Goal: Contribute content: Contribute content

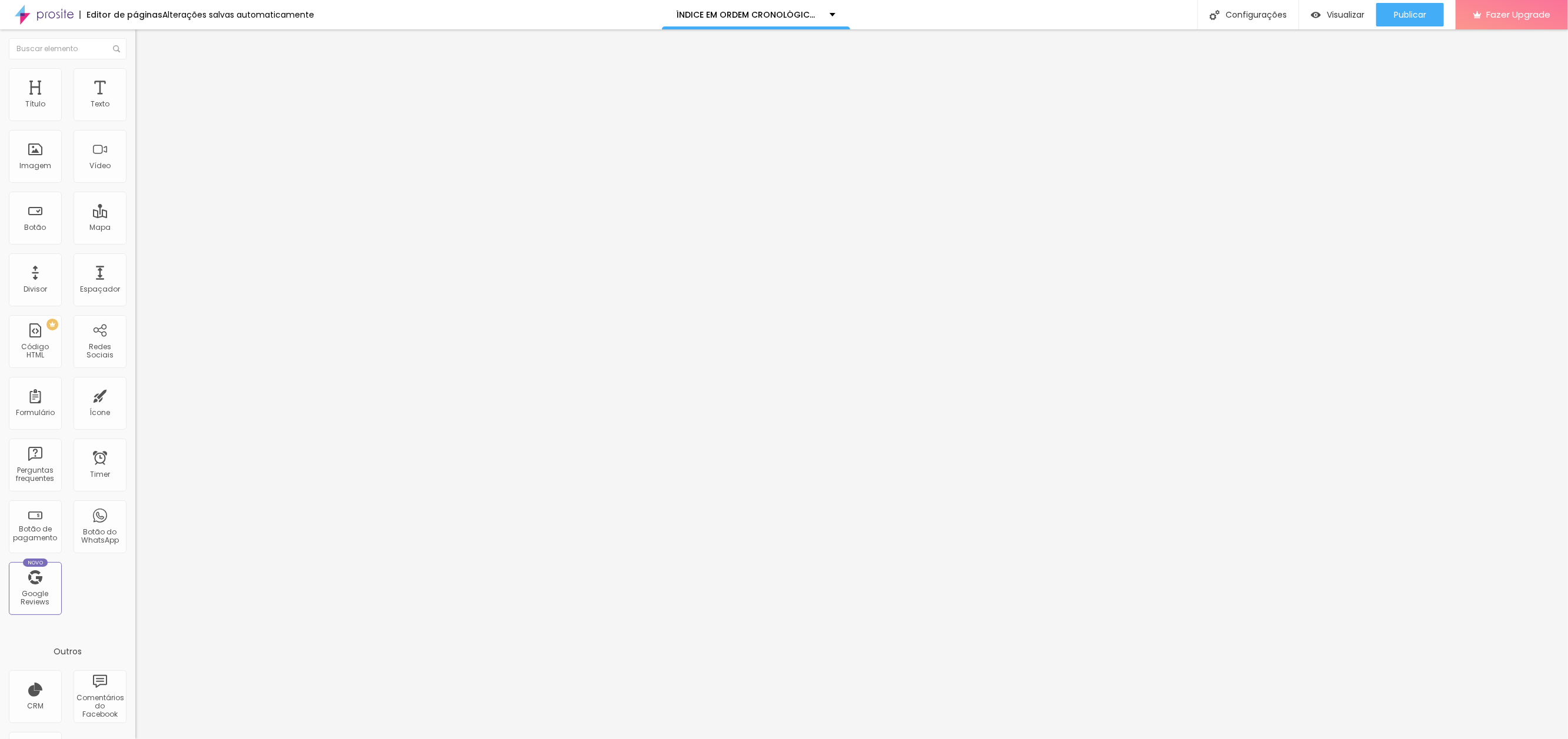
drag, startPoint x: 14, startPoint y: 130, endPoint x: 109, endPoint y: 133, distance: 95.0
click at [136, 110] on input "A FÁBRICA DE BEBÊS" at bounding box center [206, 105] width 142 height 12
type input "HEFFIE"
paste input "heffie"
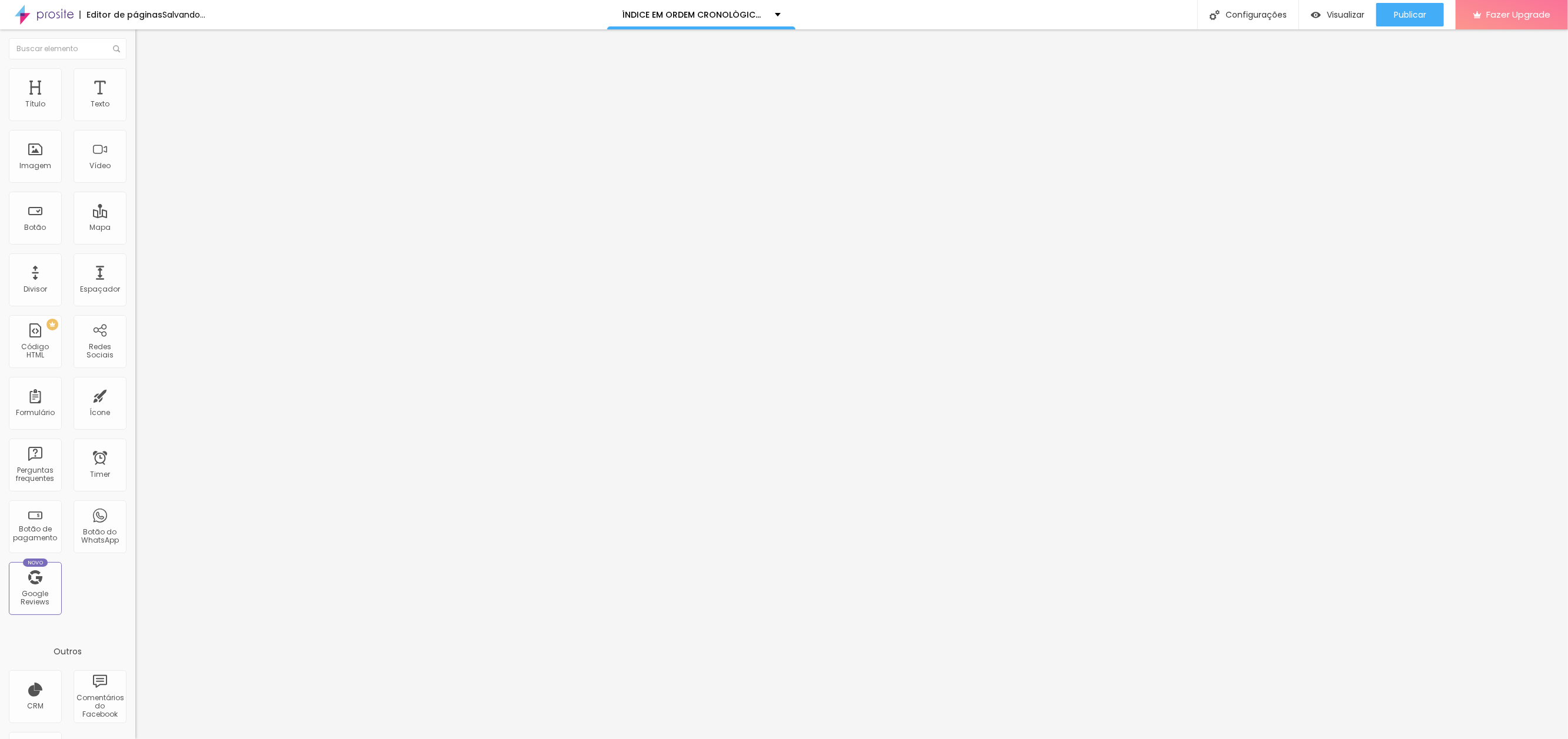
scroll to position [0, 42]
type input "[URL][DOMAIN_NAME]"
click at [1409, 14] on span "Publicar" at bounding box center [1410, 14] width 32 height 9
drag, startPoint x: 52, startPoint y: 132, endPoint x: -37, endPoint y: 127, distance: 89.1
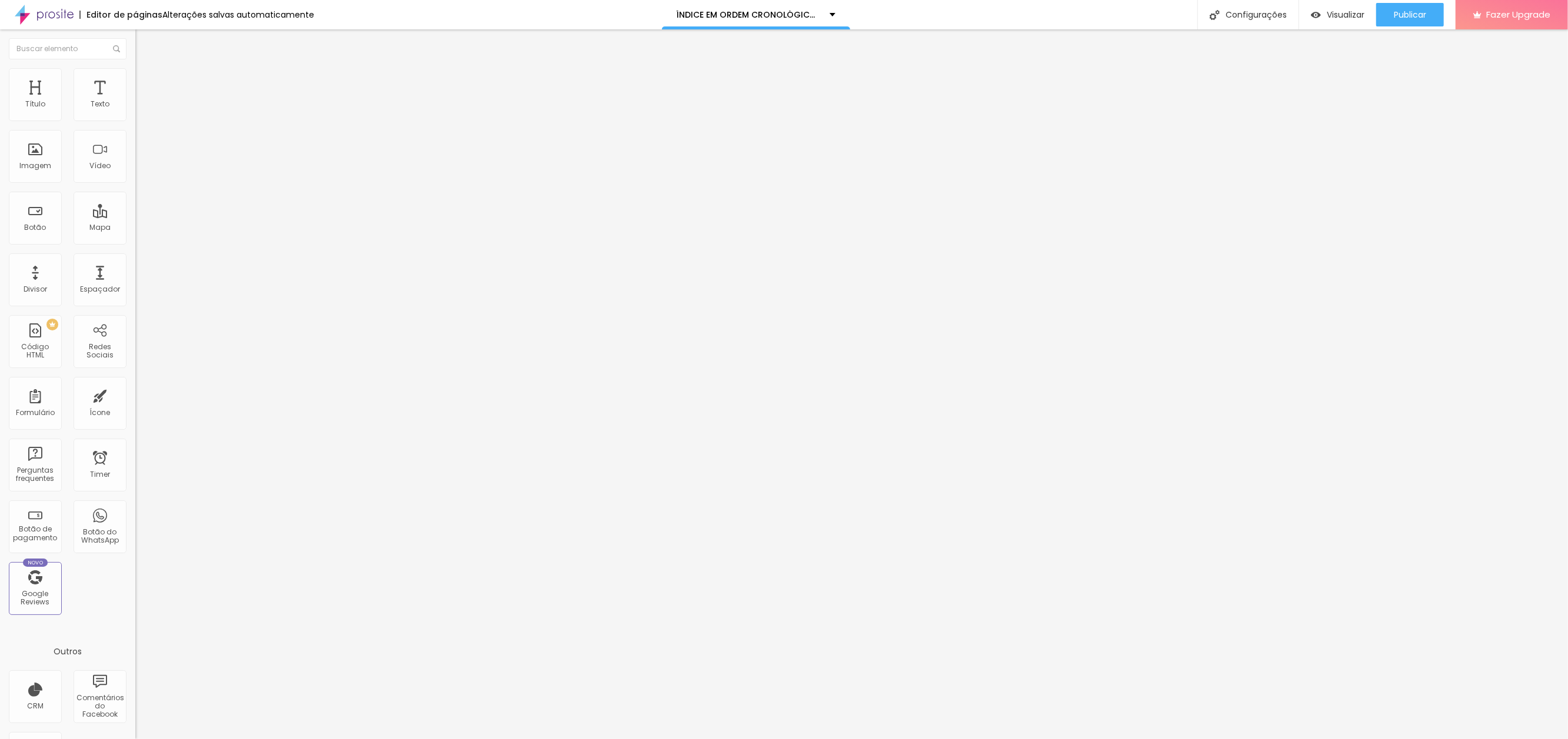
click at [0, 127] on html "Editor de páginas Alterações salvas automaticamente ÍNDICE EM ORDEM CRONOLÓGICA…" at bounding box center [784, 370] width 1568 height 739
type input "O FOFÃO NA PORTA"
paste input "o-fofao-na-porta"
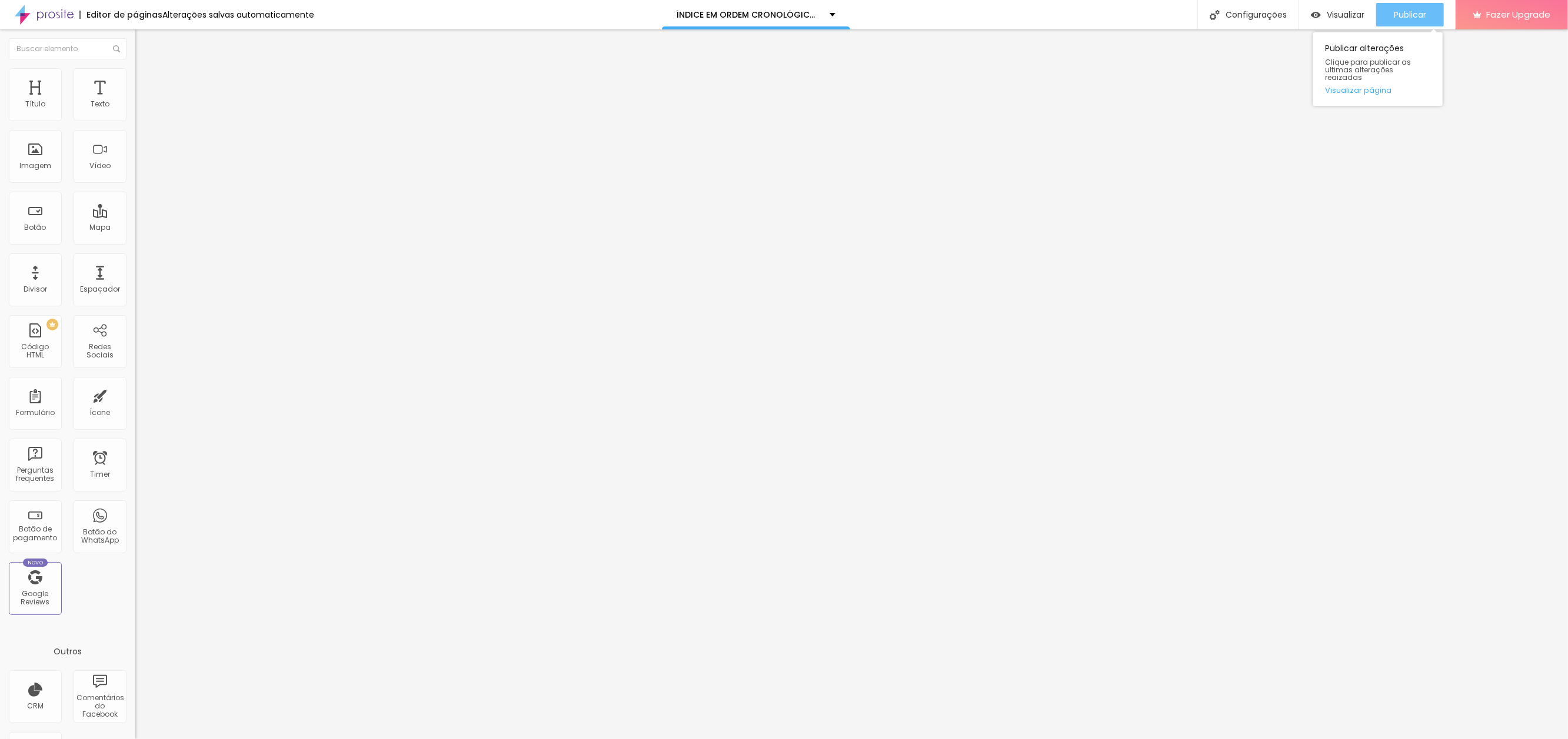
type input "[URL][DOMAIN_NAME]"
click at [1413, 14] on span "Publicar" at bounding box center [1410, 14] width 32 height 9
drag, startPoint x: 12, startPoint y: 129, endPoint x: 122, endPoint y: 133, distance: 110.1
click at [136, 110] on input "O FOFÃO NA PORTA" at bounding box center [206, 105] width 142 height 12
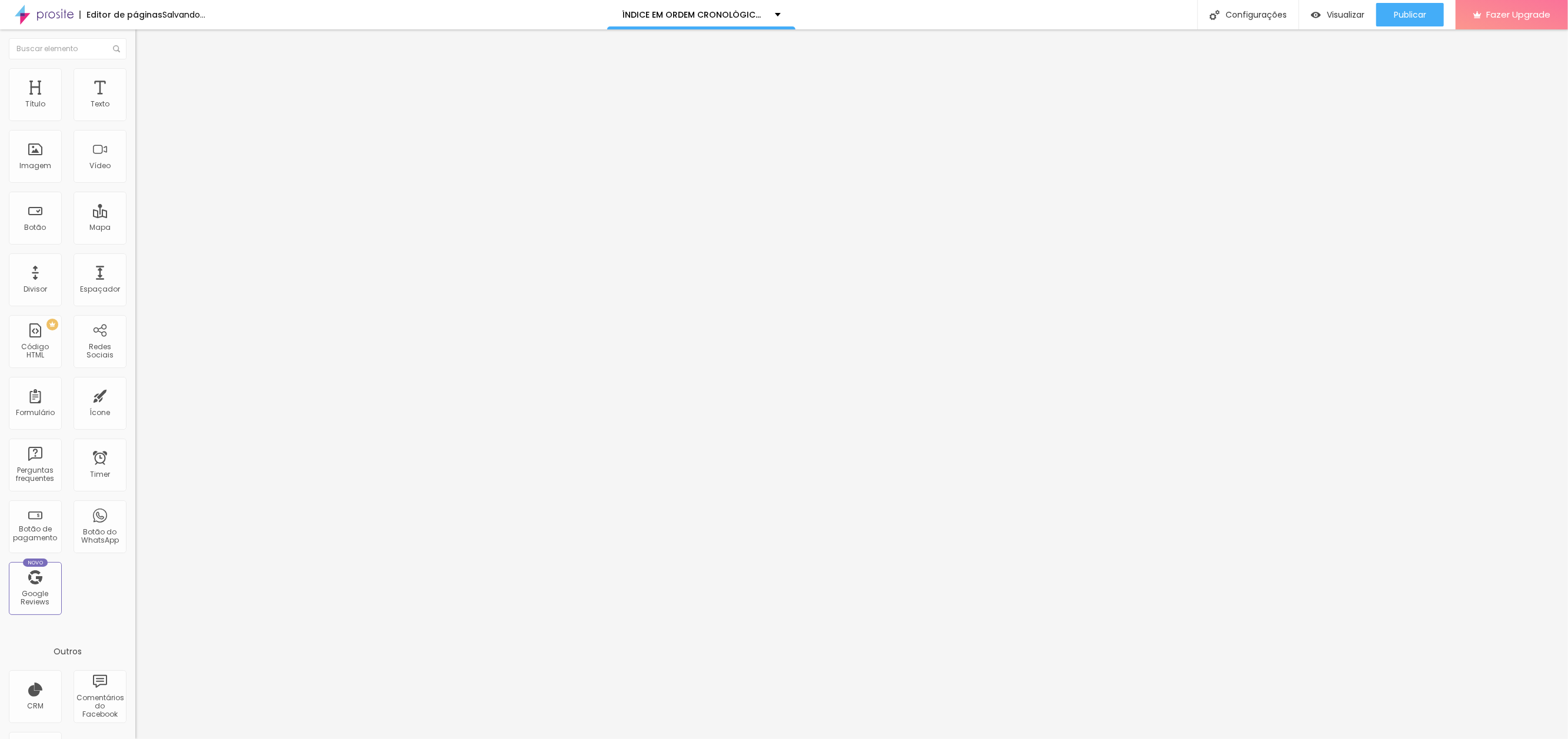
type input "O AUSTRALIANO"
paste input "australiano"
type input "[URL][DOMAIN_NAME]"
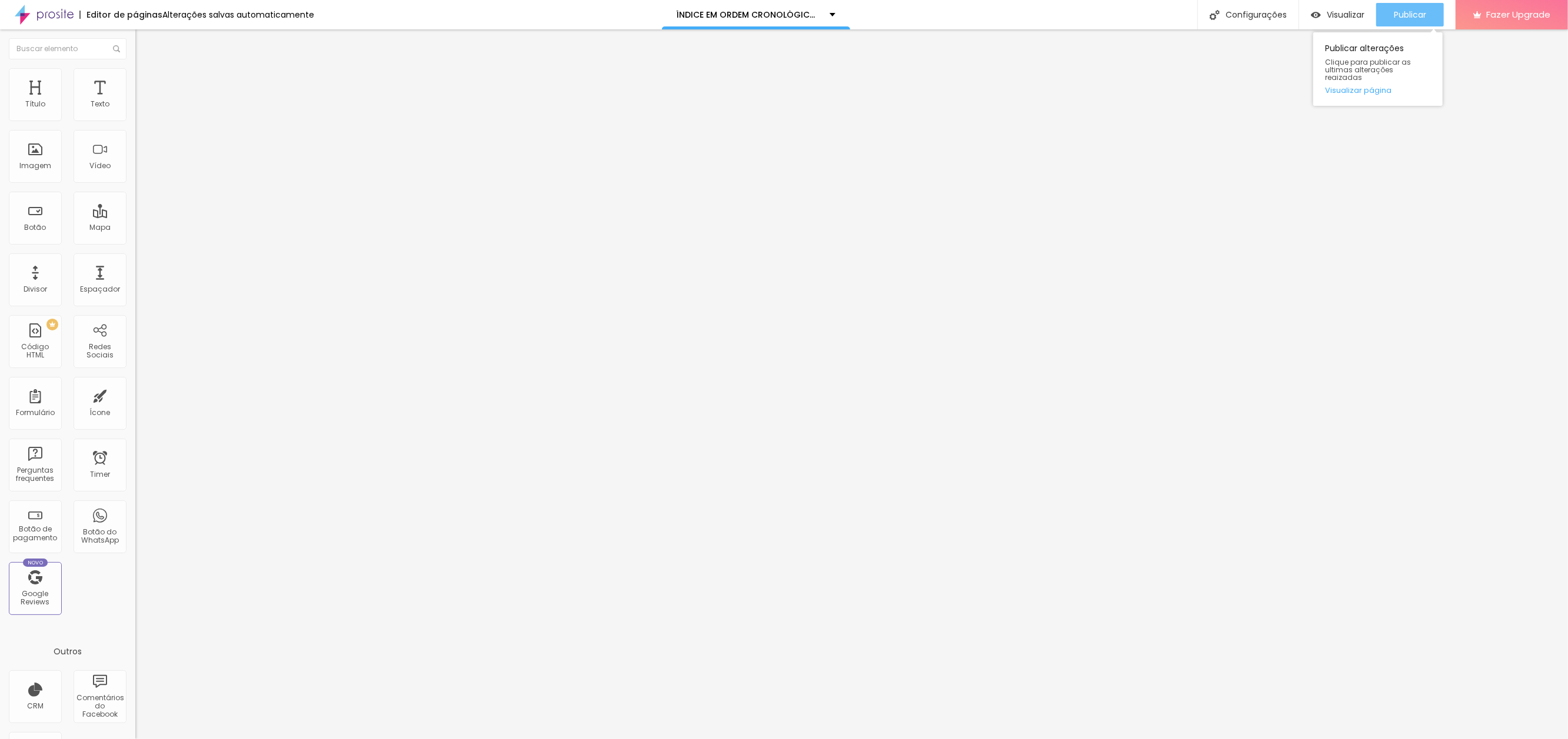
scroll to position [0, 0]
click at [1416, 10] on span "Publicar" at bounding box center [1410, 14] width 32 height 9
drag, startPoint x: 86, startPoint y: 131, endPoint x: -18, endPoint y: 129, distance: 104.0
click at [0, 129] on html "Editor de páginas Alterações salvas automaticamente ÍNDICE EM ORDEM CRONOLÓGICA…" at bounding box center [784, 370] width 1568 height 739
type input "A MULHER QUE CRIOU A VI"
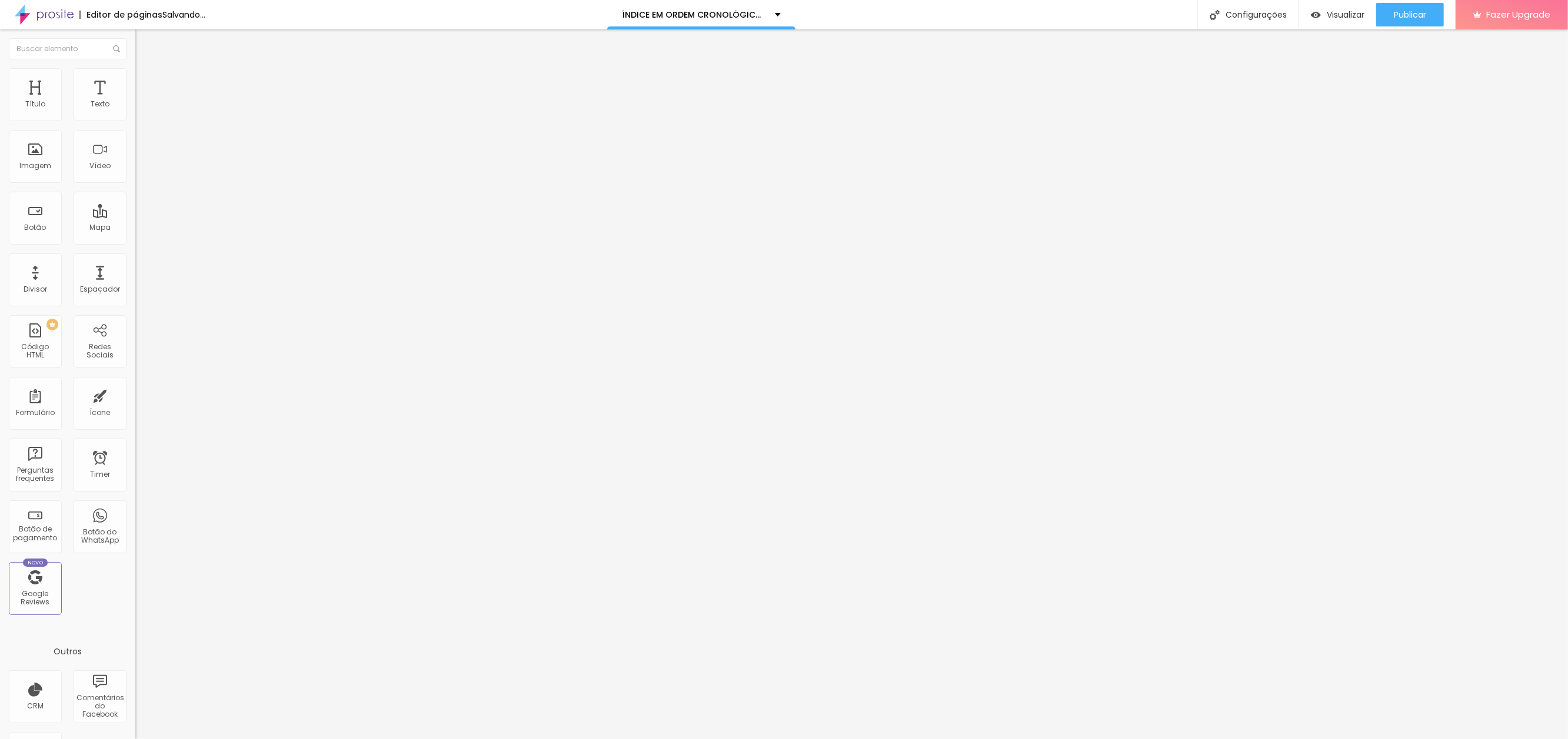
scroll to position [0, 71]
paste input "a-mulher-que-criou-a-vi"
type input "[URL][DOMAIN_NAME]"
click at [1407, 14] on span "Publicar" at bounding box center [1410, 14] width 32 height 9
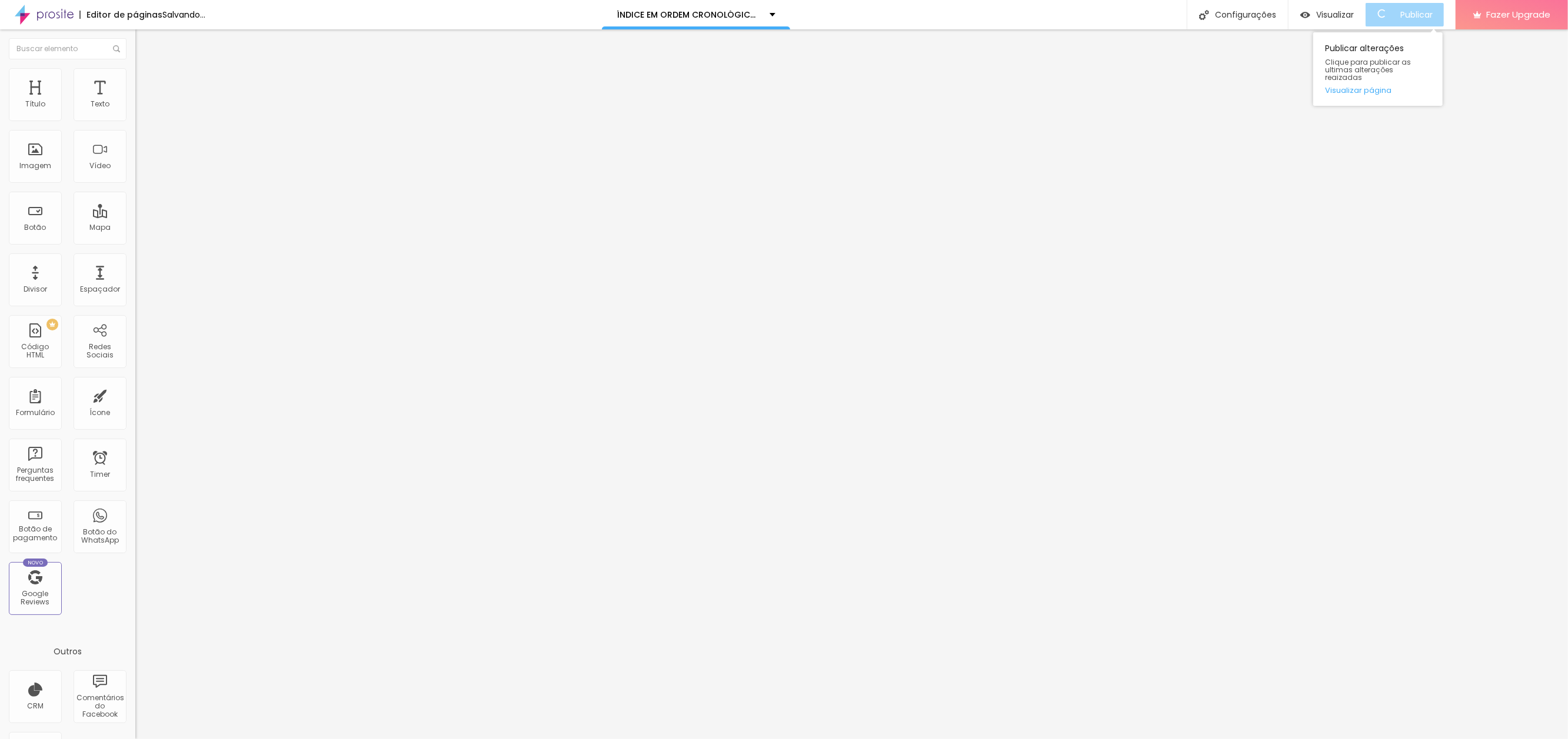
scroll to position [0, 0]
type input "VOCÊ DEVE IR ENTRANDO"
paste input "voce-deve-ir-entrando"
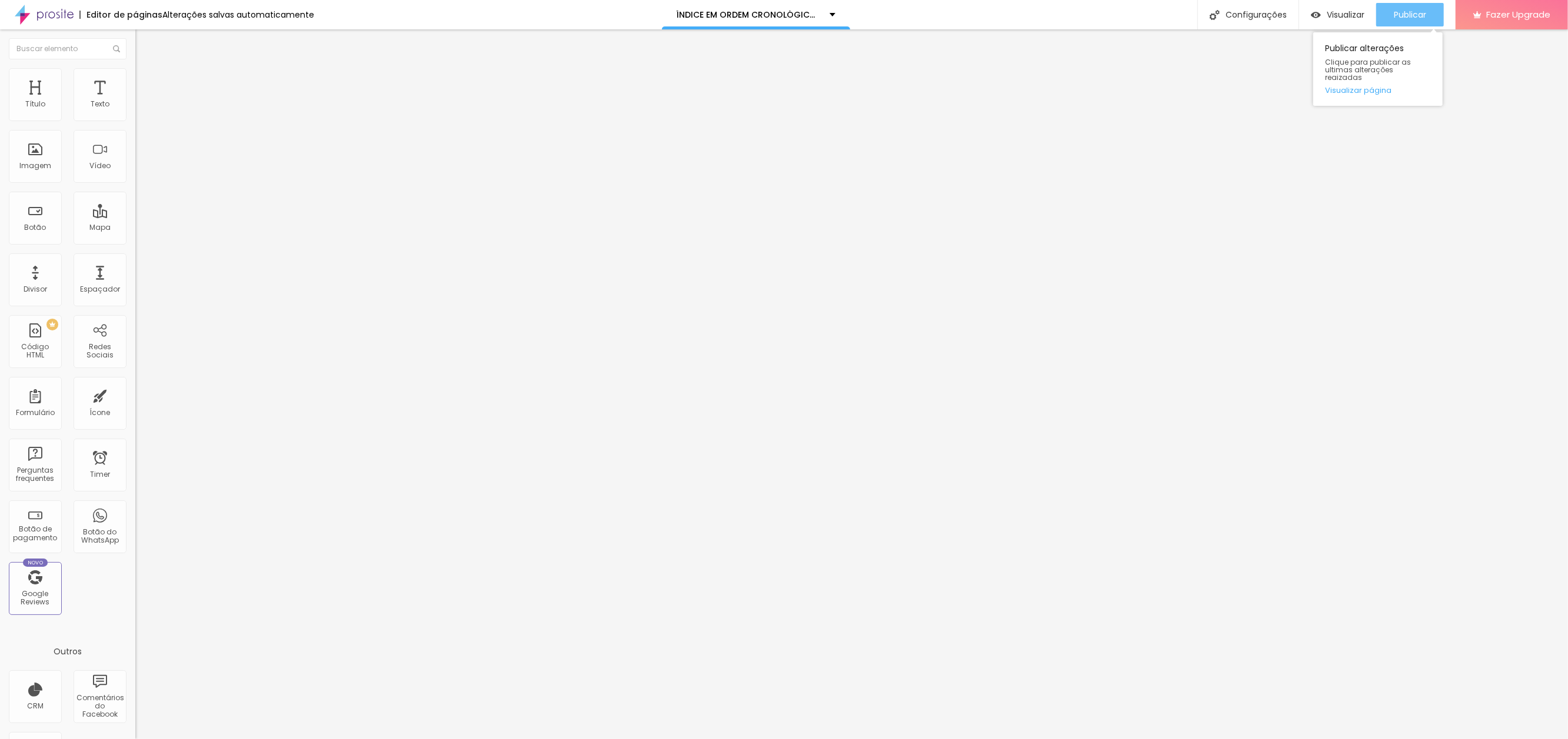
type input "[URL][DOMAIN_NAME]"
drag, startPoint x: 1396, startPoint y: 16, endPoint x: 1403, endPoint y: 45, distance: 29.8
click at [1396, 16] on span "Publicar" at bounding box center [1410, 14] width 32 height 9
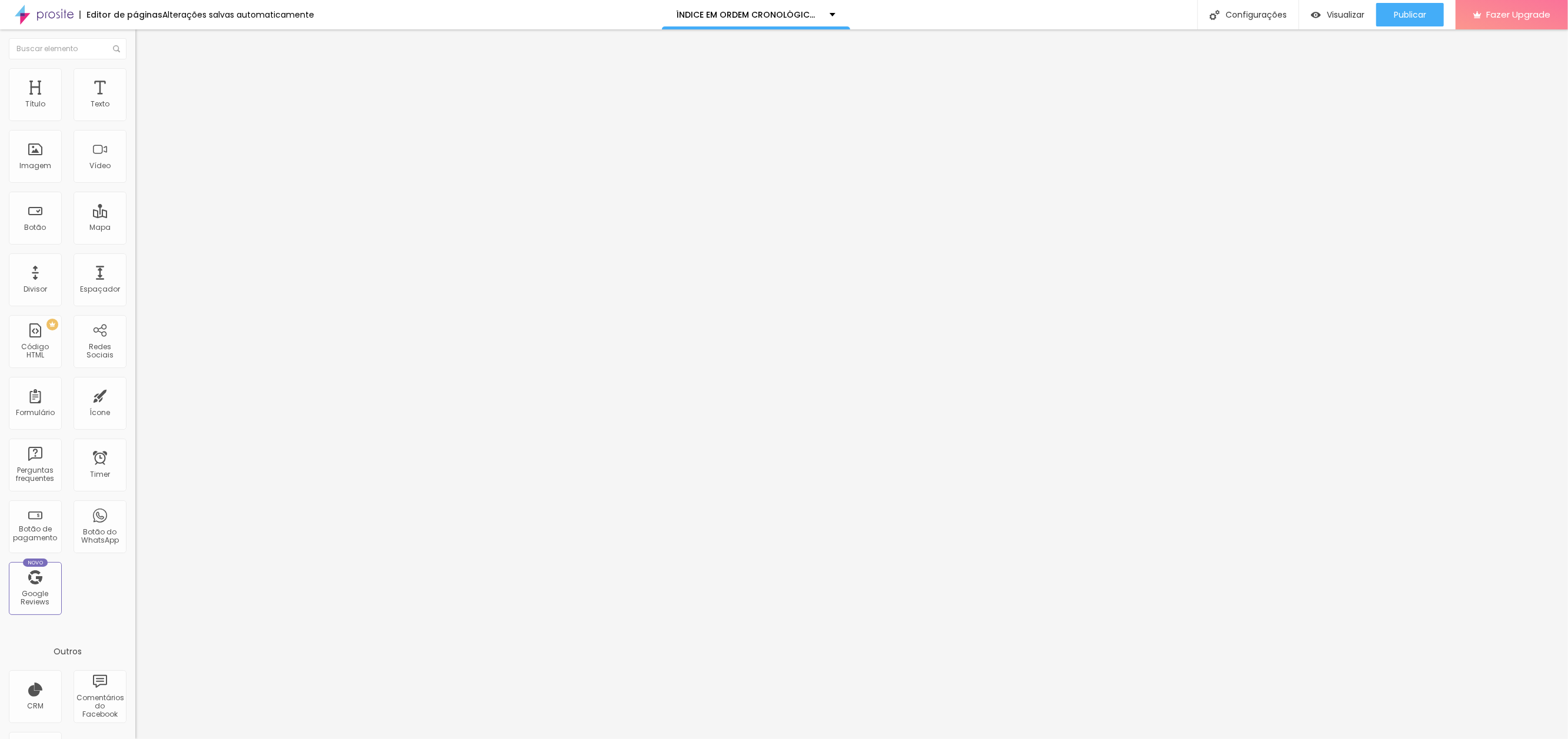
paste input "eu-sinto-sua-tristeza"
type input "[URL][DOMAIN_NAME]"
drag, startPoint x: 109, startPoint y: 133, endPoint x: -54, endPoint y: 126, distance: 163.2
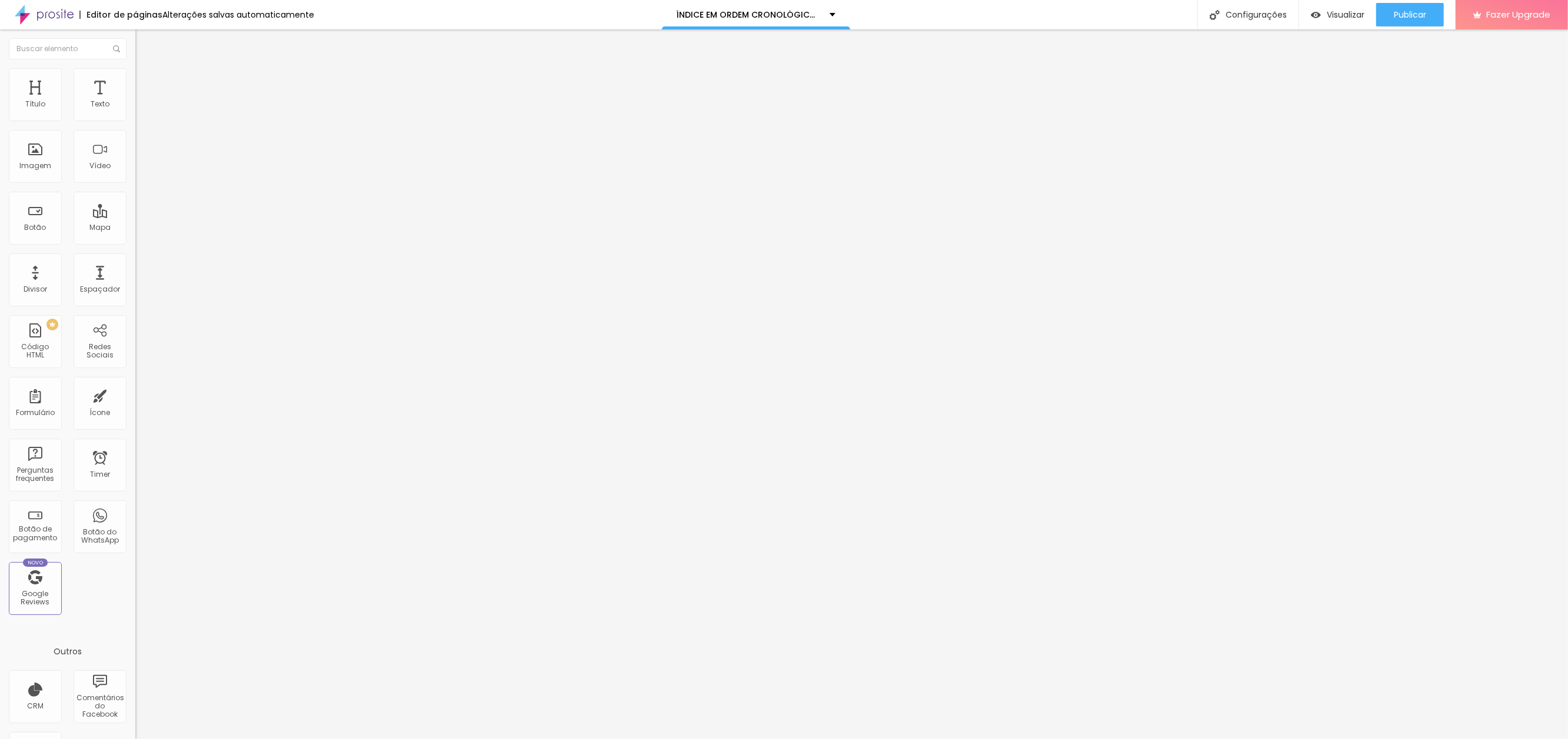
click at [0, 126] on html "Editor de páginas Alterações salvas automaticamente ÍNDICE EM ORDEM CRONOLÓGICA…" at bounding box center [784, 370] width 1568 height 739
type input "EU SINTO SUA TRISTEZA"
click at [1420, 14] on span "Publicar" at bounding box center [1410, 14] width 32 height 9
paste input "o-que-eu-tenho-que-encontrar"
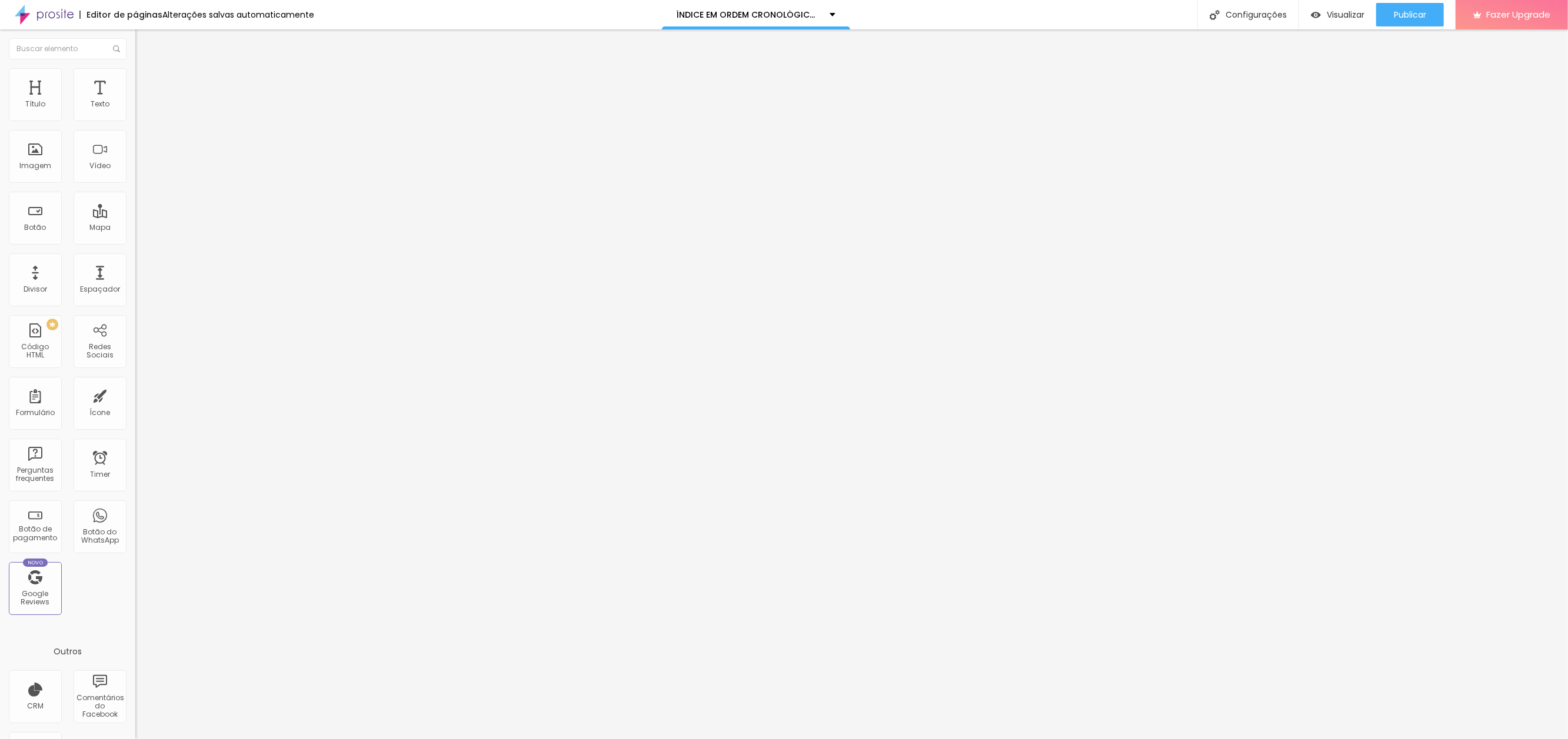
scroll to position [0, 137]
type input "[URL][DOMAIN_NAME]"
drag, startPoint x: 105, startPoint y: 131, endPoint x: -17, endPoint y: 118, distance: 122.7
click at [0, 118] on html "Editor de páginas Salvando... ÍNDICE EM ORDEM CRONOLÓGICA DOS SONHOS Configuraç…" at bounding box center [784, 370] width 1568 height 739
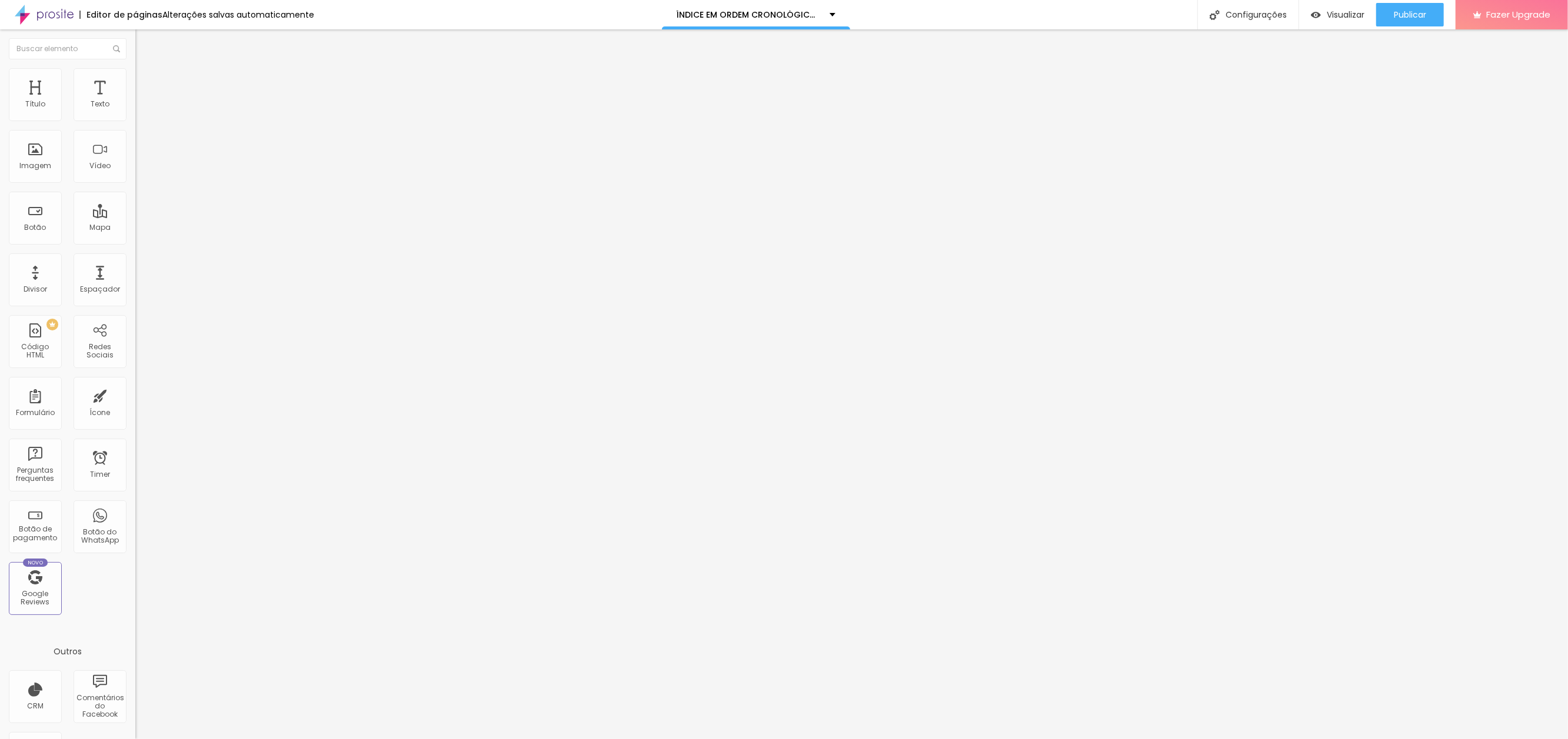
drag, startPoint x: 57, startPoint y: 131, endPoint x: -24, endPoint y: 124, distance: 81.3
click at [0, 124] on html "Editor de páginas Alterações salvas automaticamente ÍNDICE EM ORDEM CRONOLÓGICA…" at bounding box center [784, 370] width 1568 height 739
drag, startPoint x: 86, startPoint y: 128, endPoint x: -3, endPoint y: 125, distance: 89.1
click at [0, 125] on html "Editor de páginas Alterações salvas automaticamente ÍNDICE EM ORDEM CRONOLÓGICA…" at bounding box center [784, 370] width 1568 height 739
type input "O QUE EU TENHO QUE ENCONTRAR"
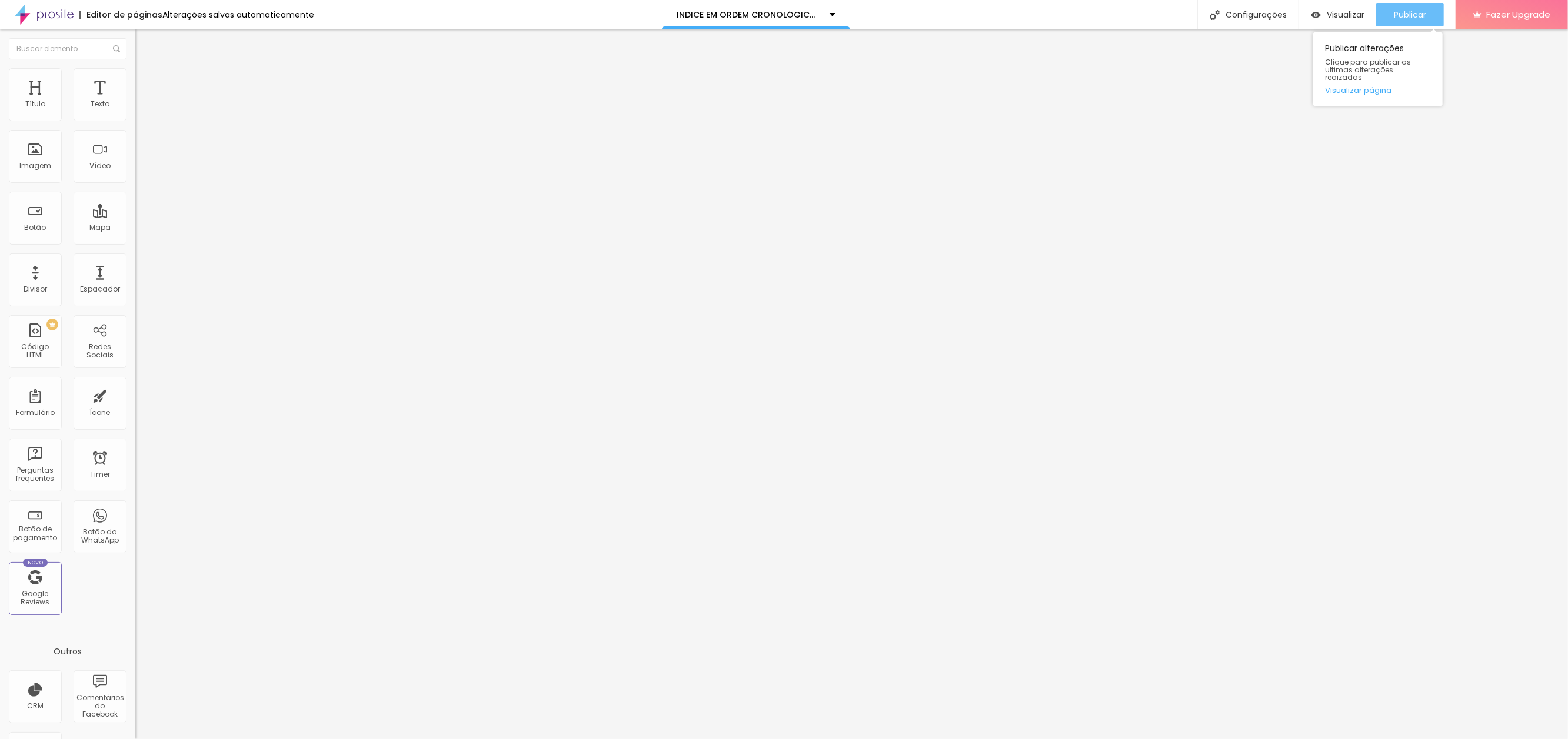
click at [1400, 17] on span "Publicar" at bounding box center [1410, 14] width 32 height 9
paste input "a-melhor-praia"
type input "[URL][DOMAIN_NAME]"
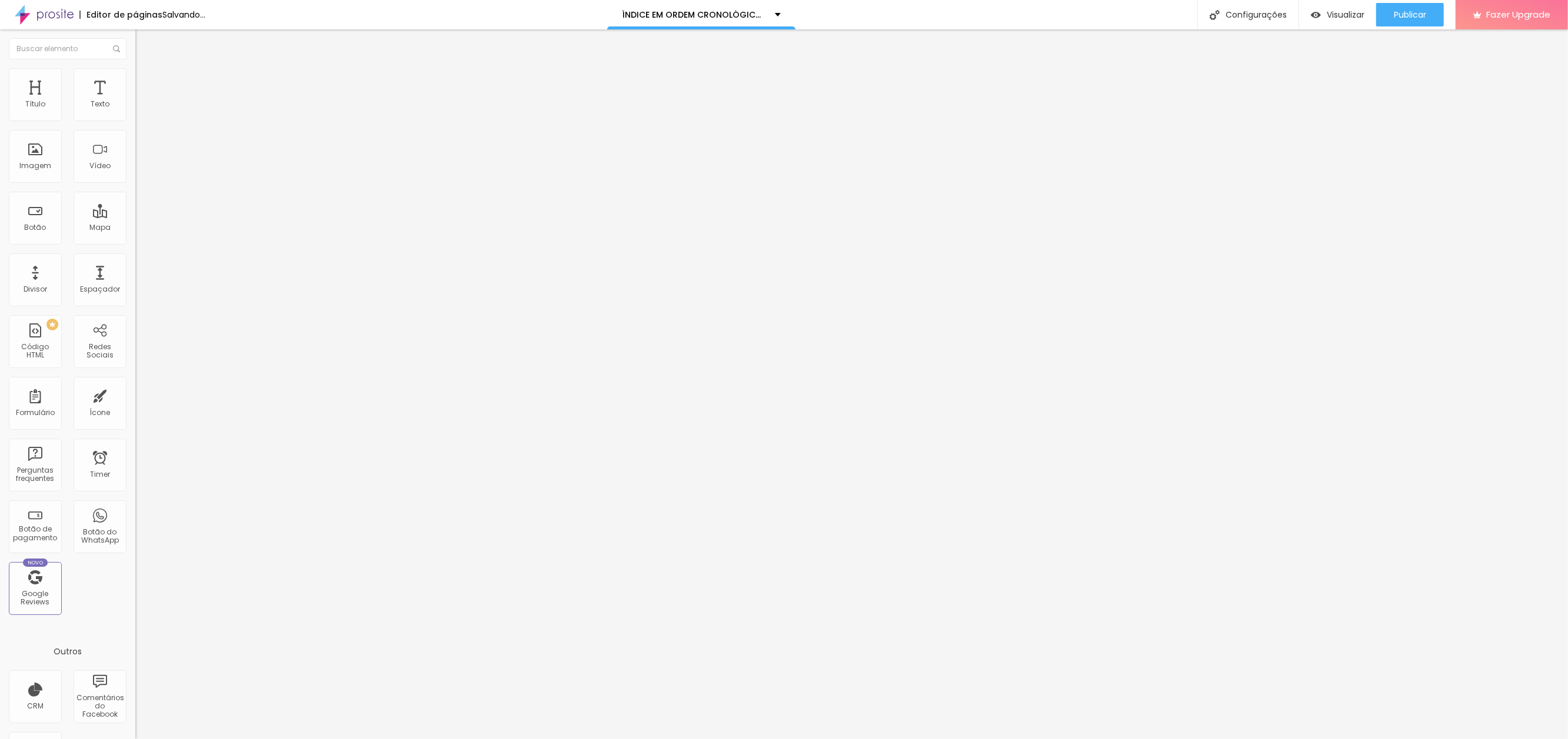
scroll to position [0, 0]
type input "A MELHOR PRAIA"
click at [1409, 10] on span "Publicar" at bounding box center [1410, 14] width 32 height 9
paste input "o-h"
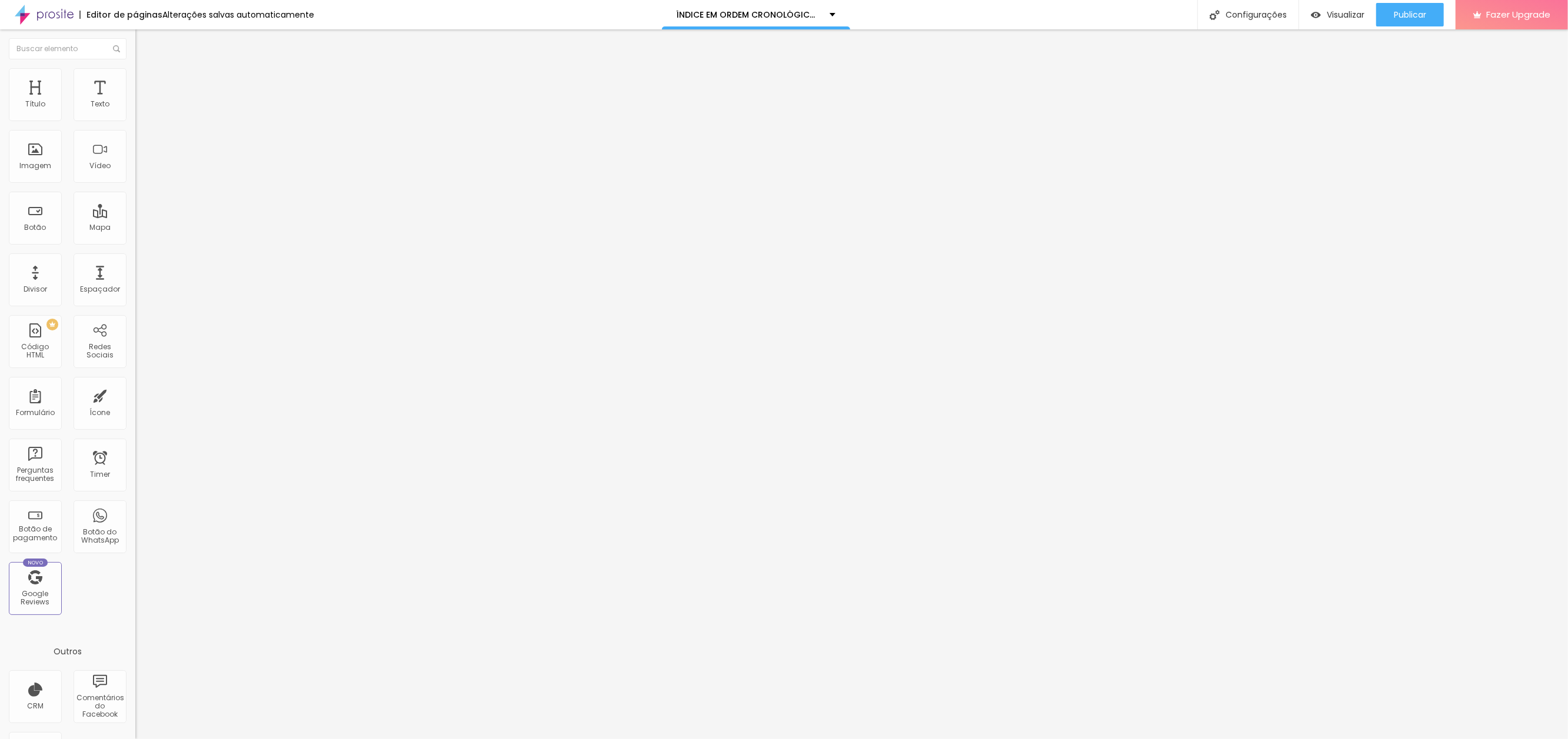
scroll to position [0, 36]
type input "[URL][DOMAIN_NAME]"
drag, startPoint x: 92, startPoint y: 134, endPoint x: -31, endPoint y: 124, distance: 123.4
click at [0, 124] on html "Editor de páginas Alterações salvas automaticamente ÍNDICE EM ORDEM CRONOLÓGICA…" at bounding box center [784, 370] width 1568 height 739
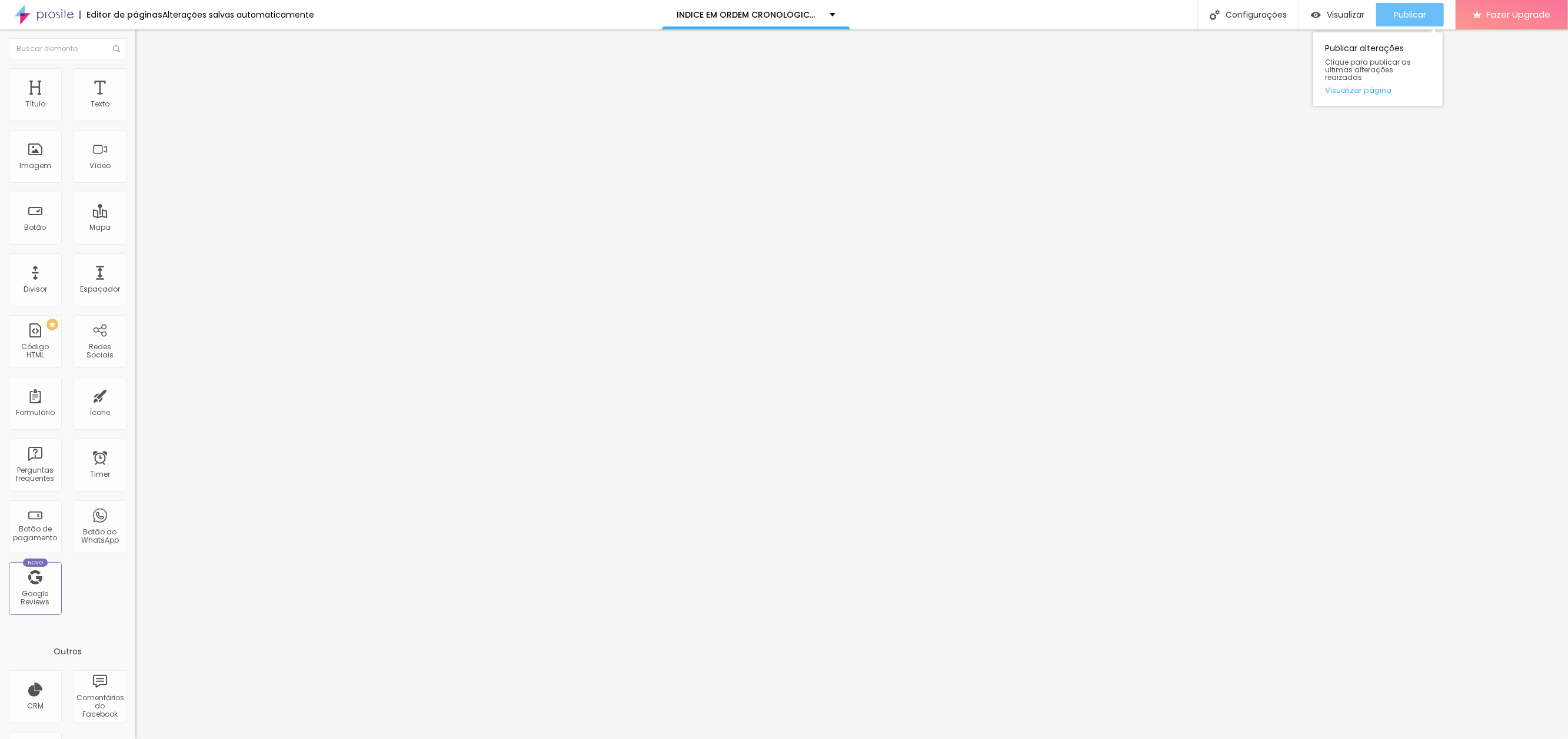
type input "O H"
click at [1400, 6] on div "Publicar" at bounding box center [1410, 14] width 32 height 24
paste input "suplicio"
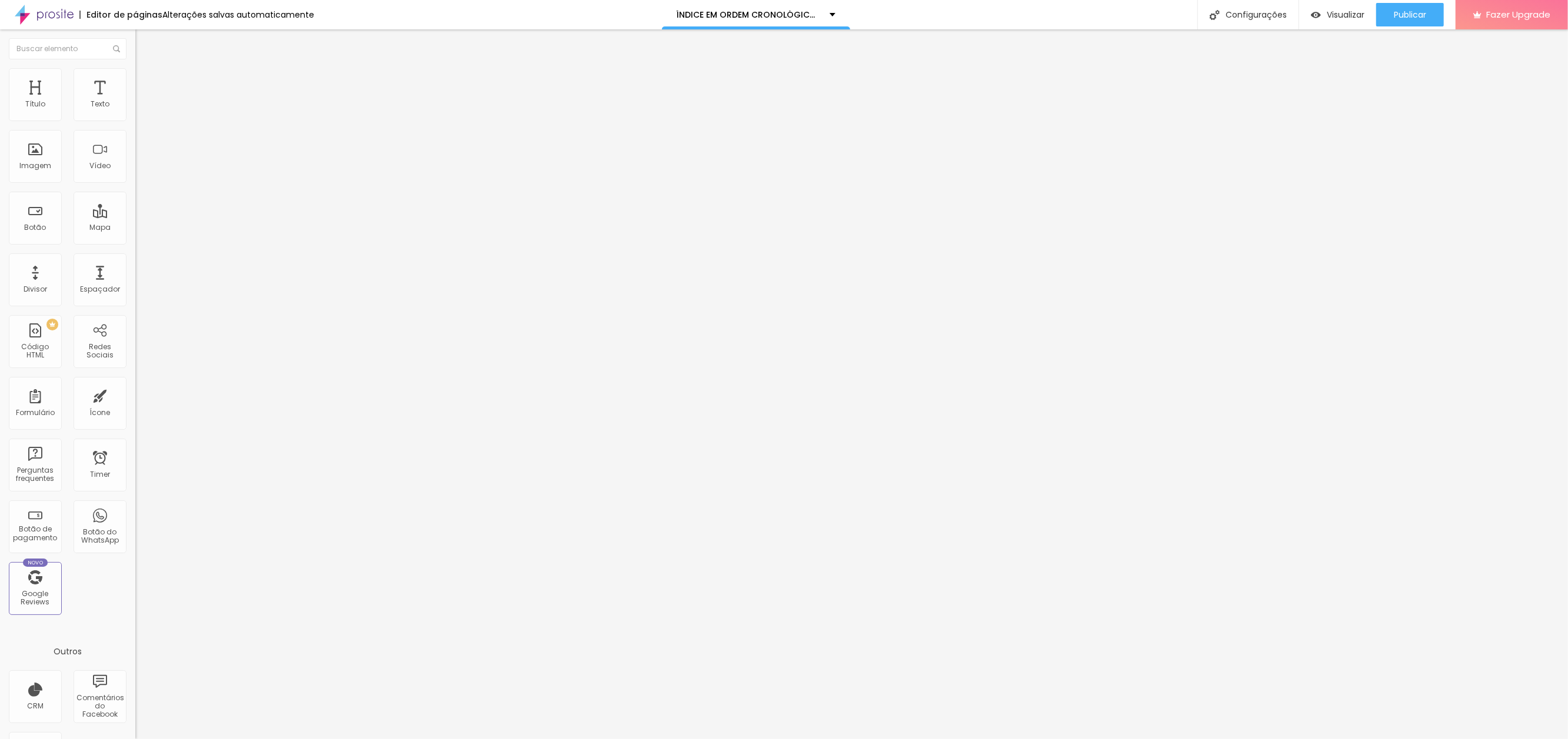
type input "[URL][DOMAIN_NAME]"
drag, startPoint x: 6, startPoint y: 128, endPoint x: -29, endPoint y: 124, distance: 35.2
click at [0, 124] on html "Editor de páginas Alterações salvas automaticamente ÍNDICE EM ORDEM CRONOLÓGICA…" at bounding box center [784, 370] width 1568 height 739
type input "O SUPLÍCIO"
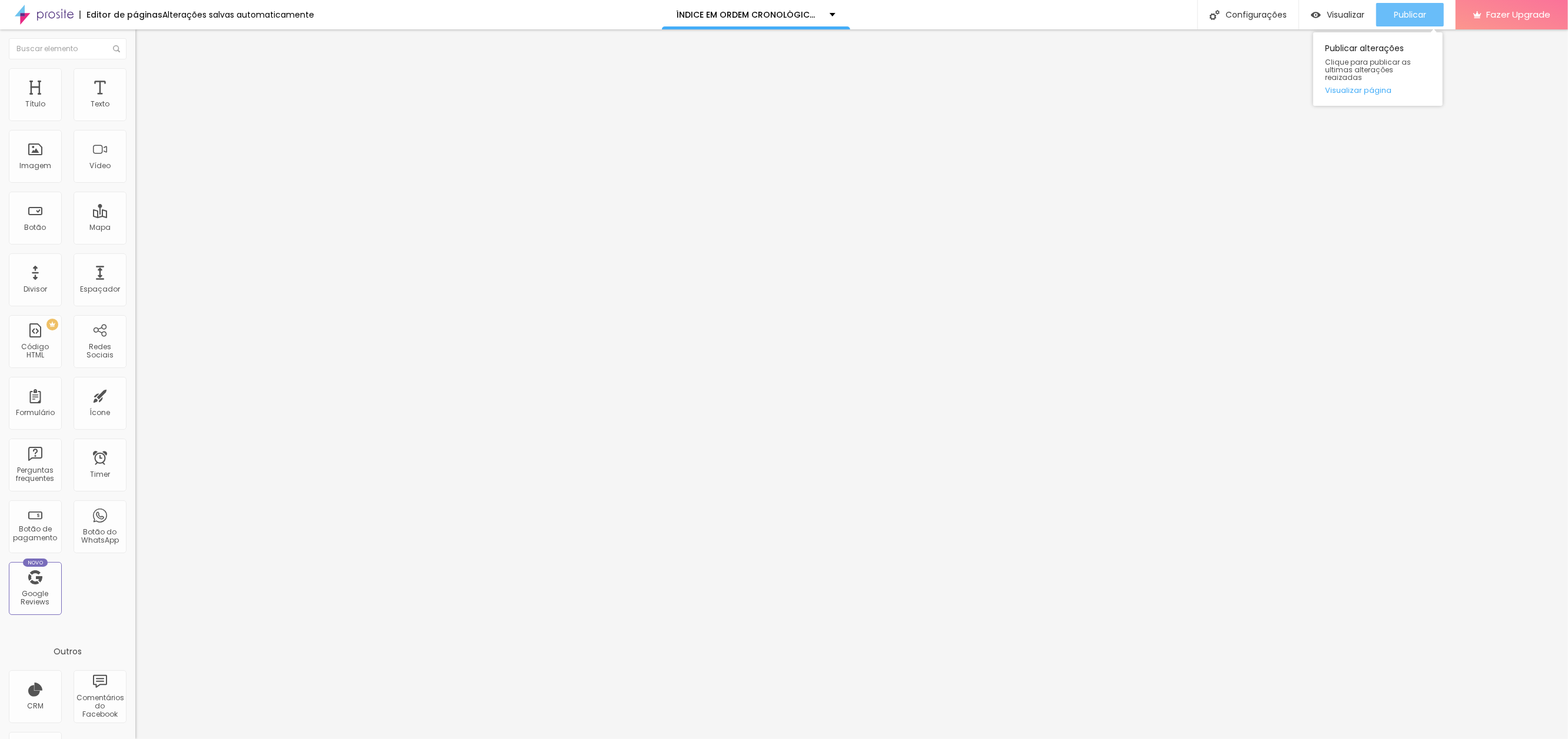
click at [1417, 17] on span "Publicar" at bounding box center [1410, 14] width 32 height 9
paste input "e-o-benjamin"
type input "[URL][DOMAIN_NAME]"
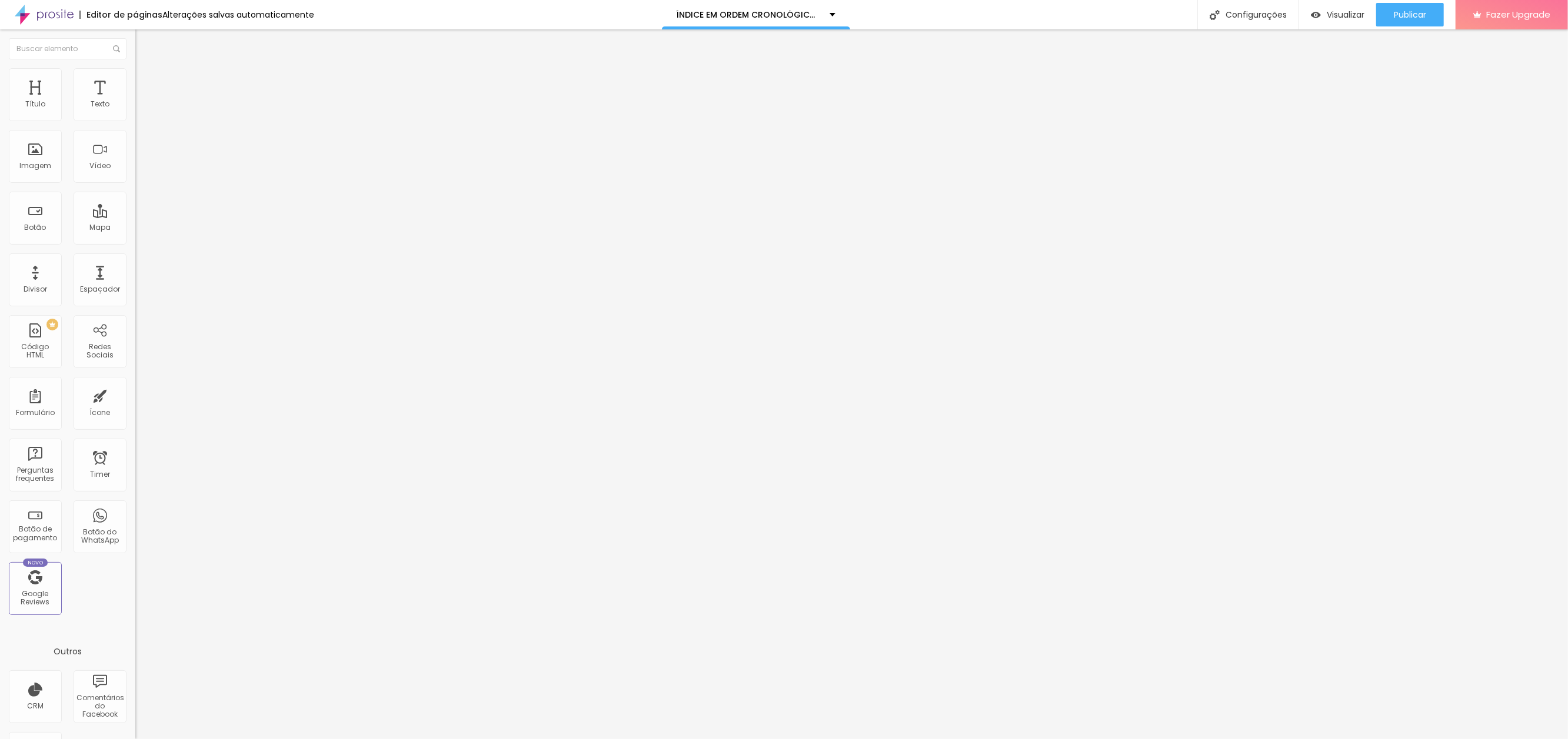
scroll to position [0, 0]
drag, startPoint x: 70, startPoint y: 133, endPoint x: -49, endPoint y: 120, distance: 119.7
click at [0, 120] on html "Editor de páginas Alterações salvas automaticamente ÍNDICE EM ORDEM CRONOLÓGICA…" at bounding box center [784, 370] width 1568 height 739
type input "O"
type input "É O BENJAMIN"
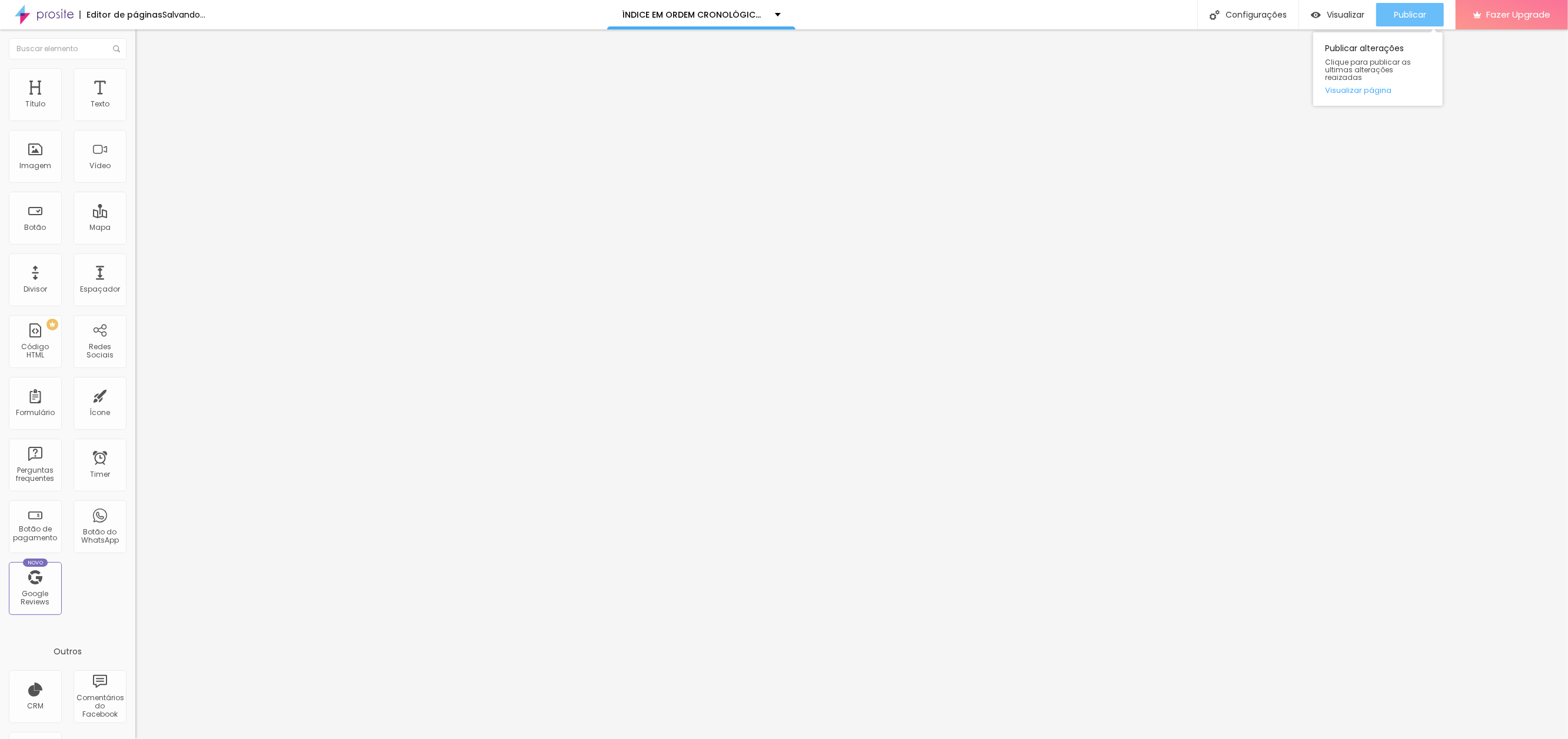
click at [1417, 12] on span "Publicar" at bounding box center [1410, 14] width 32 height 9
paste input "a-minha-casa-no-fim-do-caminho"
type input "[URL][DOMAIN_NAME]"
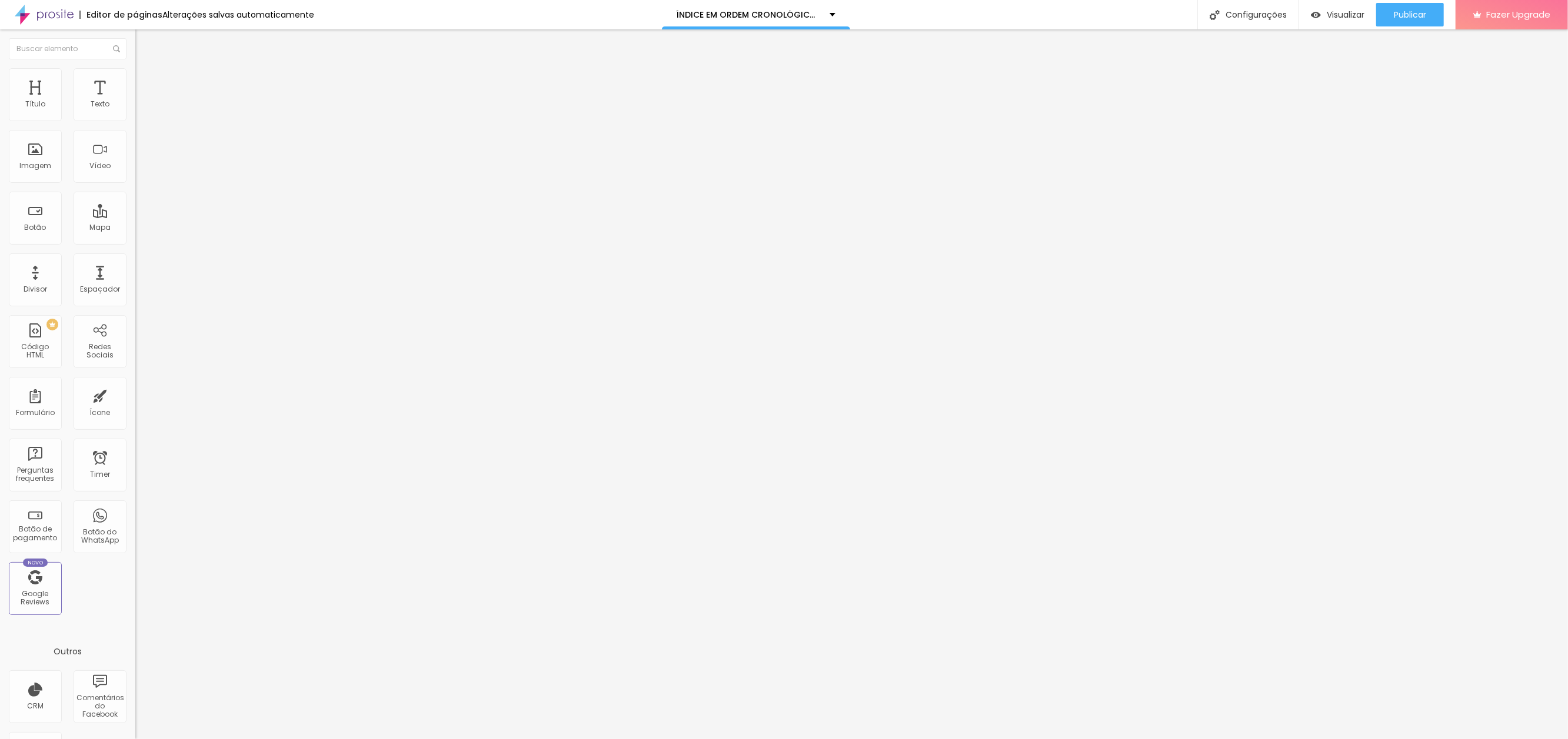
scroll to position [0, 0]
drag, startPoint x: 82, startPoint y: 132, endPoint x: -4, endPoint y: 133, distance: 86.0
click at [0, 133] on html "Editor de páginas Alterações salvas automaticamente ÍNDICE EM ORDEM CRONOLÓGICA…" at bounding box center [784, 370] width 1568 height 739
type input "A MINHA CASA NO FIM DO CAMINHO"
click at [1397, 10] on span "Publicar" at bounding box center [1410, 14] width 32 height 9
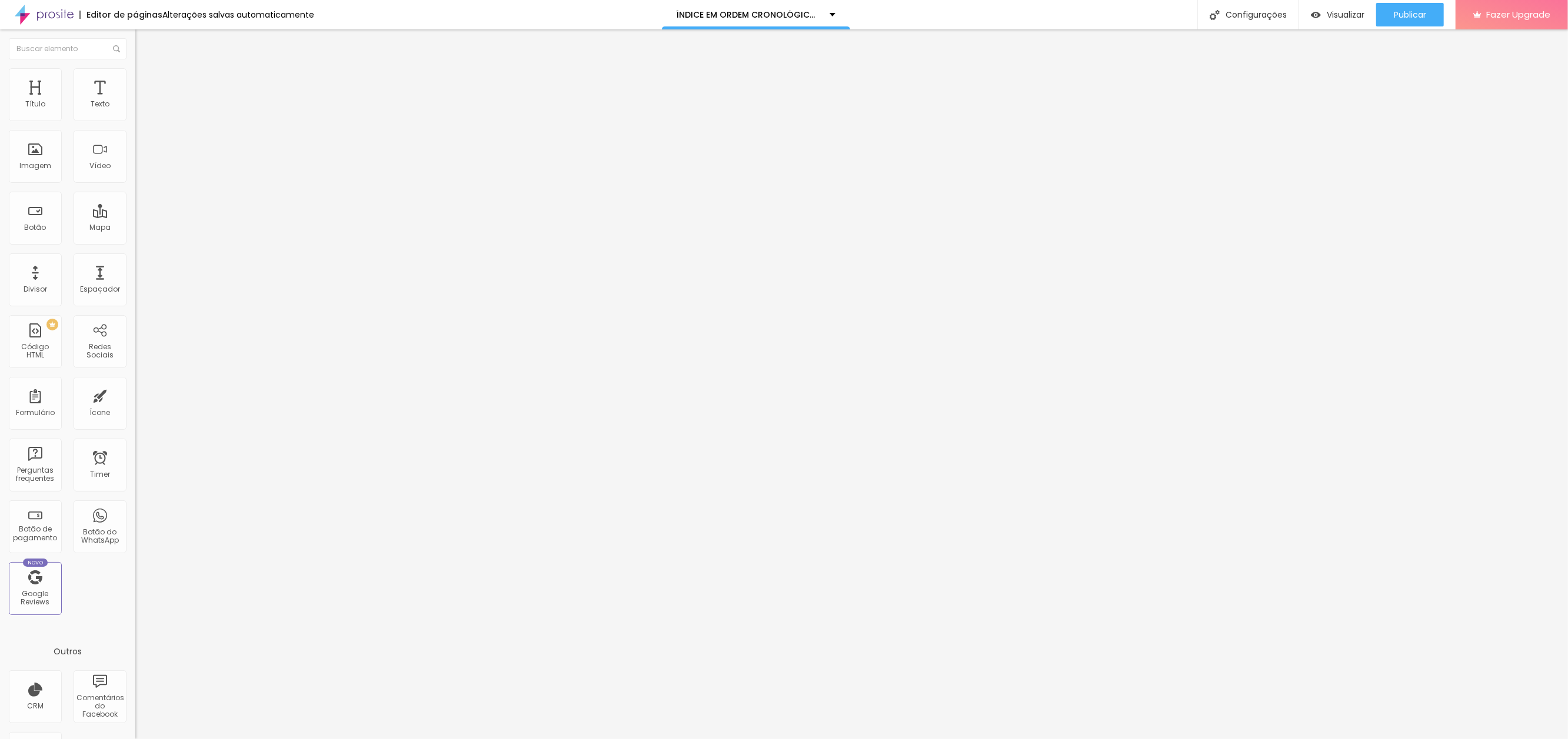
scroll to position [0, 153]
paste input "dessa-casa-vem-tudo-que-eu-precis"
type input "[URL][DOMAIN_NAME]"
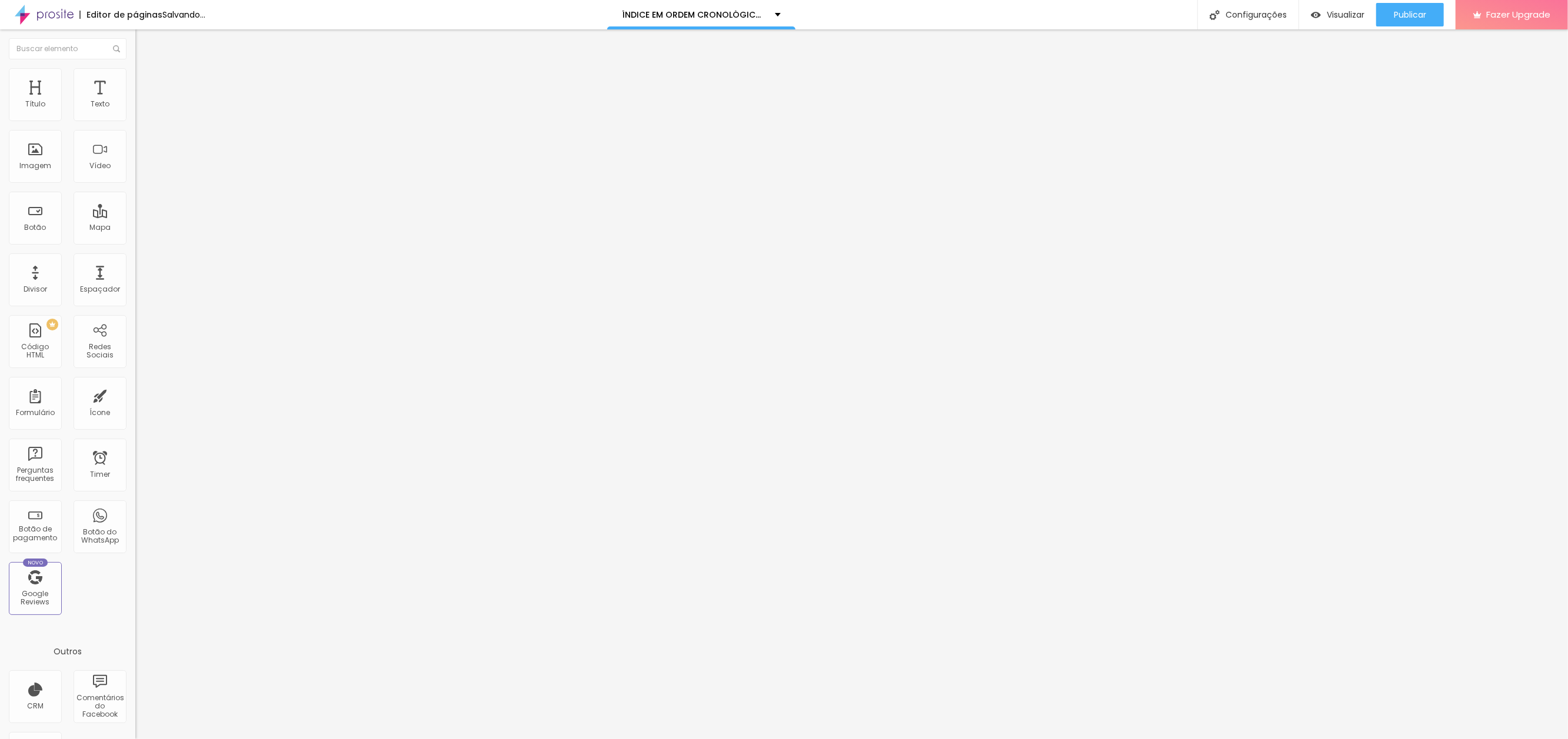
type input "DESSA CASA VEM TUDO QUE EU PRECISO"
drag, startPoint x: 1403, startPoint y: 15, endPoint x: 1430, endPoint y: 42, distance: 38.2
click at [1403, 15] on span "Publicar" at bounding box center [1410, 14] width 32 height 9
click at [136, 242] on input "[URL][DOMAIN_NAME]" at bounding box center [206, 236] width 142 height 12
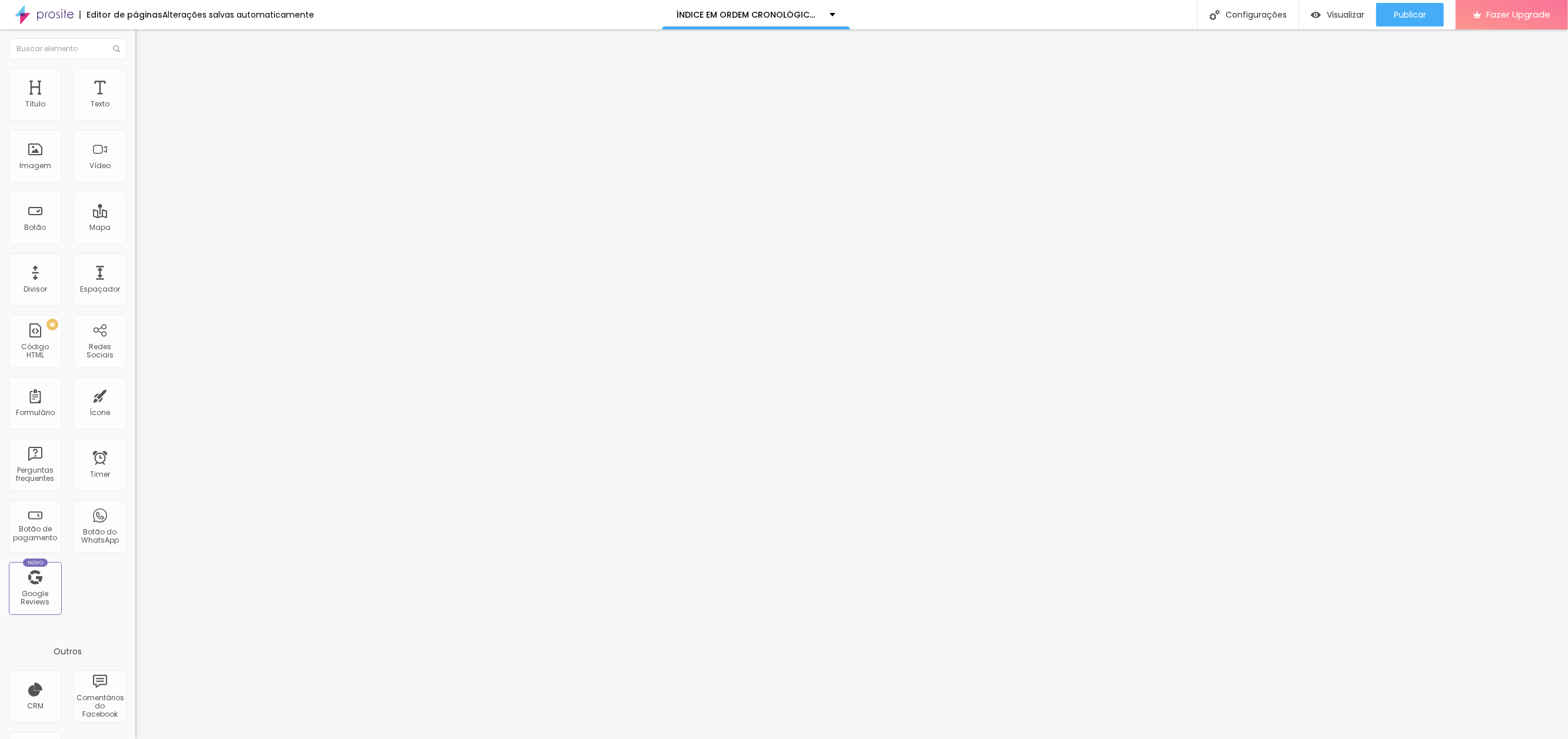
scroll to position [0, 0]
drag, startPoint x: 120, startPoint y: 243, endPoint x: 31, endPoint y: 245, distance: 89.0
click at [0, 241] on html "Editor de páginas Alterações salvas automaticamente ÍNDICE EM ORDEM CRONOLÓGICA…" at bounding box center [784, 370] width 1568 height 739
paste input "o-implante-dinossauric"
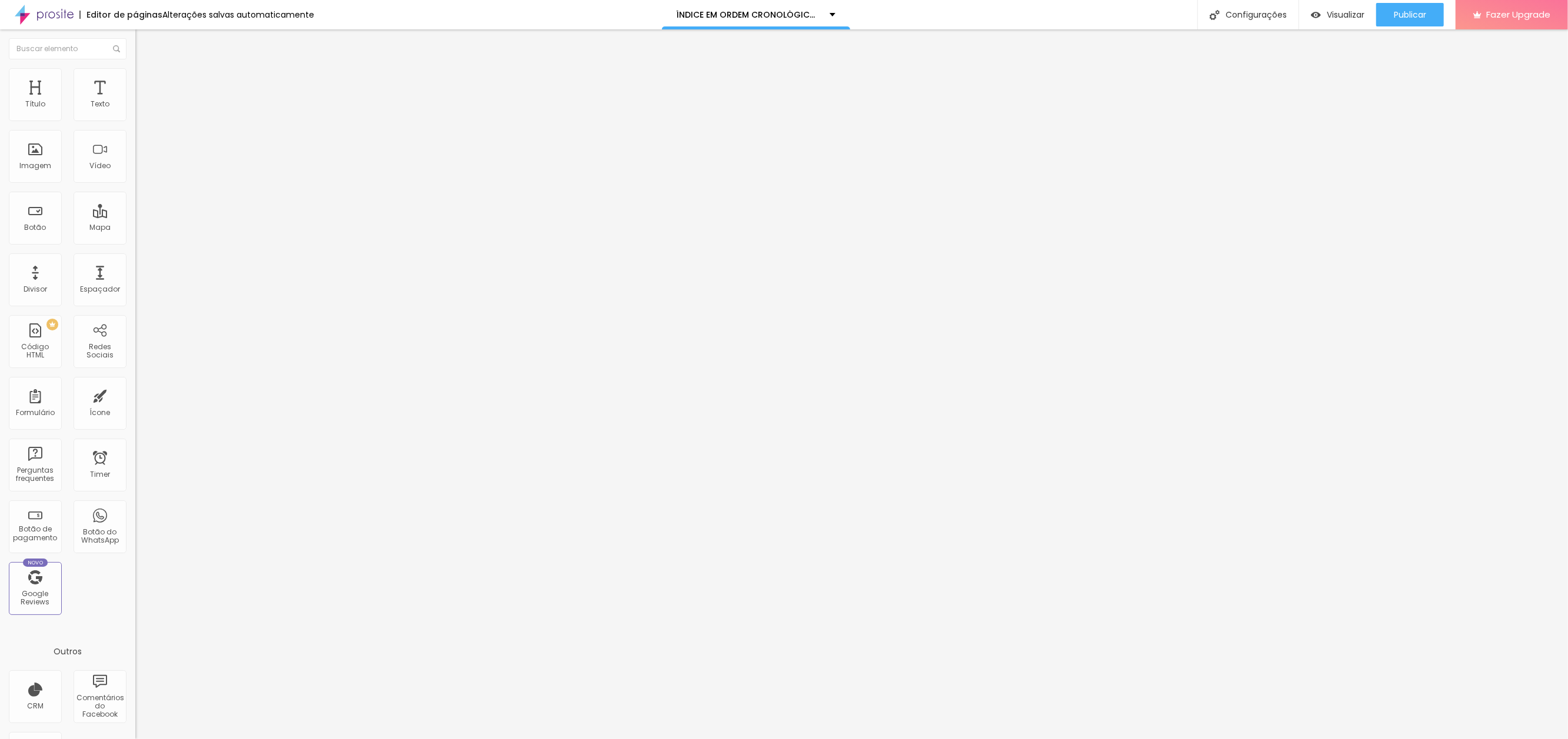
type input "[URL][DOMAIN_NAME]"
type input "O IMPLANTE DINOSSÁURICO"
click at [1401, 15] on span "Publicar" at bounding box center [1410, 14] width 32 height 9
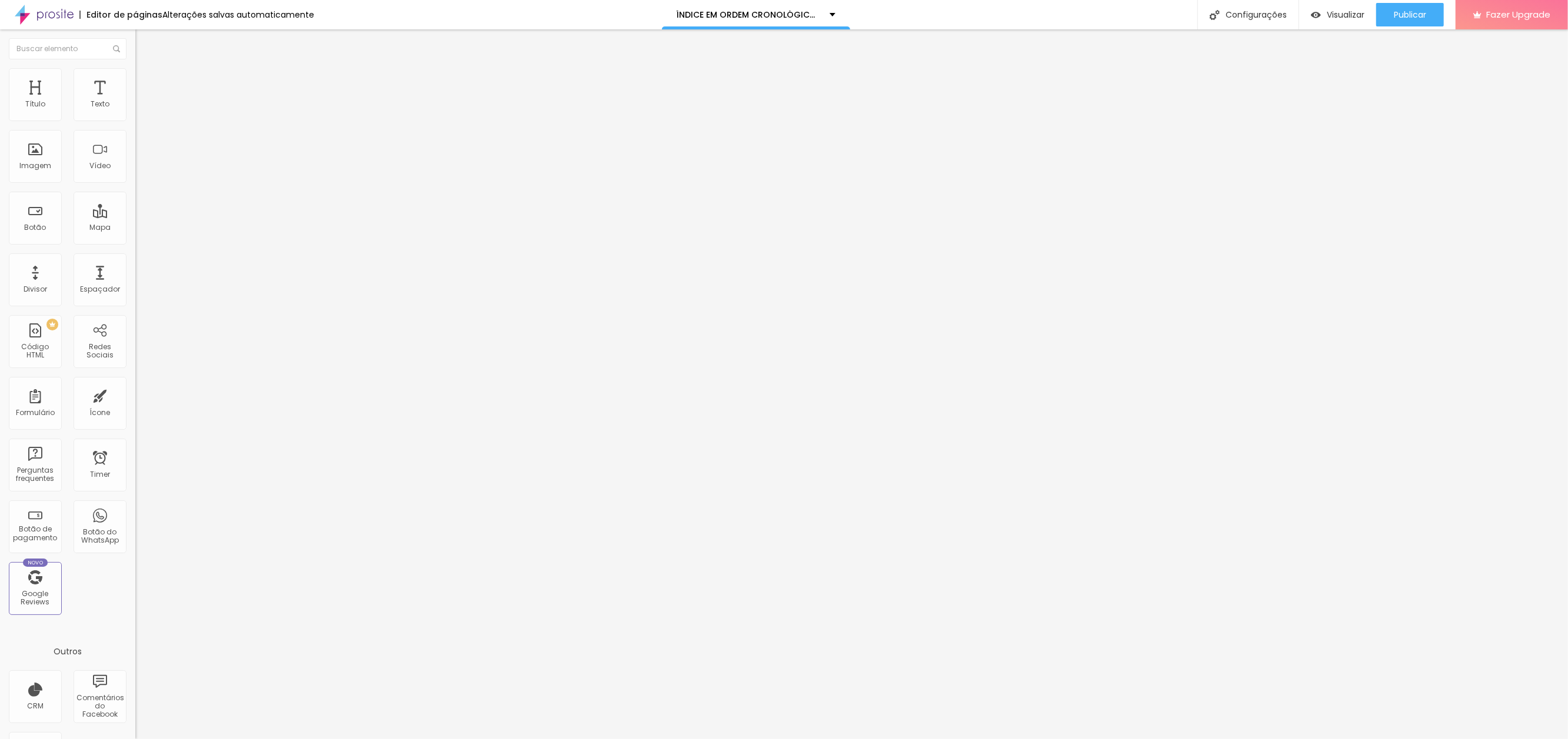
paste input "copan"
type input "[URL][DOMAIN_NAME]"
drag, startPoint x: 114, startPoint y: 131, endPoint x: -20, endPoint y: 125, distance: 134.1
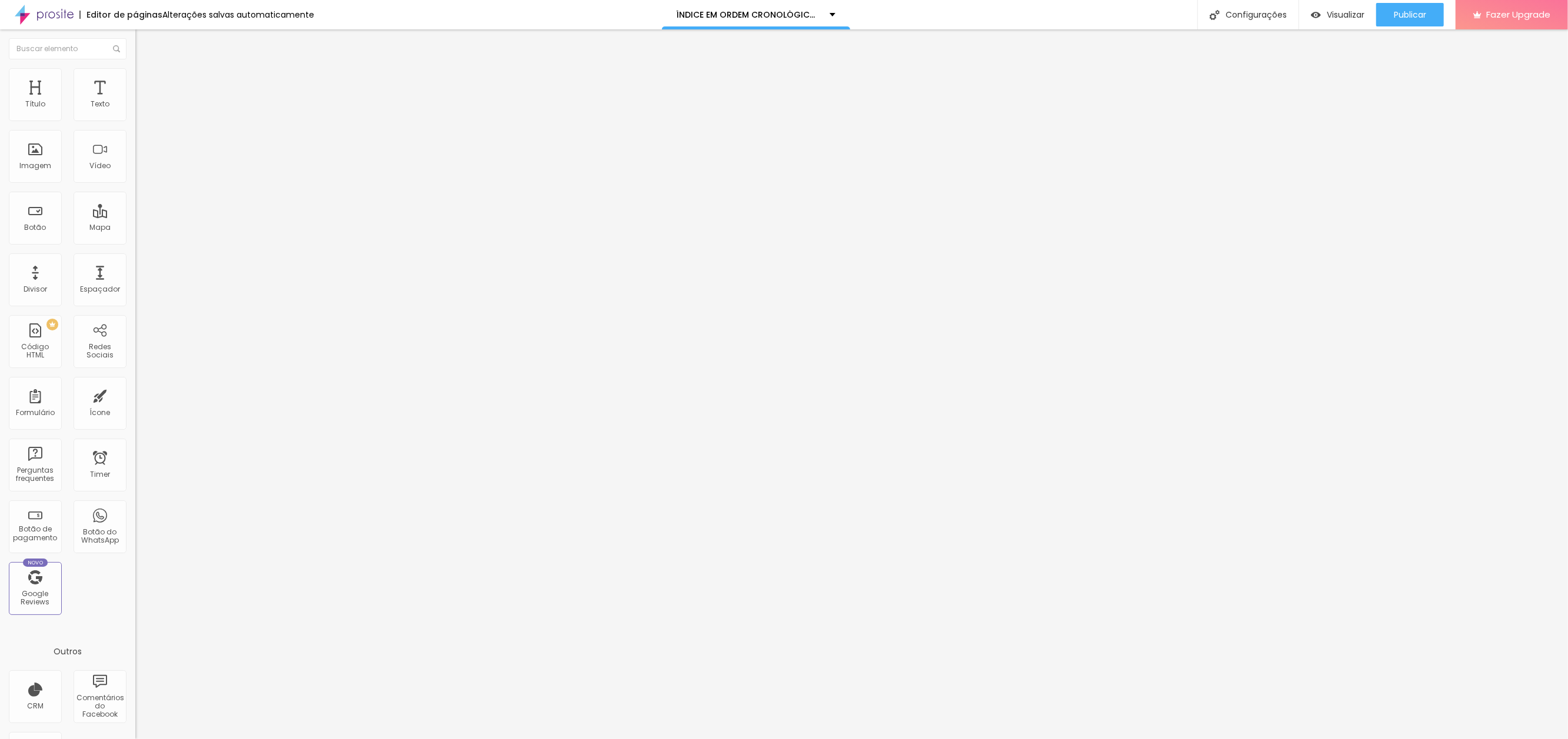
click at [0, 125] on html "Editor de páginas Alterações salvas automaticamente ÍNDICE EM ORDEM CRONOLÓGICA…" at bounding box center [784, 370] width 1568 height 739
type input "O COPAN"
drag, startPoint x: 1402, startPoint y: 13, endPoint x: 1411, endPoint y: 14, distance: 9.1
click at [1402, 13] on span "Publicar" at bounding box center [1410, 14] width 32 height 9
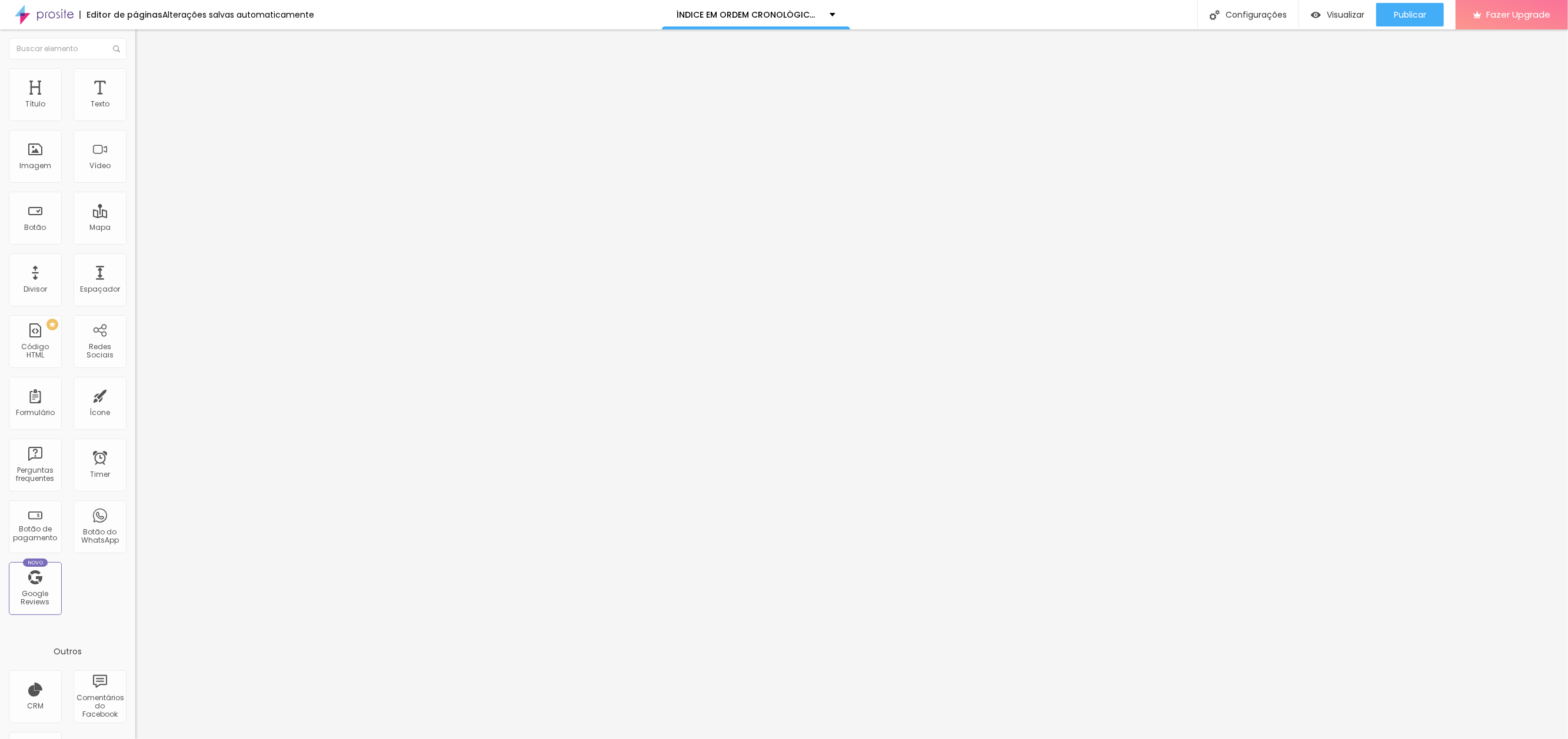
paste input "deusa"
type input "[URL][DOMAIN_NAME]"
drag, startPoint x: 55, startPoint y: 131, endPoint x: -10, endPoint y: 124, distance: 65.4
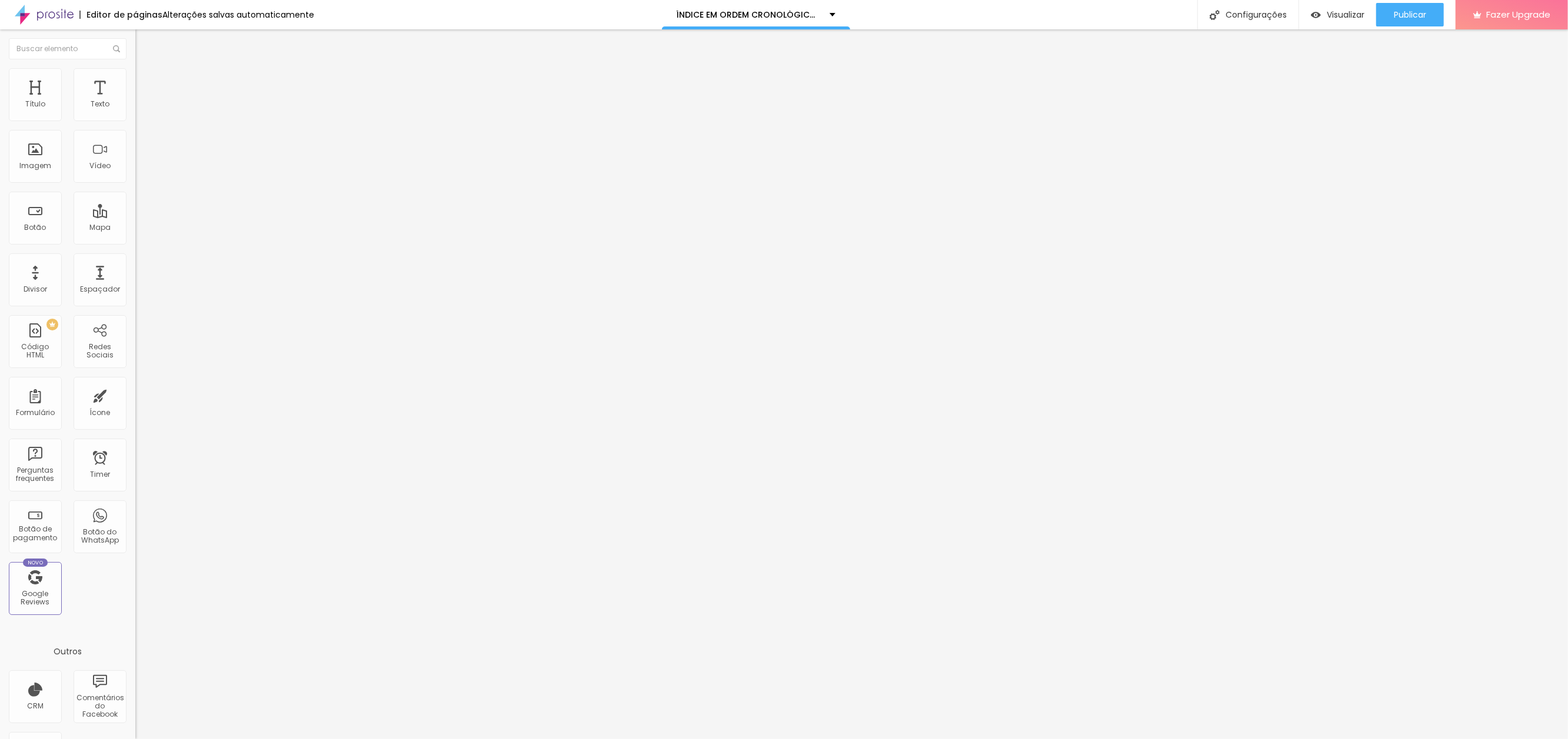
click at [0, 124] on html "Editor de páginas Alterações salvas automaticamente ÍNDICE EM ORDEM CRONOLÓGICA…" at bounding box center [784, 370] width 1568 height 739
type input "[DEMOGRAPHIC_DATA]"
drag, startPoint x: 1395, startPoint y: 13, endPoint x: 1411, endPoint y: 82, distance: 70.8
click at [1395, 13] on span "Publicar" at bounding box center [1410, 14] width 32 height 9
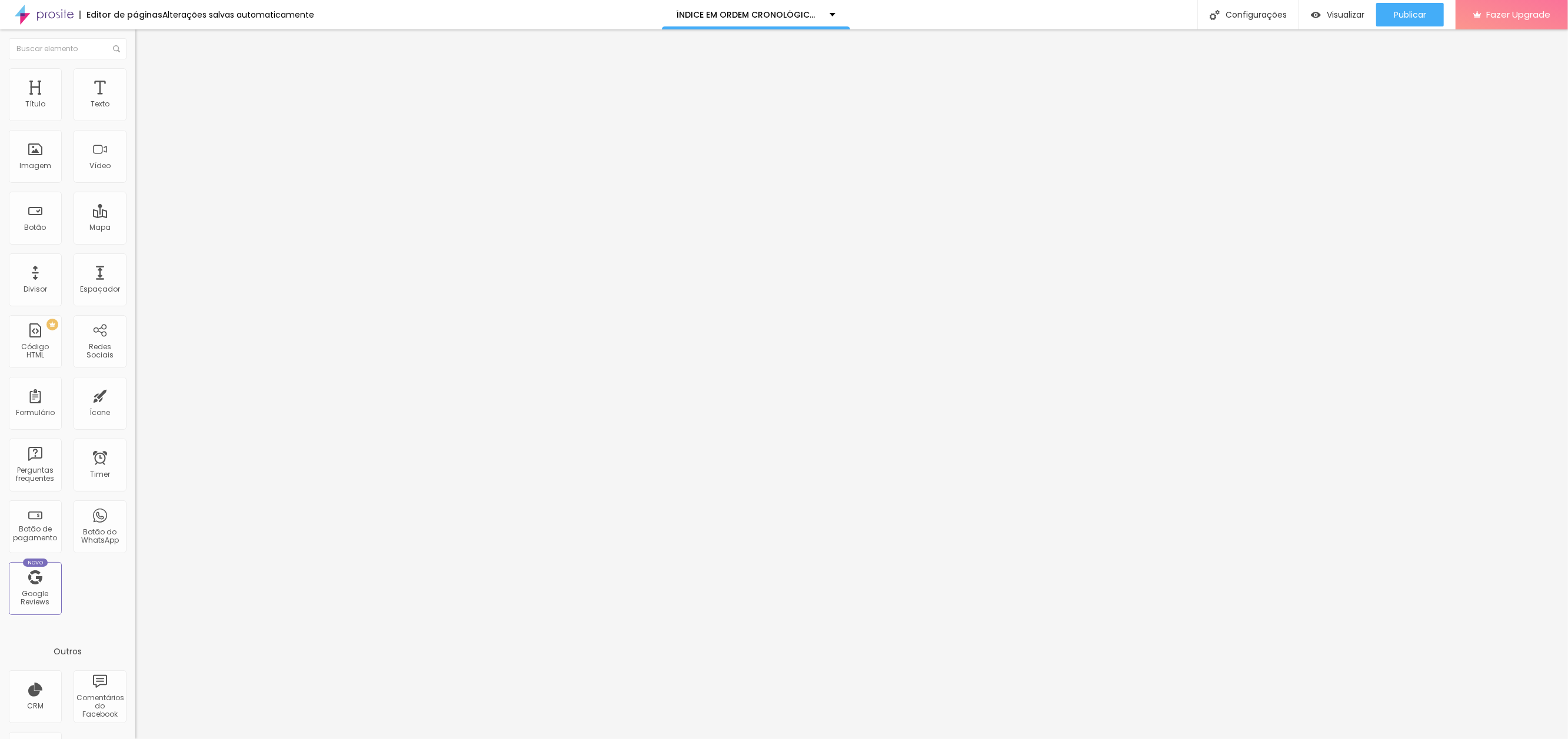
paste input "voce-quer-passar-o-resto-da-vida-[PERSON_NAME]"
type input "[URL][DOMAIN_NAME]"
drag, startPoint x: 49, startPoint y: 128, endPoint x: -26, endPoint y: 121, distance: 75.3
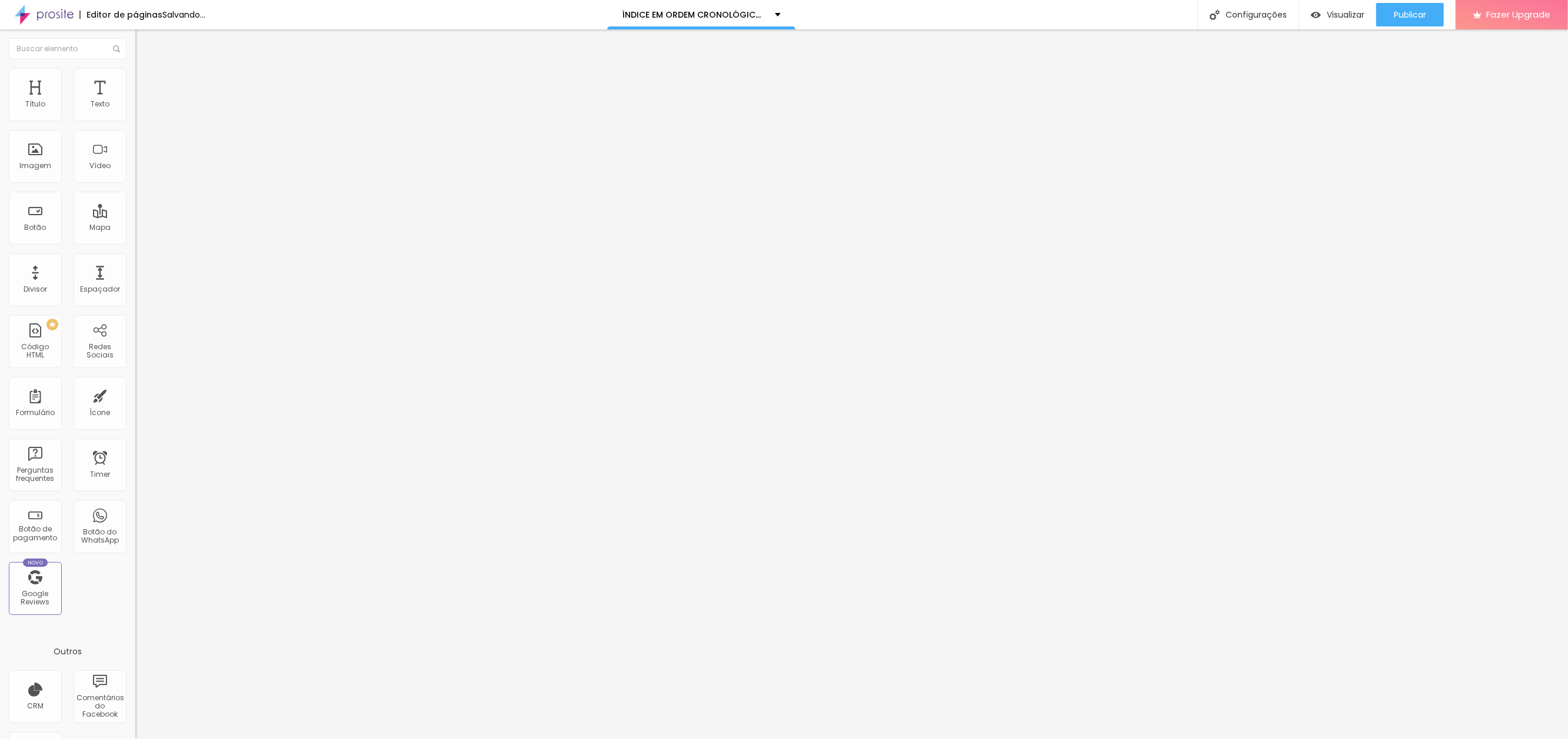
click at [0, 121] on html "Editor de páginas Salvando... ÍNDICE EM ORDEM CRONOLÓGICA DOS SONHOS Configuraç…" at bounding box center [784, 370] width 1568 height 739
drag, startPoint x: 34, startPoint y: 130, endPoint x: 87, endPoint y: 136, distance: 53.3
click at [136, 110] on input "VOCÊQUER" at bounding box center [206, 105] width 142 height 12
click at [136, 110] on input "VOCÊ QUER" at bounding box center [206, 105] width 142 height 12
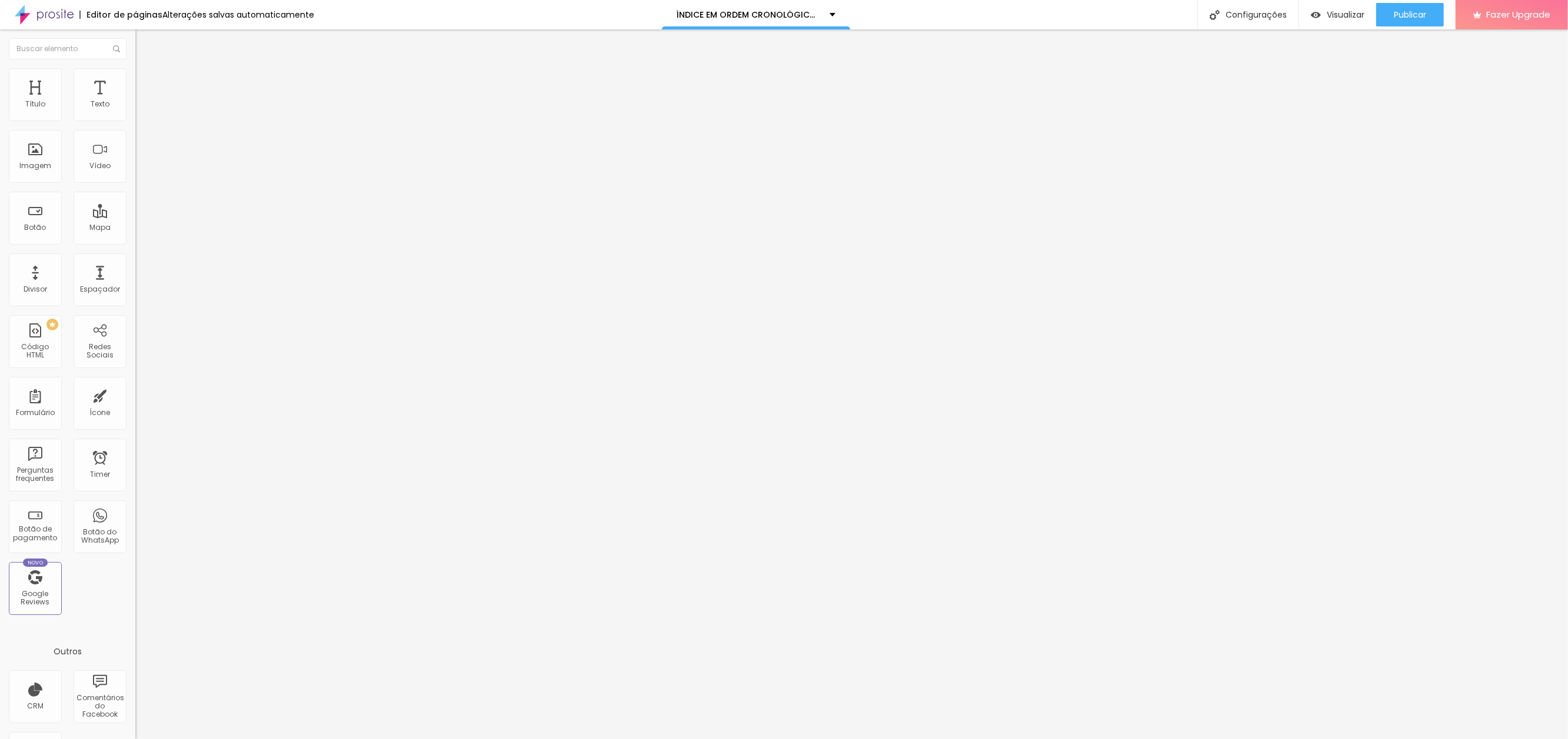
click at [136, 110] on input "VOCÊ QUER PASSAR O RESTO DA VIDA NA COZINHA?" at bounding box center [206, 105] width 142 height 12
drag, startPoint x: 84, startPoint y: 131, endPoint x: 78, endPoint y: 130, distance: 6.1
click at [136, 110] on input "VOCÊ QUER PASSAR O RESTO DA VIDA NA COZINHA?" at bounding box center [206, 105] width 142 height 12
type input "VOCÊ QUER PASSAR O RESTO DA VIDA NUMA COZINHA?"
click at [1404, 11] on span "Publicar" at bounding box center [1410, 14] width 32 height 9
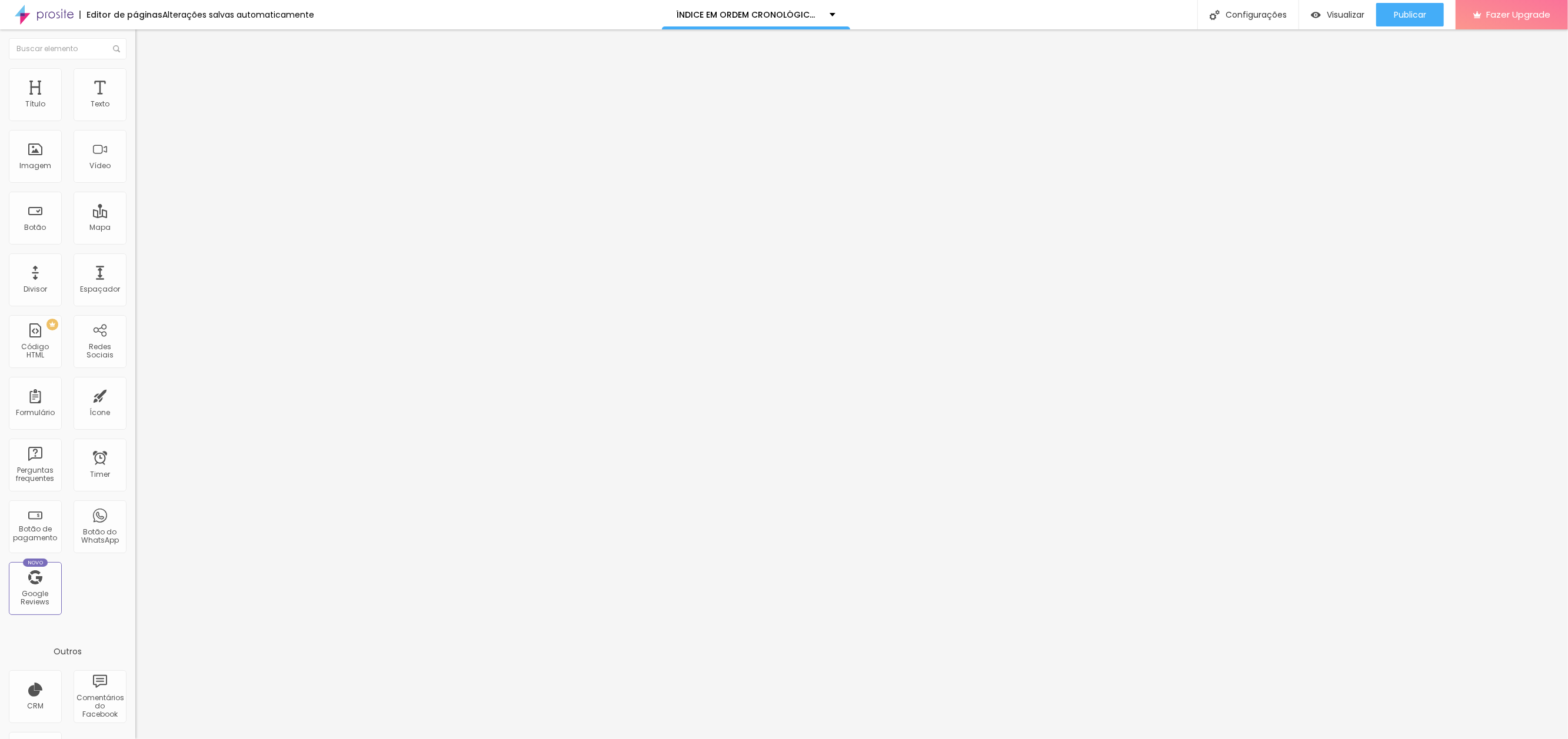
scroll to position [0, 0]
click at [136, 244] on div "Texto VOCÊ QUER PASSAR O RESTO DA VIDA NUMA COZINHA? Alinhamento Tamanho Pequen…" at bounding box center [204, 177] width 136 height 171
paste input "a-casa-onde-minha-mae-estav"
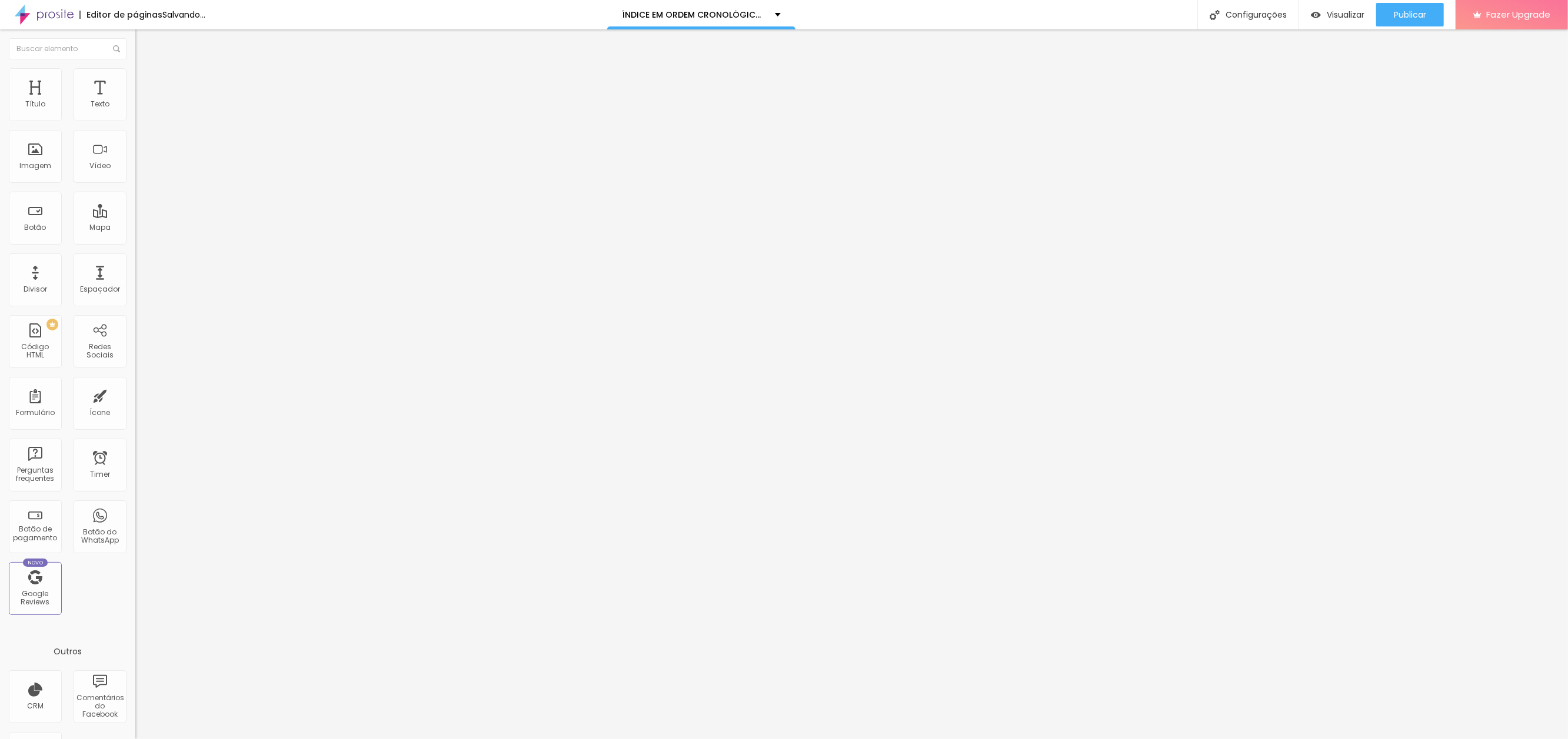
type input "[URL][DOMAIN_NAME]"
type input "A CASA ONDE MINHA MÃE ESTAVA"
click at [1415, 12] on span "Publicar" at bounding box center [1410, 14] width 32 height 9
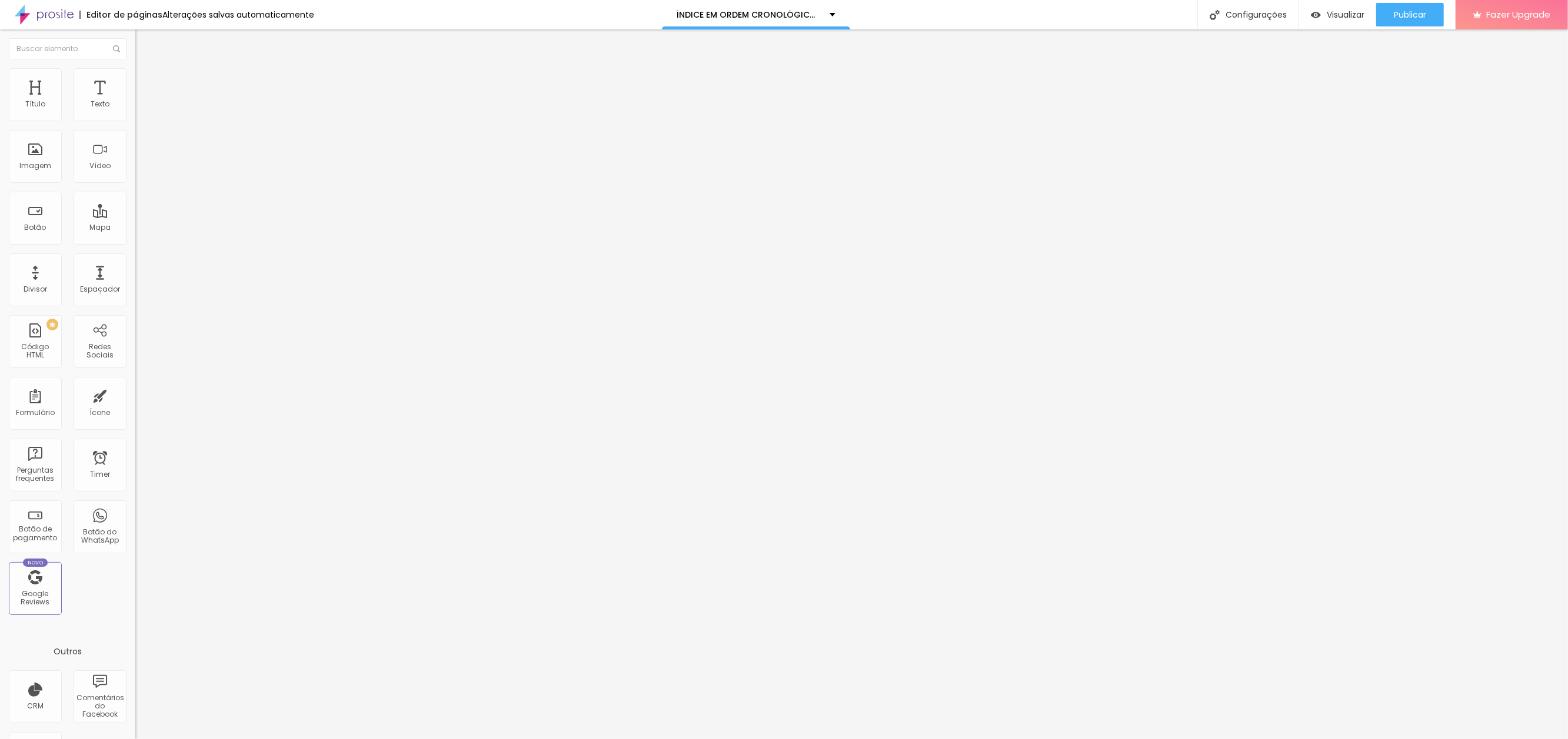
paste input "eu-e-ela-pela-passagem-magic"
type input "[URL][DOMAIN_NAME]"
type input "EU E ELA PELA PASSAGEM MÁGICA"
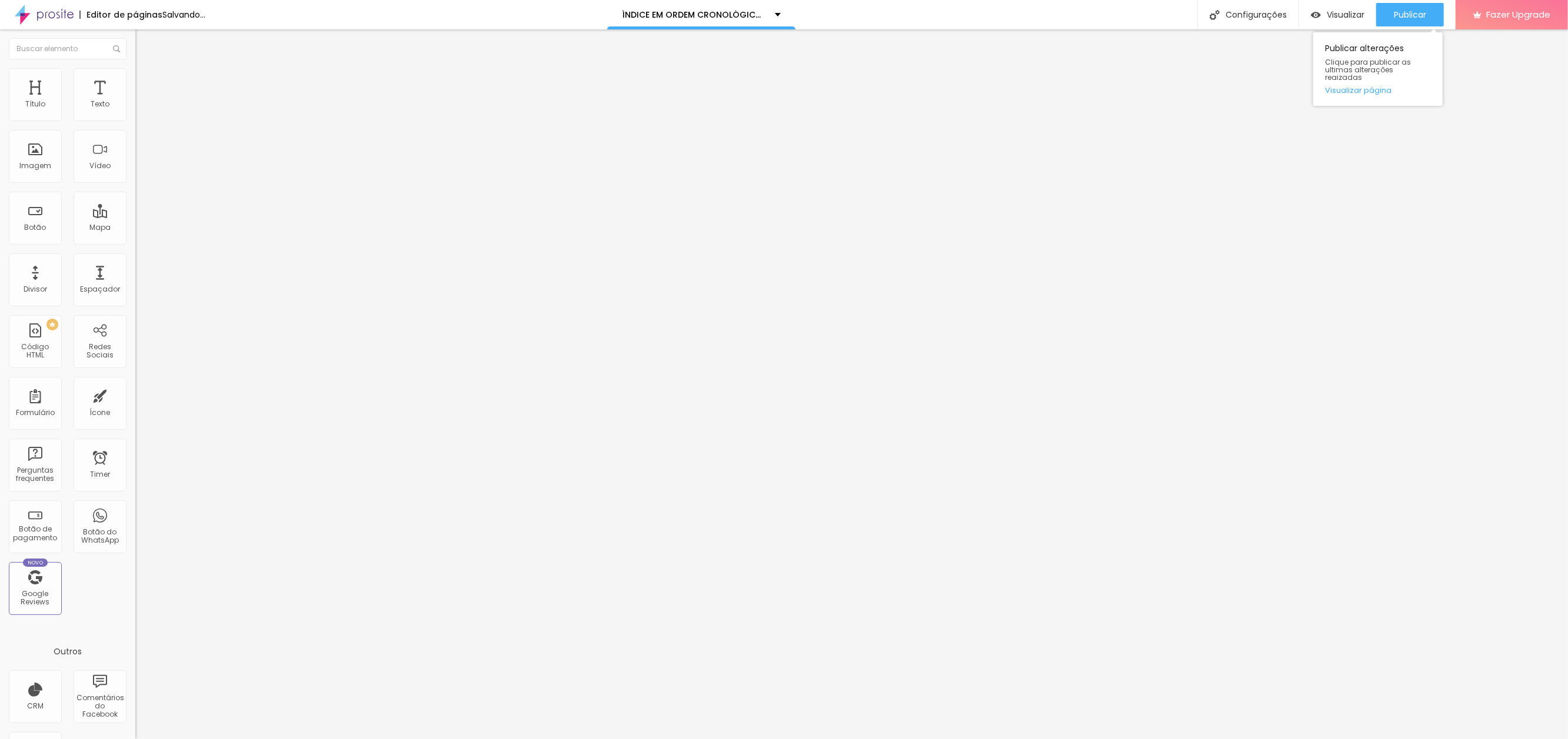
drag, startPoint x: 1396, startPoint y: 13, endPoint x: 1438, endPoint y: 64, distance: 66.1
click at [1397, 16] on span "Publicar" at bounding box center [1410, 14] width 32 height 9
paste input "west"
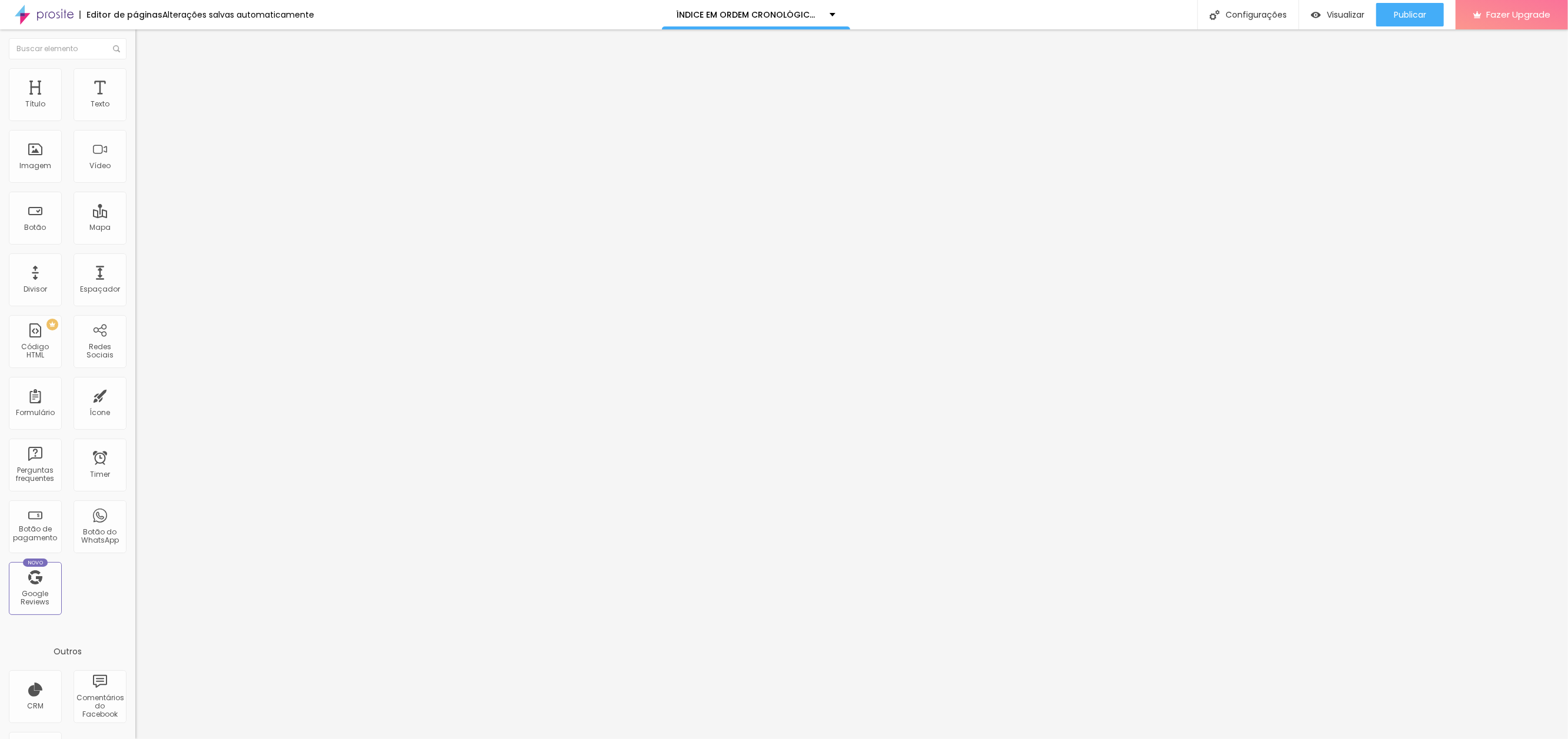
type input "[URL][DOMAIN_NAME]"
click at [136, 110] on input "W" at bounding box center [206, 105] width 142 height 12
drag, startPoint x: 47, startPoint y: 130, endPoint x: -23, endPoint y: 125, distance: 70.2
click at [0, 125] on html "Editor de páginas Alterações salvas automaticamente ÍNDICE EM ORDEM CRONOLÓGICA…" at bounding box center [784, 370] width 1568 height 739
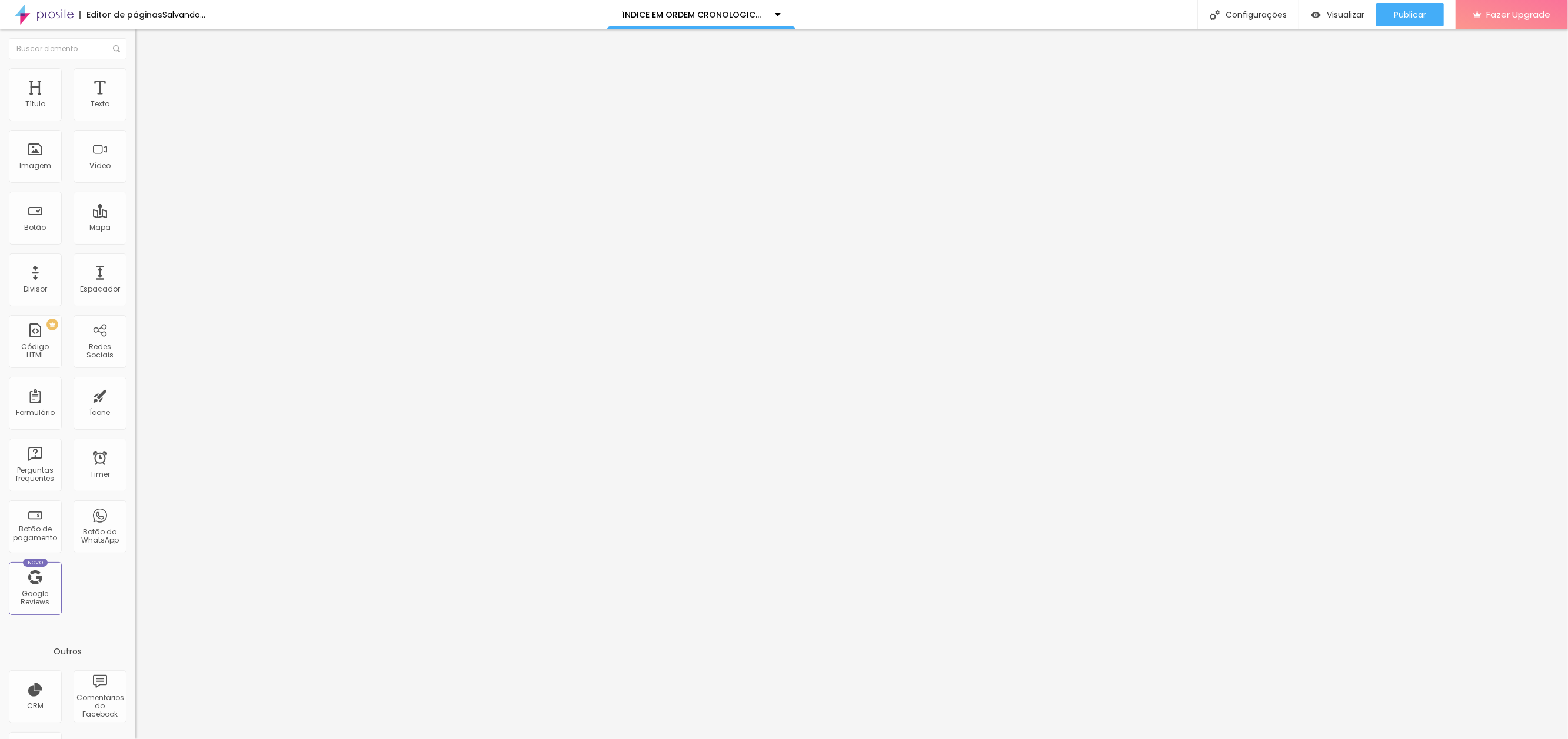
click at [136, 110] on input "[GEOGRAPHIC_DATA]" at bounding box center [206, 105] width 142 height 12
drag, startPoint x: 39, startPoint y: 131, endPoint x: 62, endPoint y: 130, distance: 23.0
click at [136, 110] on input "[GEOGRAPHIC_DATA]" at bounding box center [206, 105] width 142 height 12
type input "[GEOGRAPHIC_DATA]"
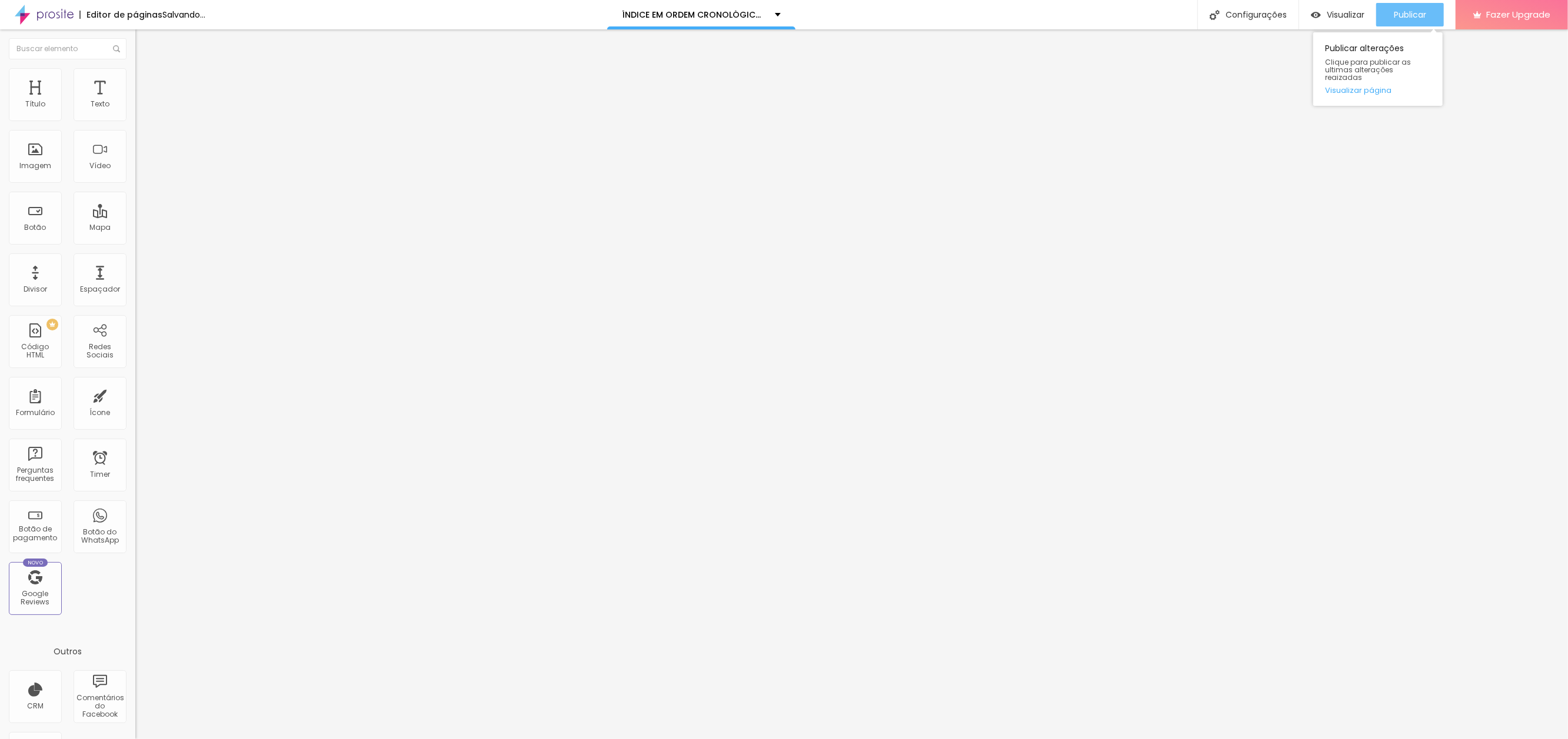
drag, startPoint x: 1411, startPoint y: 15, endPoint x: 1384, endPoint y: 1, distance: 30.4
click at [1411, 15] on span "Publicar" at bounding box center [1410, 14] width 32 height 9
paste input "[PERSON_NAME]-e-eu-quero-esse-nicho"
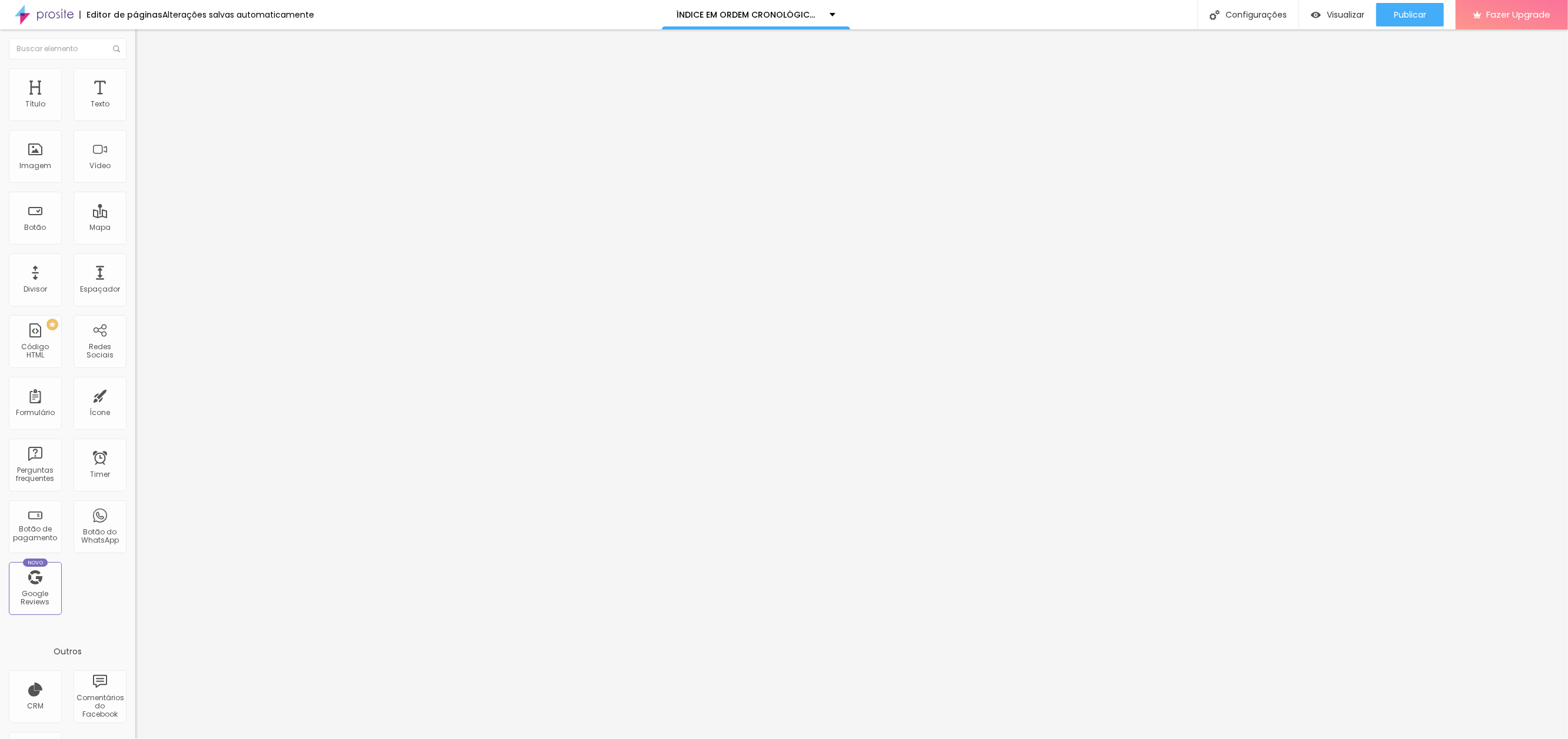
type input "[URL][DOMAIN_NAME]"
drag, startPoint x: 103, startPoint y: 129, endPoint x: -45, endPoint y: 119, distance: 148.3
click at [0, 119] on html "Editor de páginas Alterações salvas automaticamente ÍNDICE EM ORDEM CRONOLÓGICA…" at bounding box center [784, 370] width 1568 height 739
type input "[PERSON_NAME] E EU QUERO ESSE NICHO"
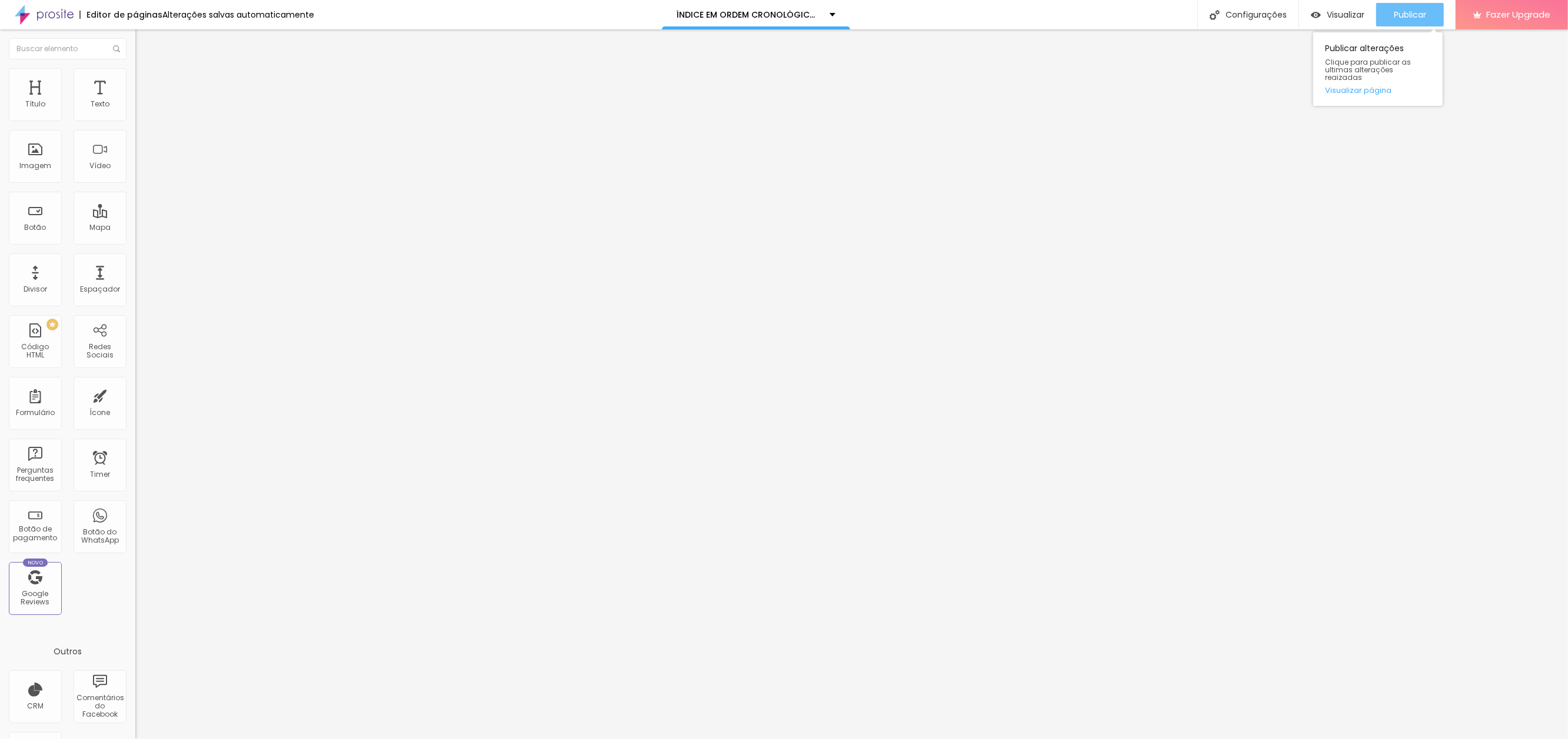
click at [1413, 14] on span "Publicar" at bounding box center [1410, 14] width 32 height 9
paste input "rosa-30"
type input "[URL][DOMAIN_NAME]"
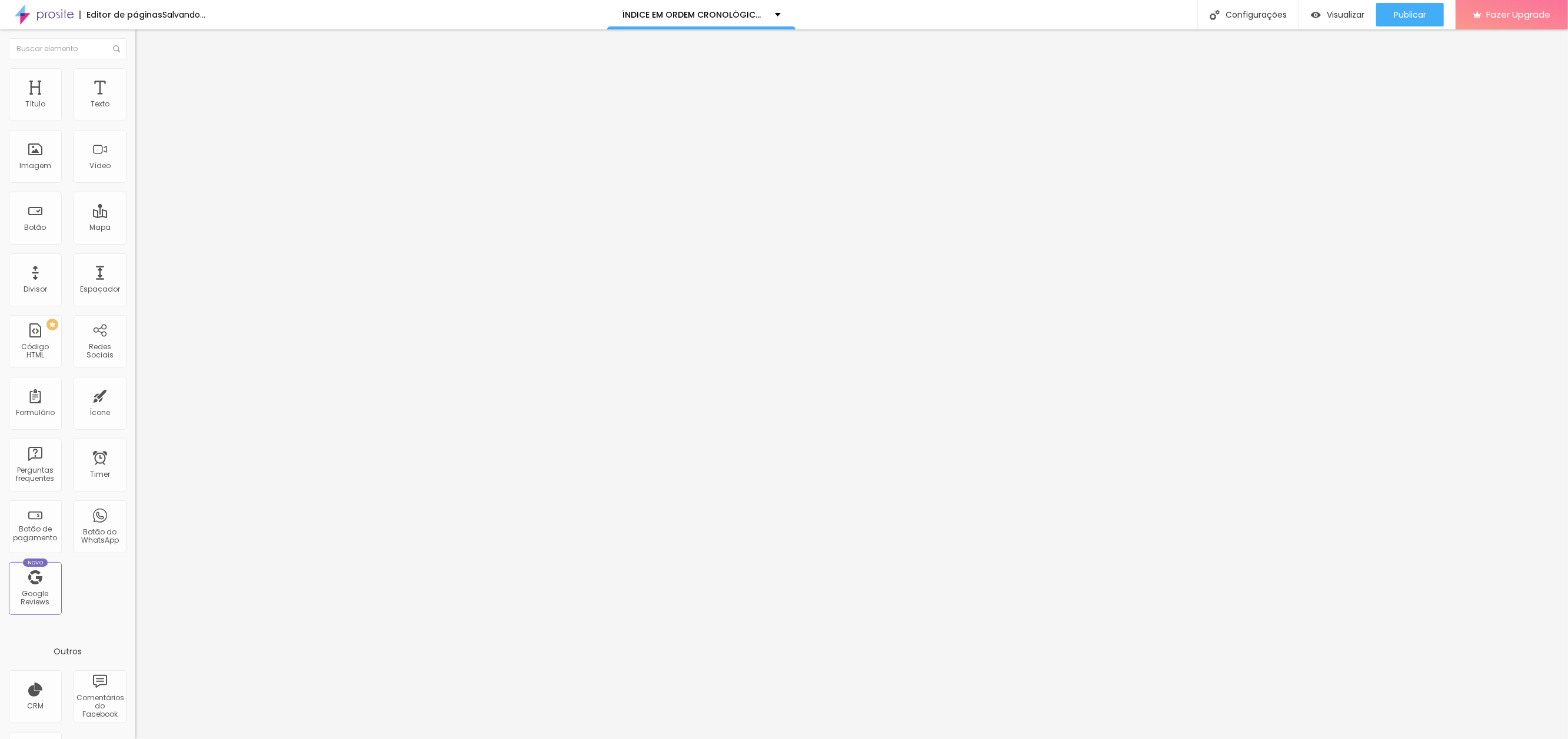
scroll to position [0, 0]
type input "ROSA 30"
click at [1400, 18] on span "Publicar" at bounding box center [1410, 14] width 32 height 9
paste input "a-escola-do-[PERSON_NAME]"
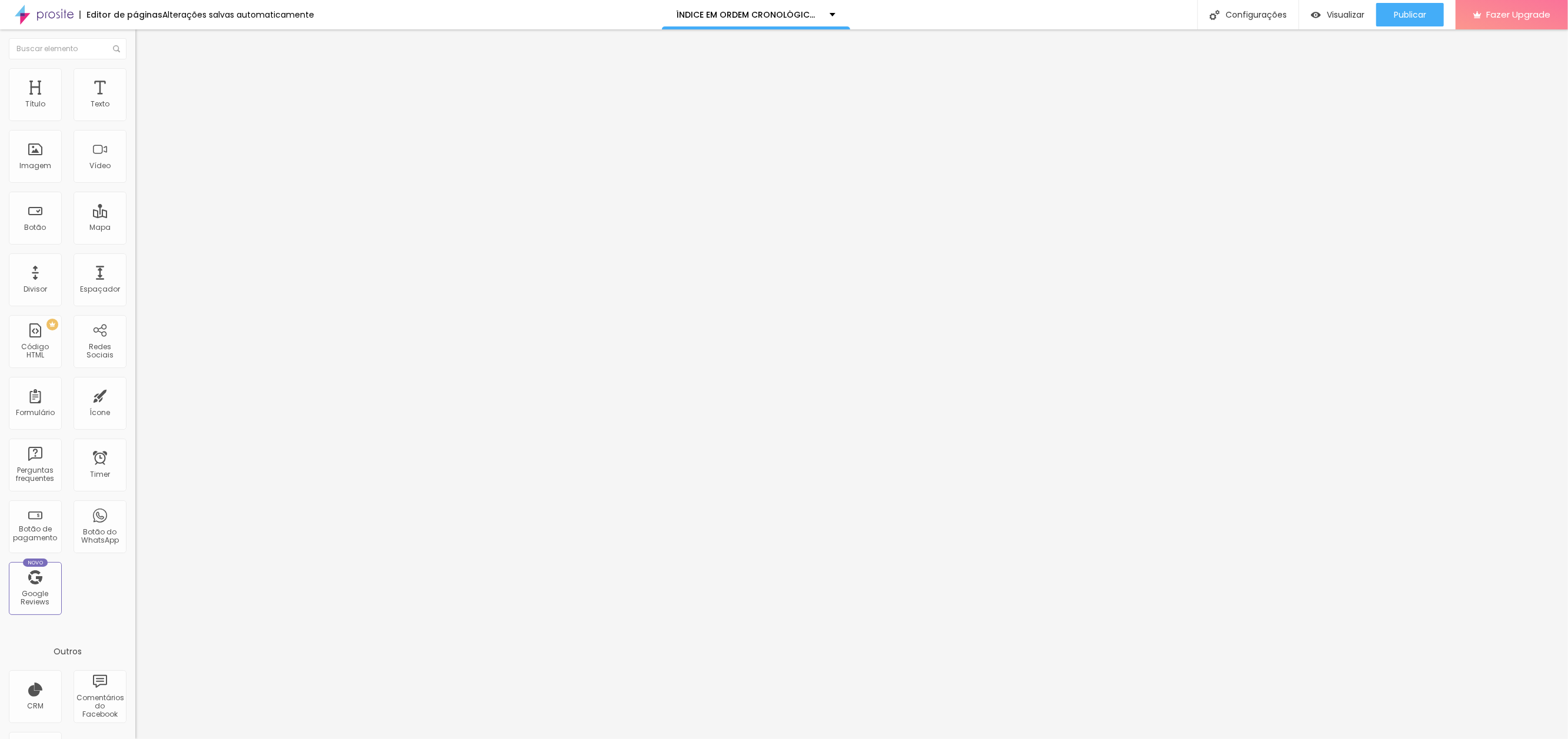
scroll to position [0, 115]
type input "[URL][DOMAIN_NAME]"
drag, startPoint x: 66, startPoint y: 128, endPoint x: -47, endPoint y: 123, distance: 113.1
click at [0, 123] on html "Editor de páginas Alterações salvas automaticamente ÍNDICE EM ORDEM CRONOLÓGICA…" at bounding box center [784, 370] width 1568 height 739
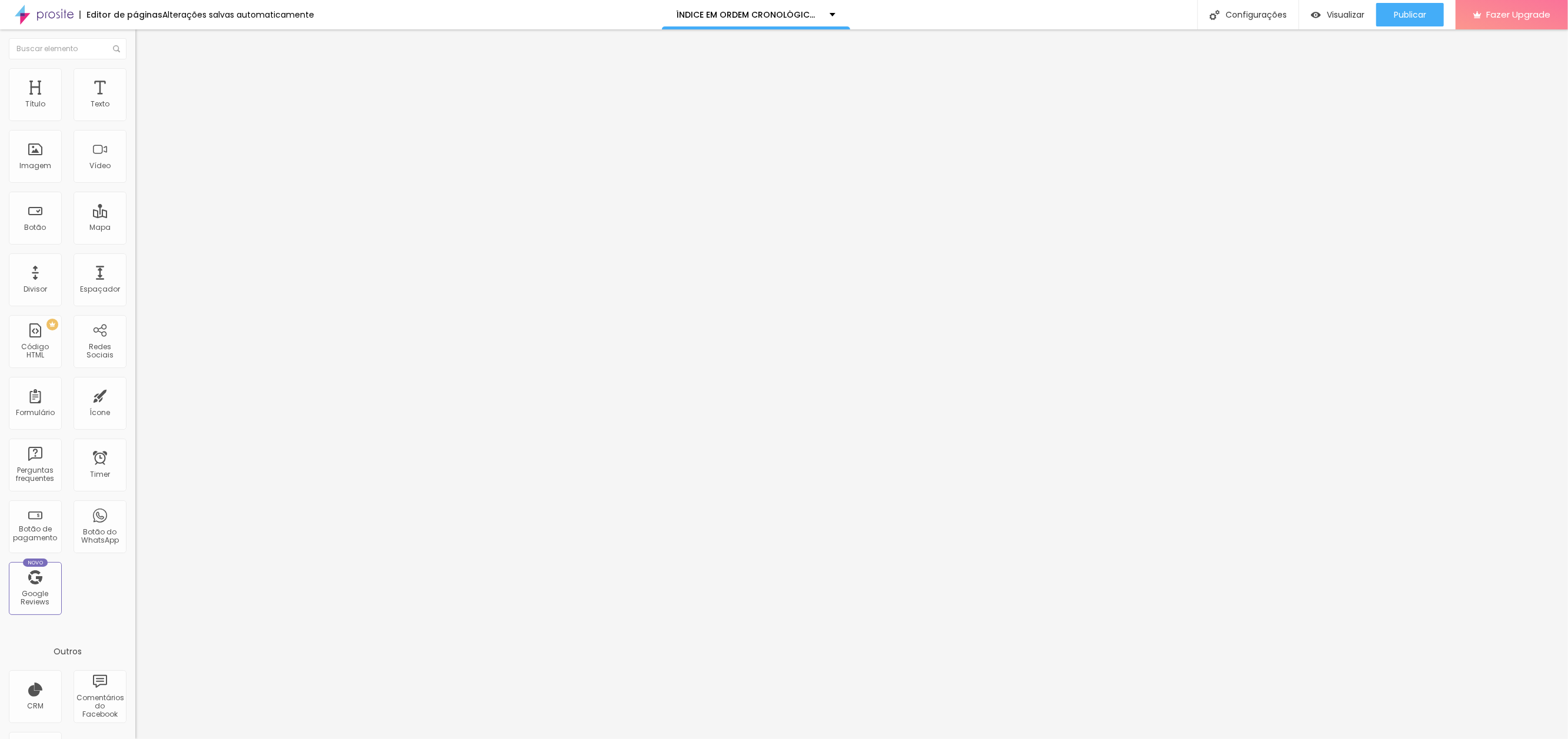
type input "A ESCOLA DO [PERSON_NAME]"
click at [1403, 14] on span "Publicar" at bounding box center [1410, 14] width 32 height 9
paste input "[PERSON_NAME]-me-ampara"
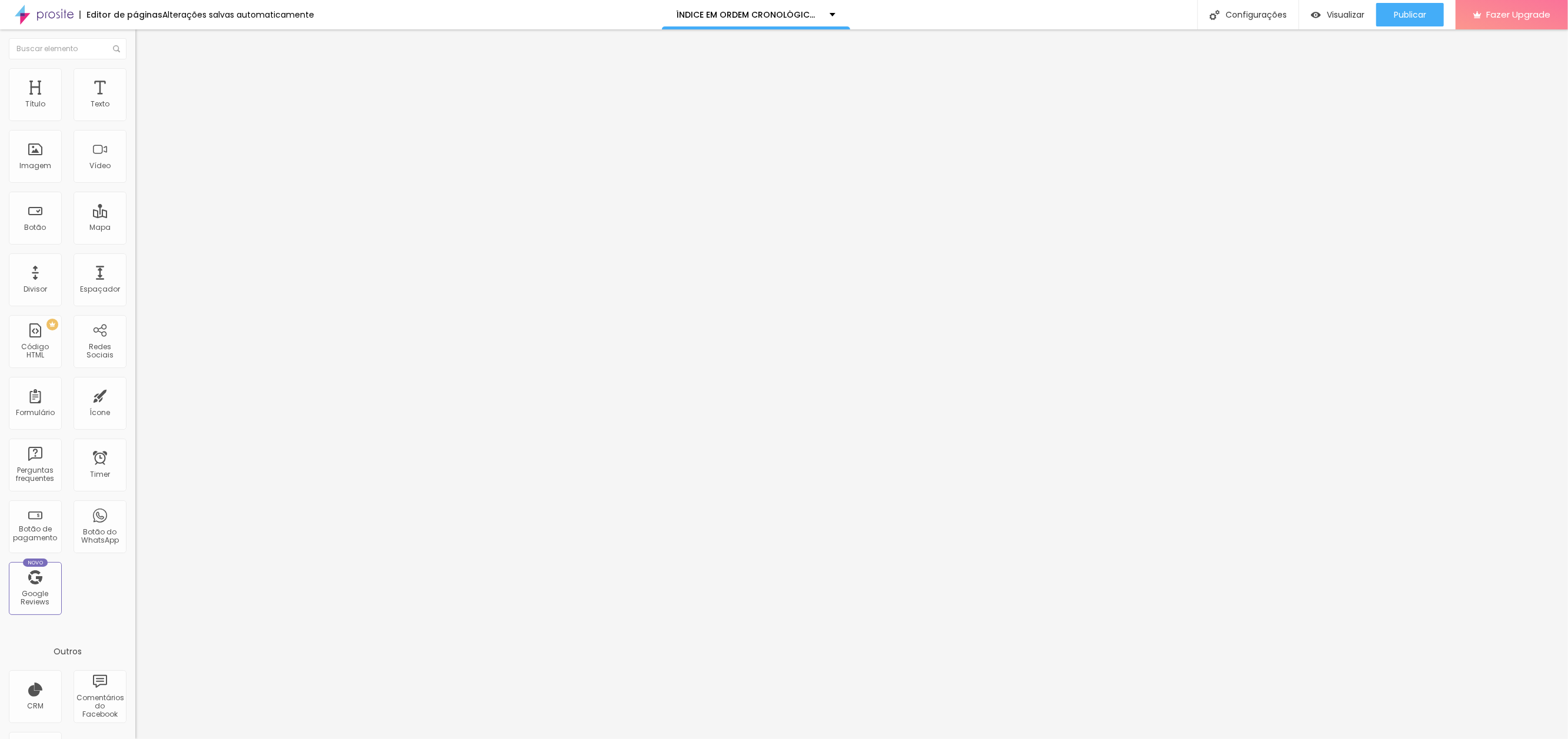
type input "[URL][DOMAIN_NAME]"
type input "[PERSON_NAME] ME AMPARA"
drag, startPoint x: 1398, startPoint y: 16, endPoint x: 1396, endPoint y: 89, distance: 73.0
click at [1398, 16] on span "Publicar" at bounding box center [1410, 14] width 32 height 9
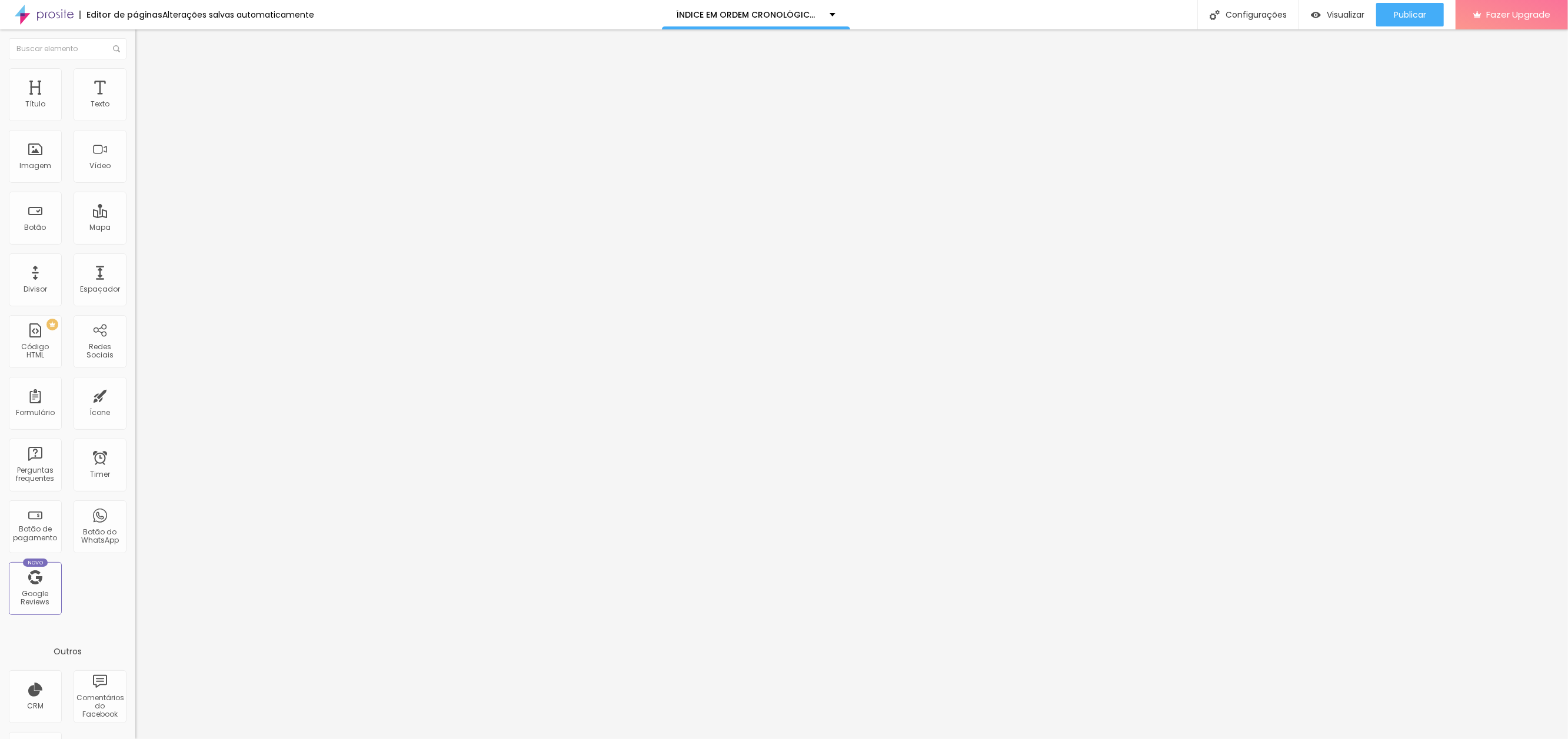
scroll to position [0, 97]
paste input "[PERSON_NAME]-e-a-relacao-entre-dois-em-dimensoes-diferentes"
type input "[URL][DOMAIN_NAME]"
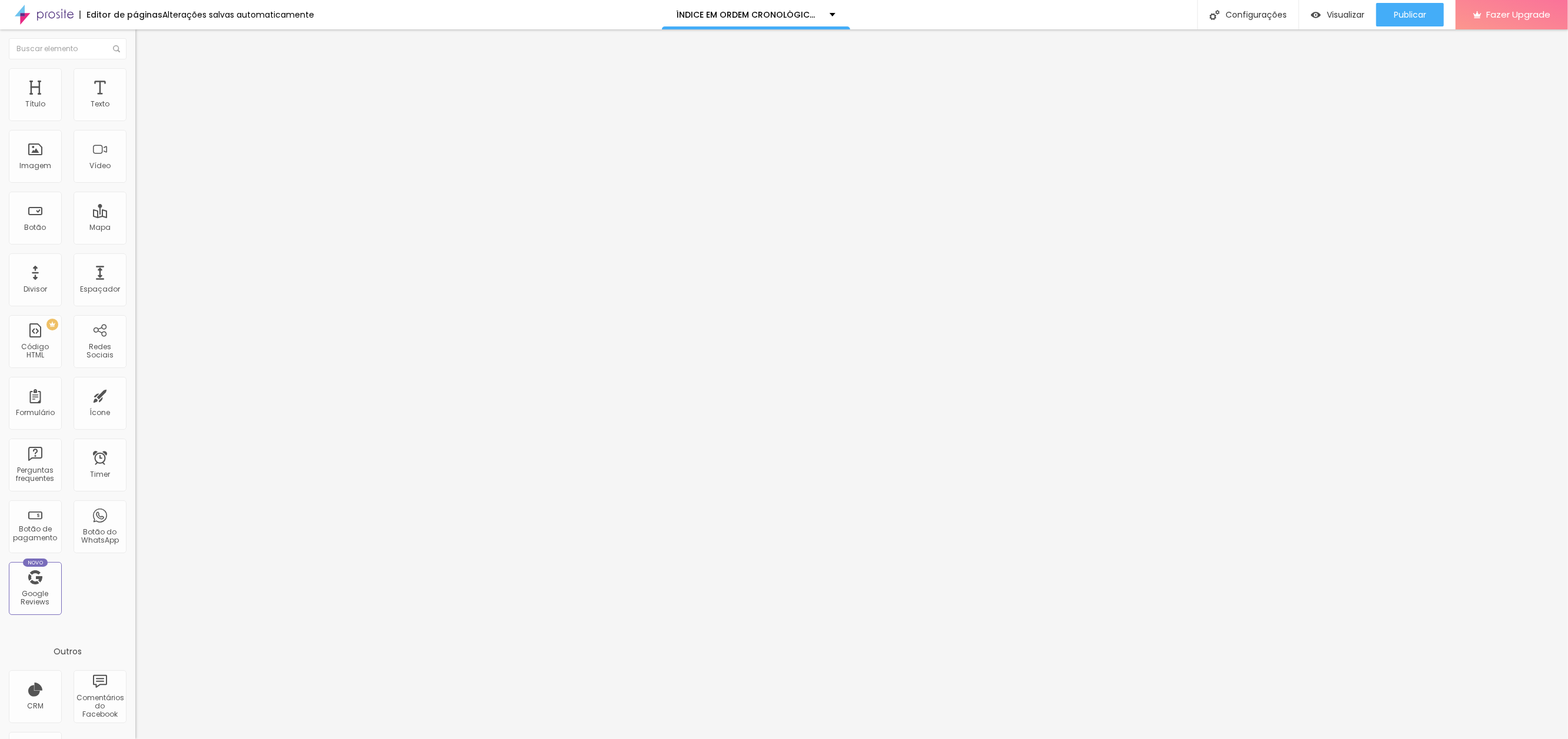
drag, startPoint x: 95, startPoint y: 132, endPoint x: -20, endPoint y: 121, distance: 115.5
click at [0, 121] on html "Editor de páginas Alterações salvas automaticamente ÍNDICE EM ORDEM CRONOLÓGICA…" at bounding box center [784, 370] width 1568 height 739
type input "[PERSON_NAME] E A RELAÇÃO ENTRE DOIS EM DIMENSÕES DIFERENTES"
click at [1400, 15] on span "Publicar" at bounding box center [1410, 14] width 32 height 9
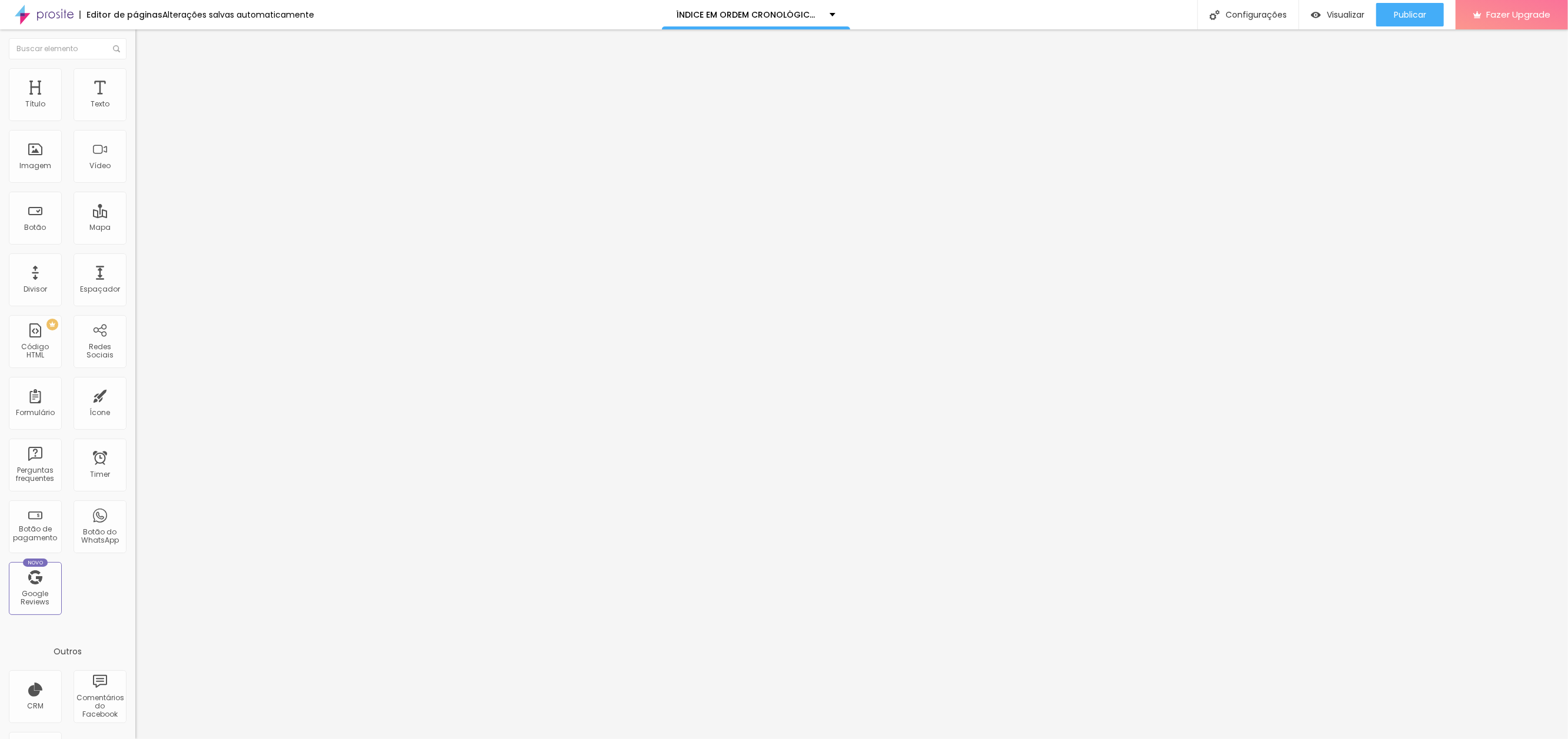
click at [136, 239] on input "[URL][DOMAIN_NAME]" at bounding box center [206, 236] width 142 height 12
drag, startPoint x: 121, startPoint y: 240, endPoint x: 7, endPoint y: 247, distance: 114.2
click at [0, 235] on html "Editor de páginas Alterações salvas automaticamente ÍNDICE EM ORDEM CRONOLÓGICA…" at bounding box center [784, 370] width 1568 height 739
paste input "-entrevista-e-as-sobrancelha"
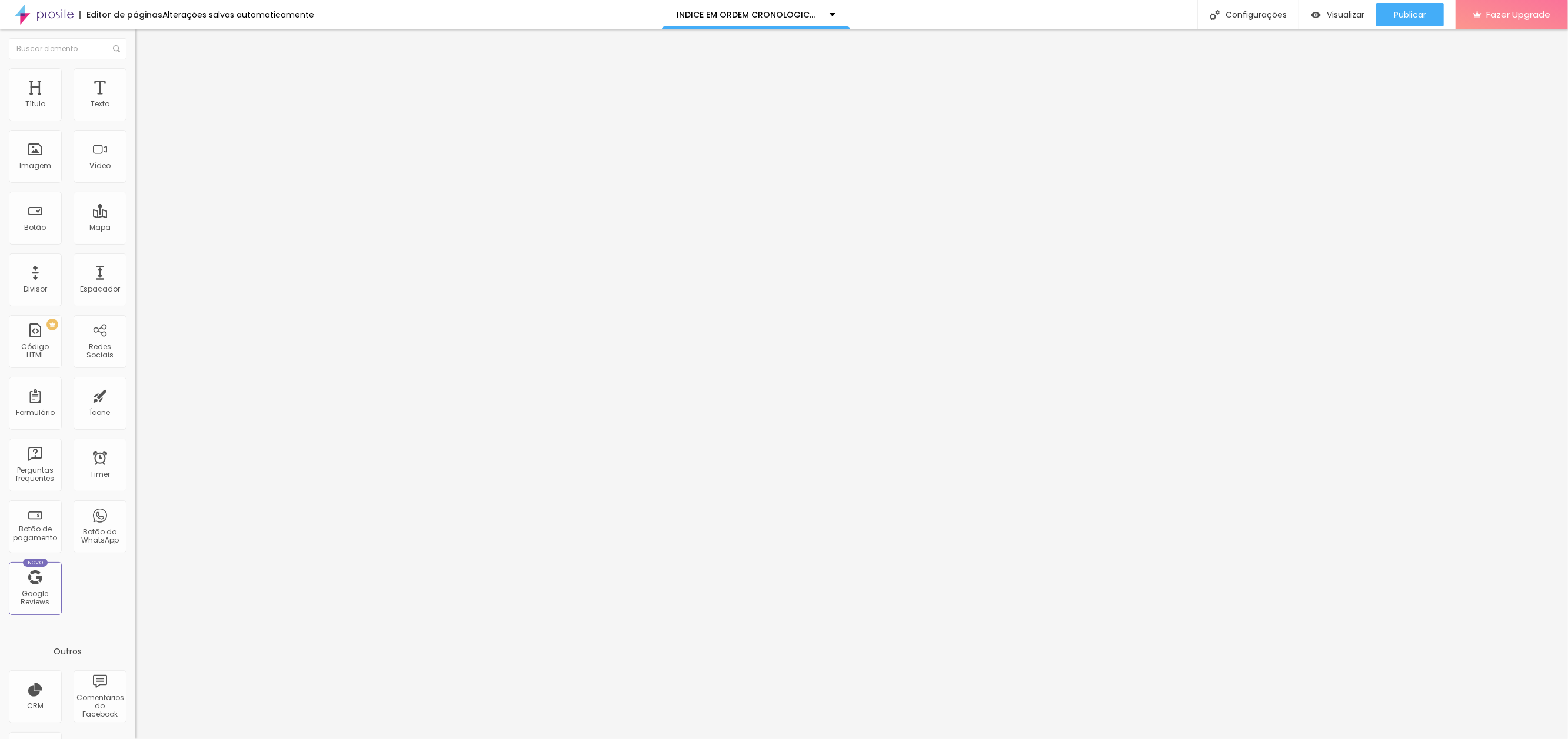
scroll to position [0, 139]
type input "[URL][DOMAIN_NAME]"
type input "A"
type input "A ENTREVISTA E AS SOBRANCELHAS"
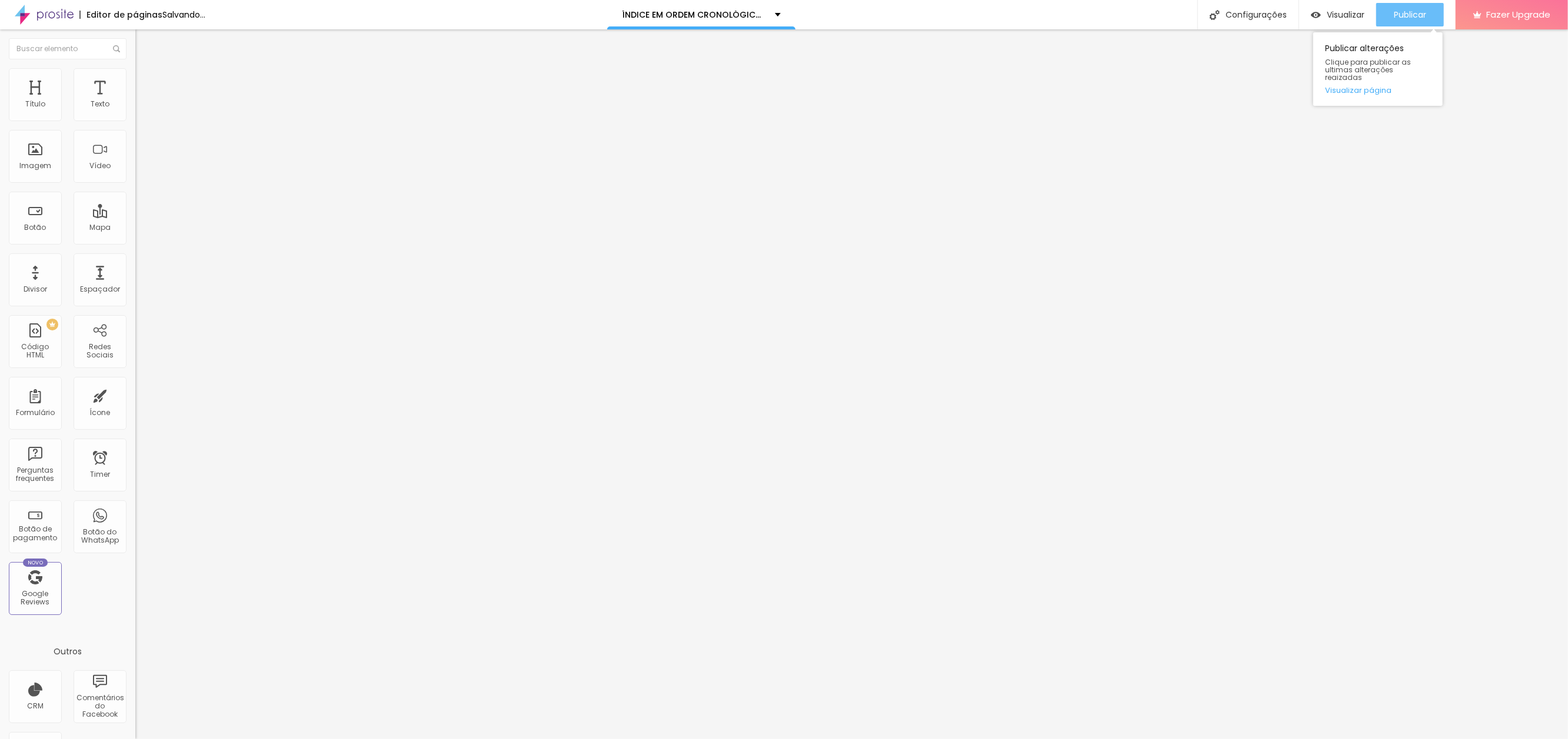
click at [1404, 13] on span "Publicar" at bounding box center [1410, 14] width 32 height 9
drag, startPoint x: 124, startPoint y: 243, endPoint x: 30, endPoint y: 247, distance: 94.1
click at [0, 239] on html "Editor de páginas Alterações salvas automaticamente ÍNDICE EM ORDEM CRONOLÓGICA…" at bounding box center [784, 370] width 1568 height 739
paste input "essa-e-sua-boca-por-dentro"
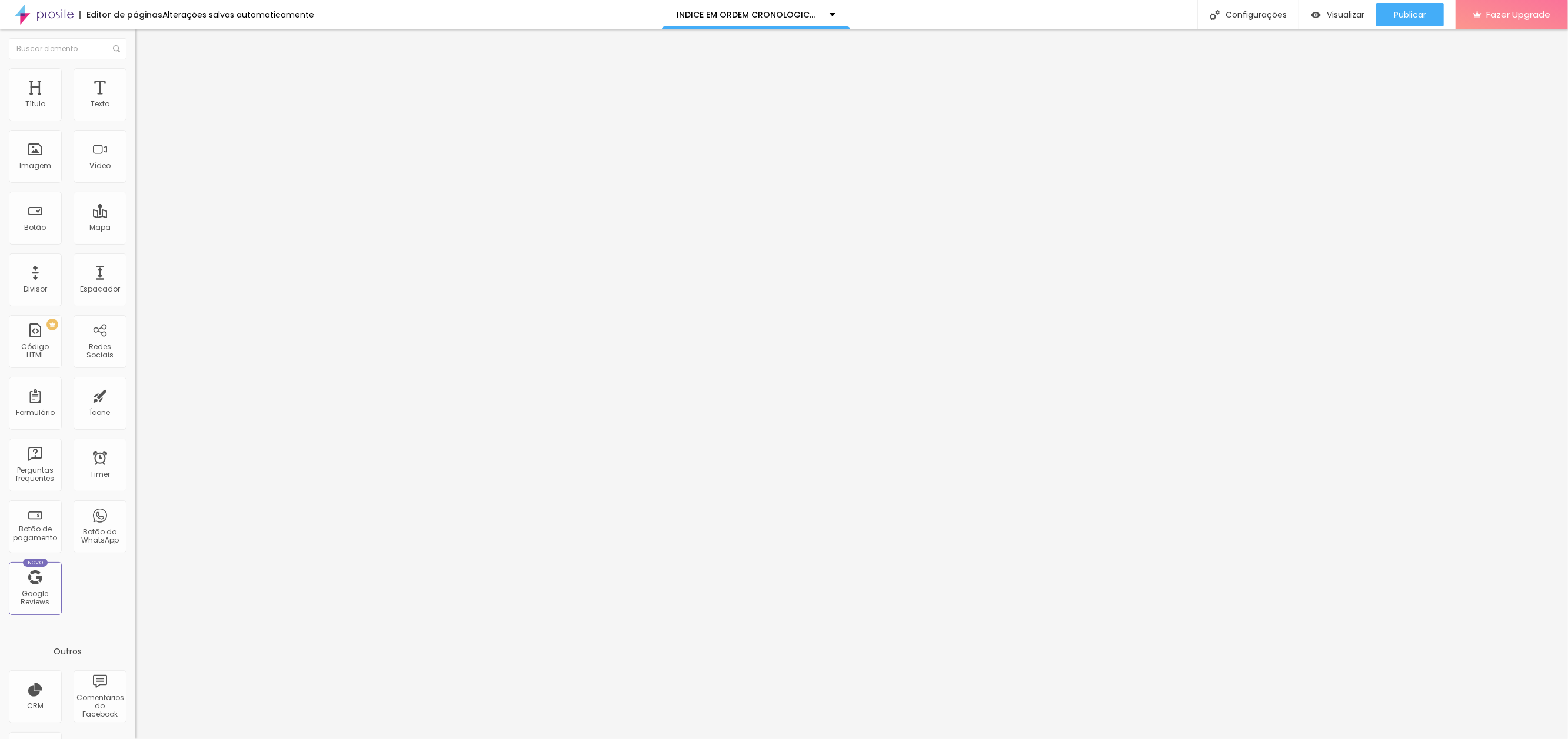
type input "[URL][DOMAIN_NAME]"
drag, startPoint x: 124, startPoint y: 131, endPoint x: -44, endPoint y: 114, distance: 168.9
click at [0, 114] on html "Editor de páginas Salvando... ÍNDICE EM ORDEM CRONOLÓGICA DOS SONHOS Configuraç…" at bounding box center [784, 370] width 1568 height 739
click at [136, 110] on input "A ENTREVISTA E AS SOBRANCELHAS" at bounding box center [206, 105] width 142 height 12
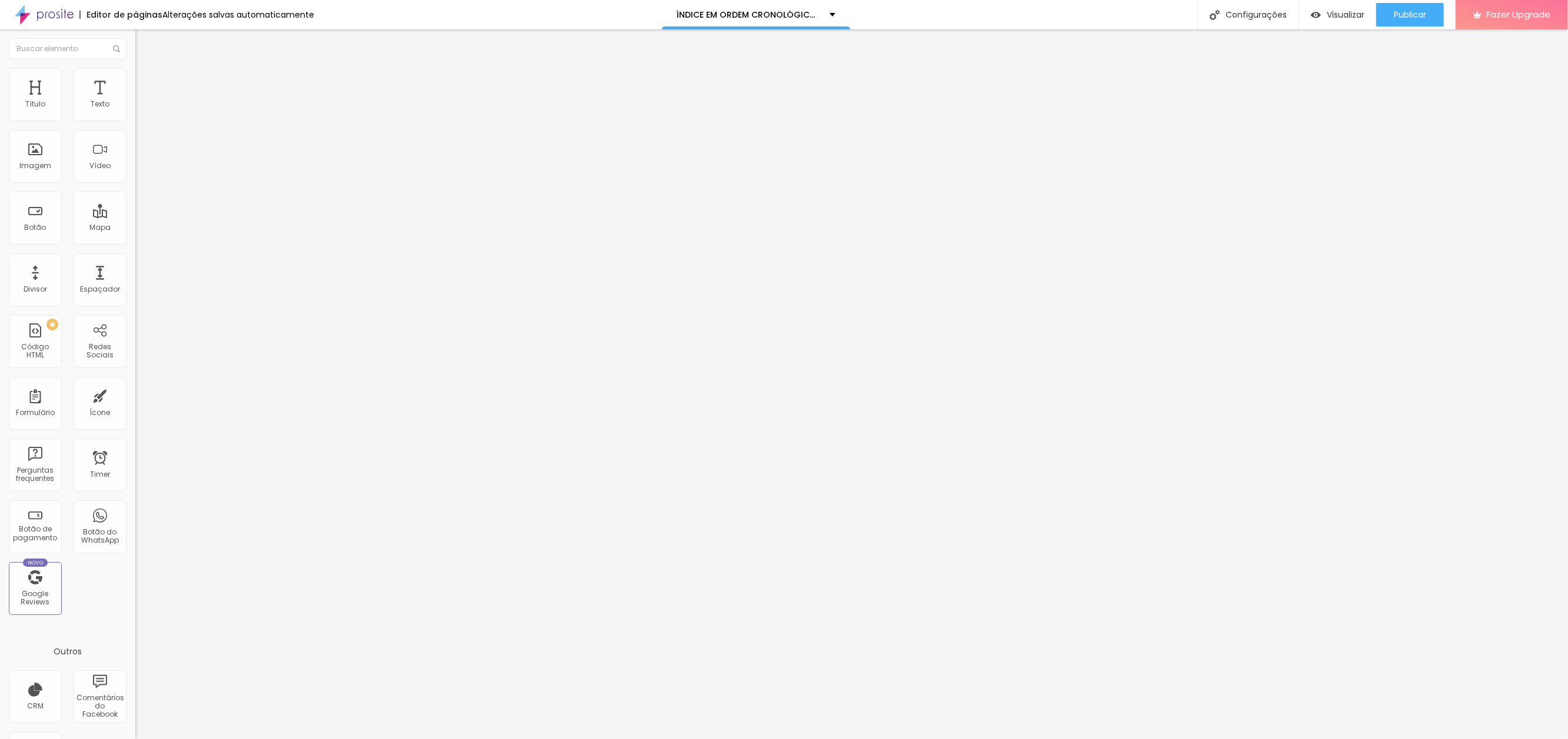
type input "ESSA É SUA BOCA POR DENTRO"
click at [1400, 8] on div "Publicar" at bounding box center [1410, 14] width 32 height 24
paste input "a-mudanca-do-desfile-para-a-banda"
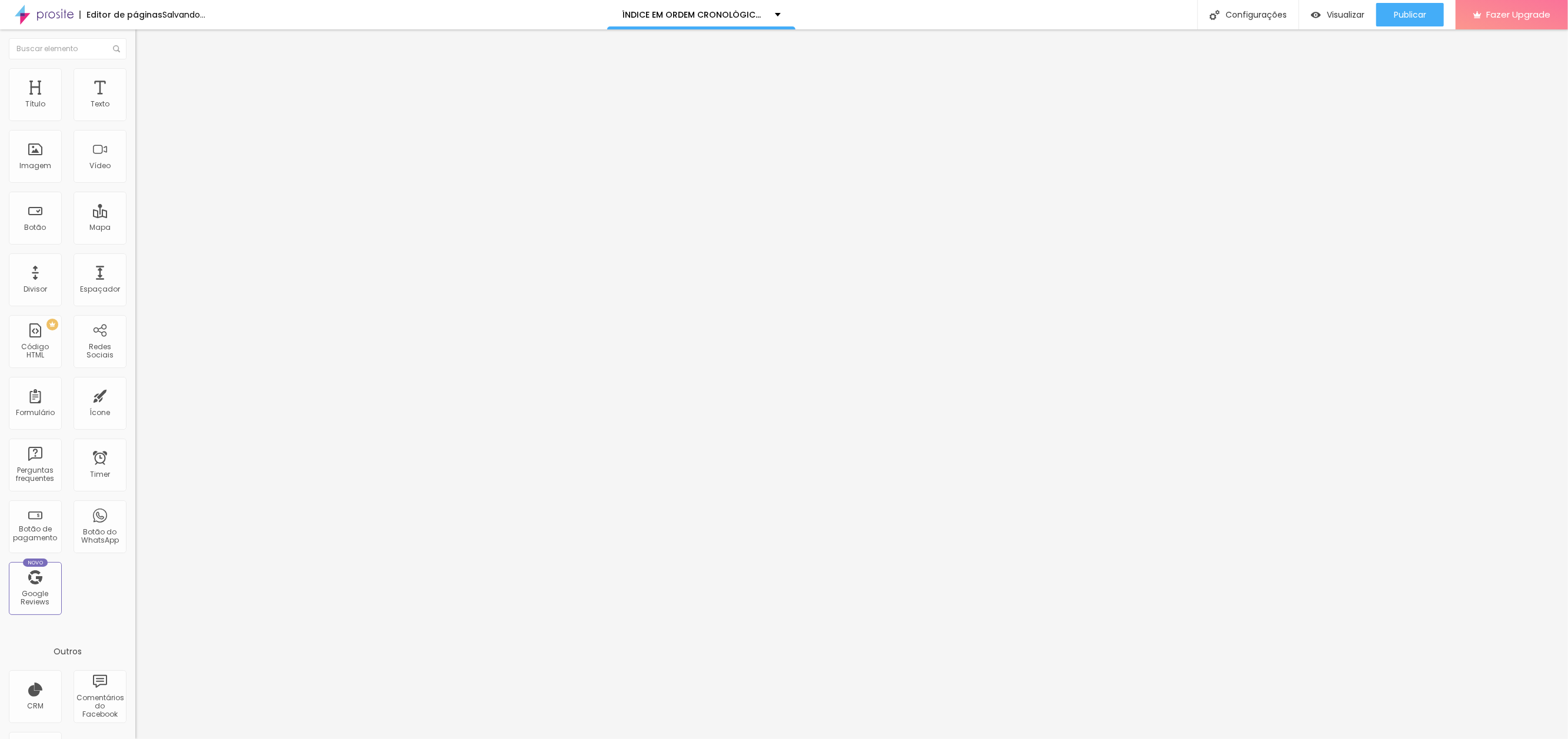
type input "[URL][DOMAIN_NAME]"
type input "A MUDANÇA DO DESFILE PARA A BANDA"
drag, startPoint x: 1403, startPoint y: 8, endPoint x: 1406, endPoint y: 30, distance: 22.2
click at [1403, 10] on span "Publicar" at bounding box center [1410, 14] width 32 height 9
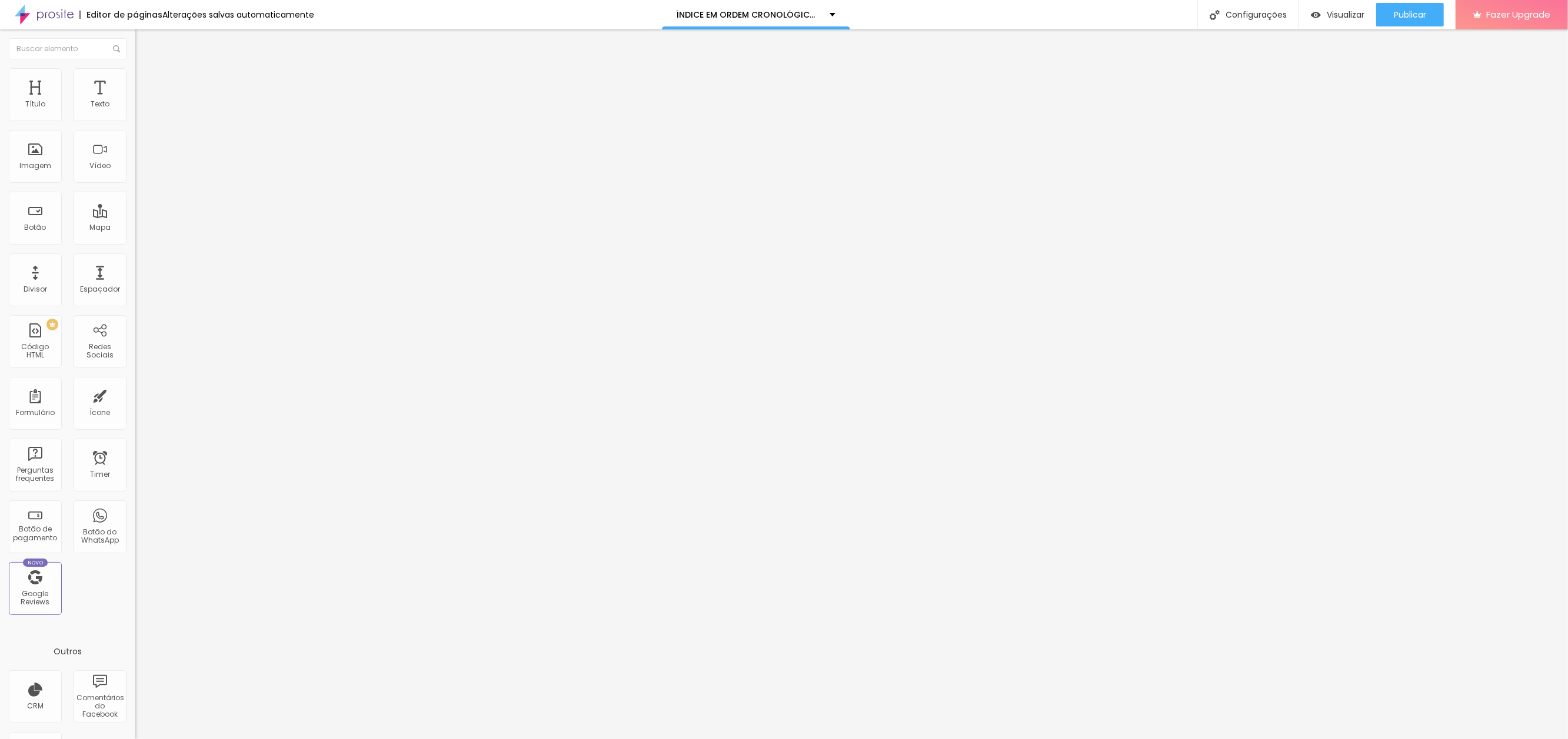
scroll to position [0, 164]
paste input "nunca-e-exatamente-aquilo"
type input "[URL][DOMAIN_NAME]"
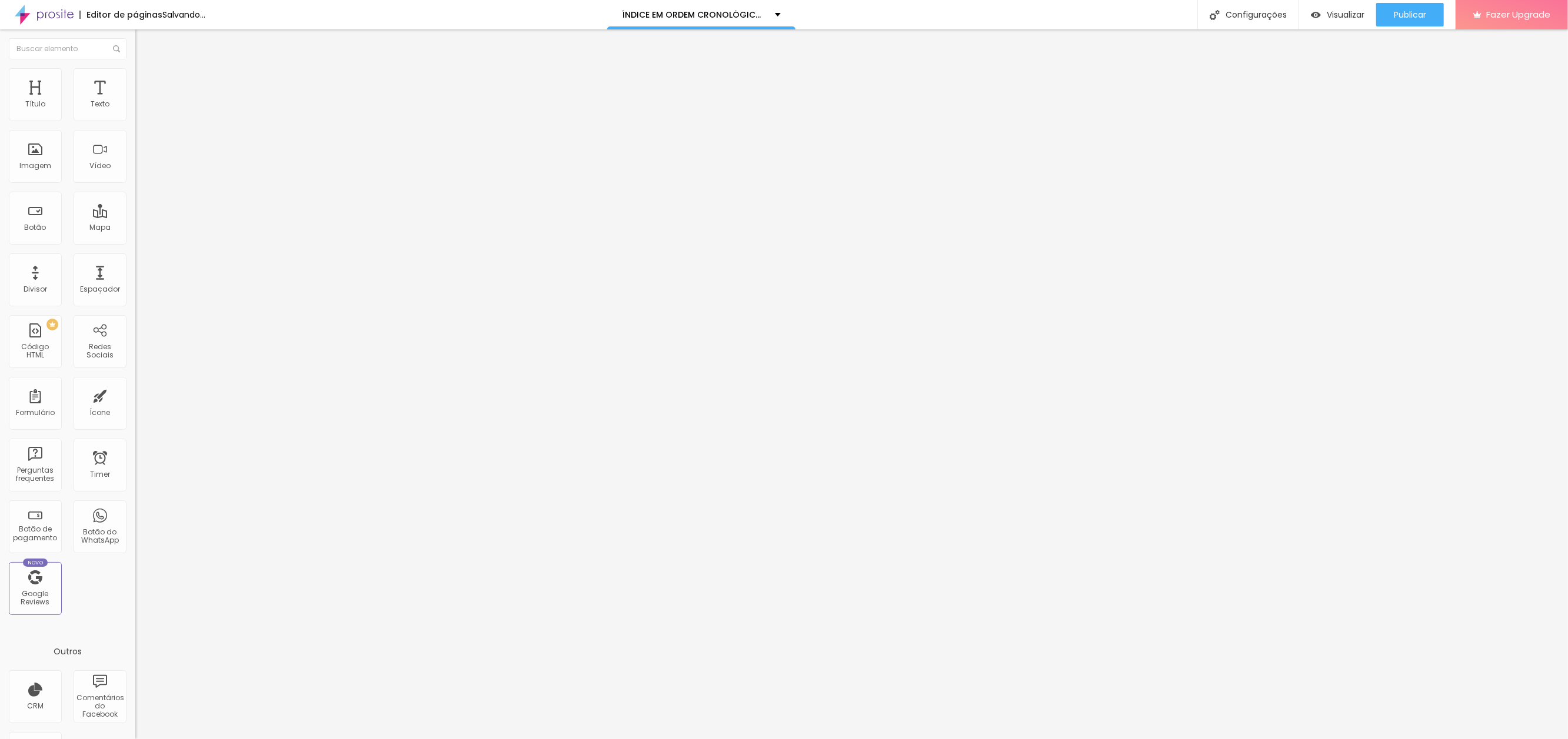
type input "NUNCA É EXATAMENTE AQUILO"
click at [1399, 13] on span "Publicar" at bounding box center [1410, 14] width 32 height 9
paste input "mas-esse-e-o-suquinho-que-eu-gost"
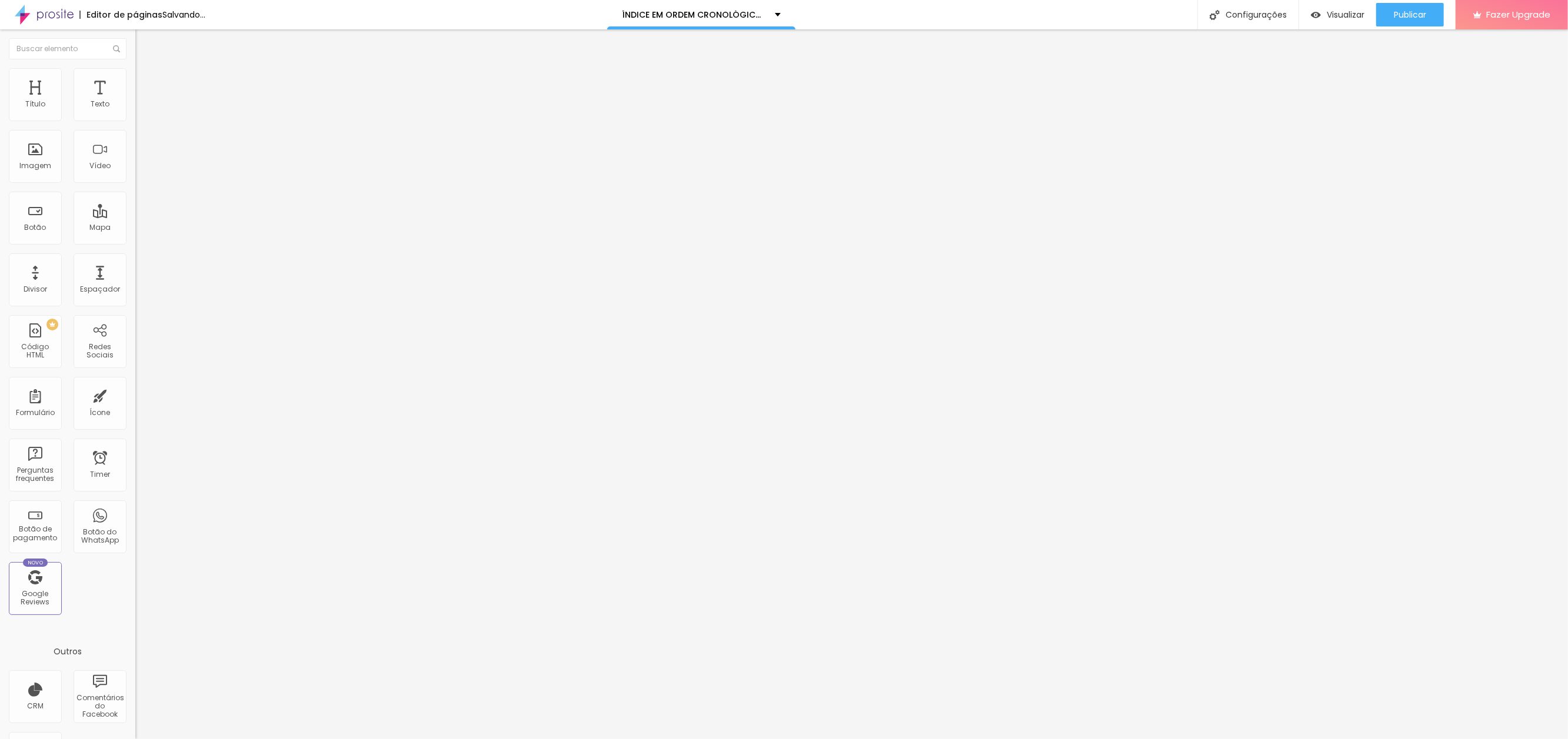
type input "[URL][DOMAIN_NAME]"
type input "MAS ESSE É O SUQUINHO QUE EU GOSTO"
drag, startPoint x: 1405, startPoint y: 14, endPoint x: 1413, endPoint y: 87, distance: 73.4
click at [1405, 14] on span "Publicar" at bounding box center [1410, 14] width 32 height 9
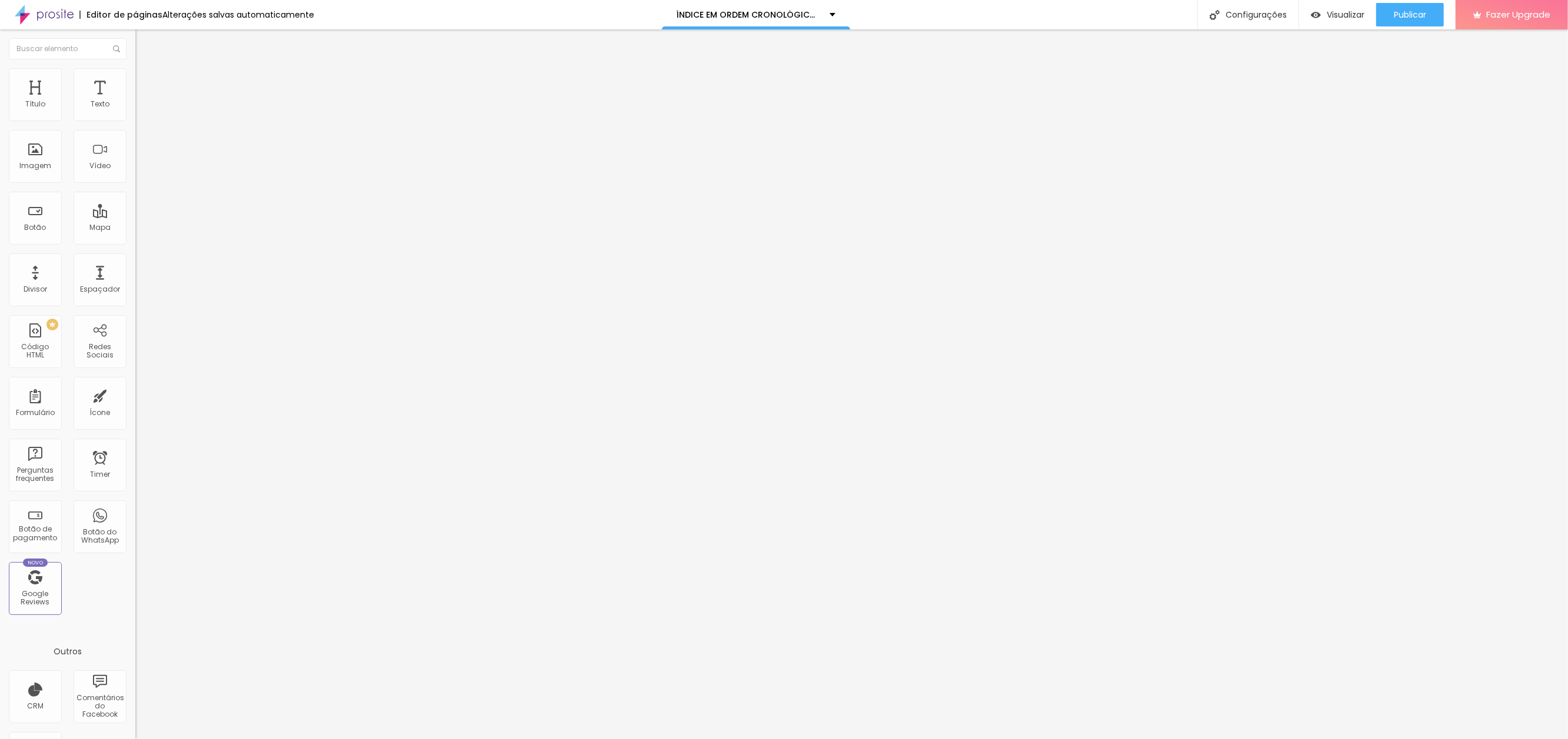
scroll to position [0, 166]
paste input "a-unica-coisa-ao-meu-alcance"
type input "[URL][DOMAIN_NAME]"
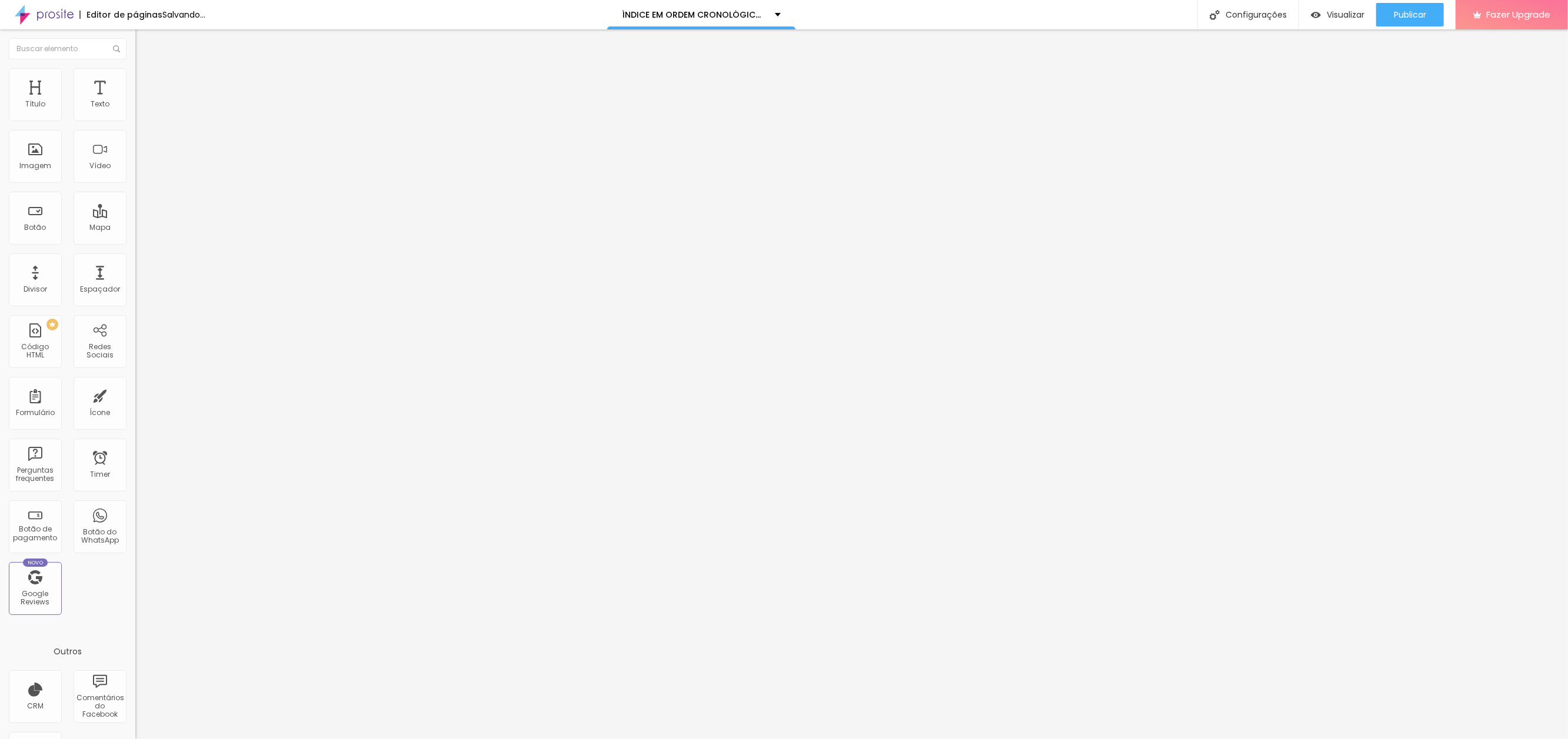
type input "A ÚNICA COISA AO MEU ALCANCE"
drag, startPoint x: 1410, startPoint y: 14, endPoint x: 1399, endPoint y: 19, distance: 12.1
click at [1410, 14] on span "Publicar" at bounding box center [1410, 14] width 32 height 9
paste input "voce-veio-conversar-comigo"
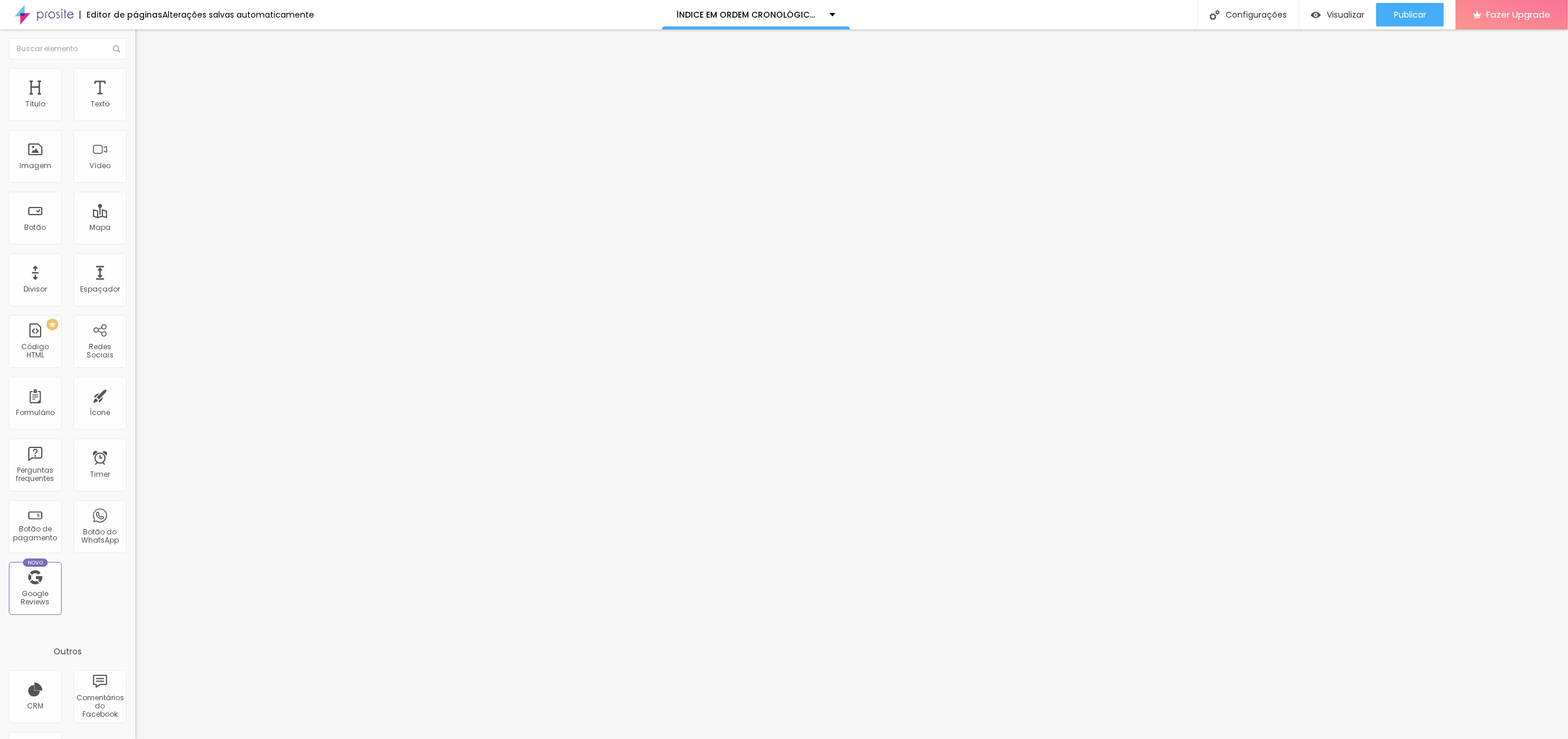
scroll to position [0, 128]
type input "[URL][DOMAIN_NAME]"
type input "VOCÊ VEIO CONVERSAR COMIGO"
drag, startPoint x: 1408, startPoint y: 18, endPoint x: 1434, endPoint y: 82, distance: 69.1
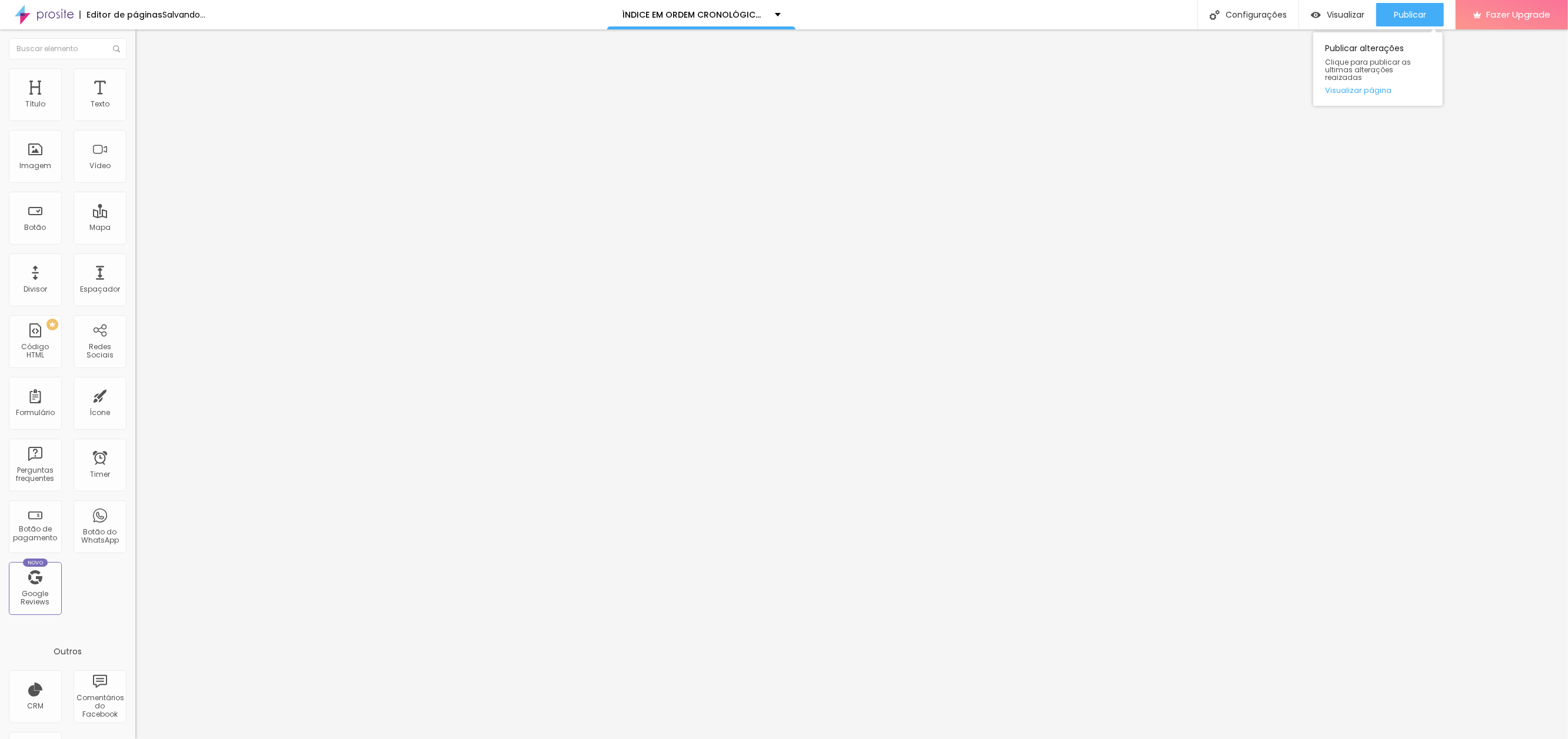
click at [1408, 18] on span "Publicar" at bounding box center [1410, 14] width 32 height 9
paste input "ele-esta-[MEDICAL_DATA]-acostumado-a-decepcionar-as-pessoas"
type input "[URL][DOMAIN_NAME][MEDICAL_DATA]"
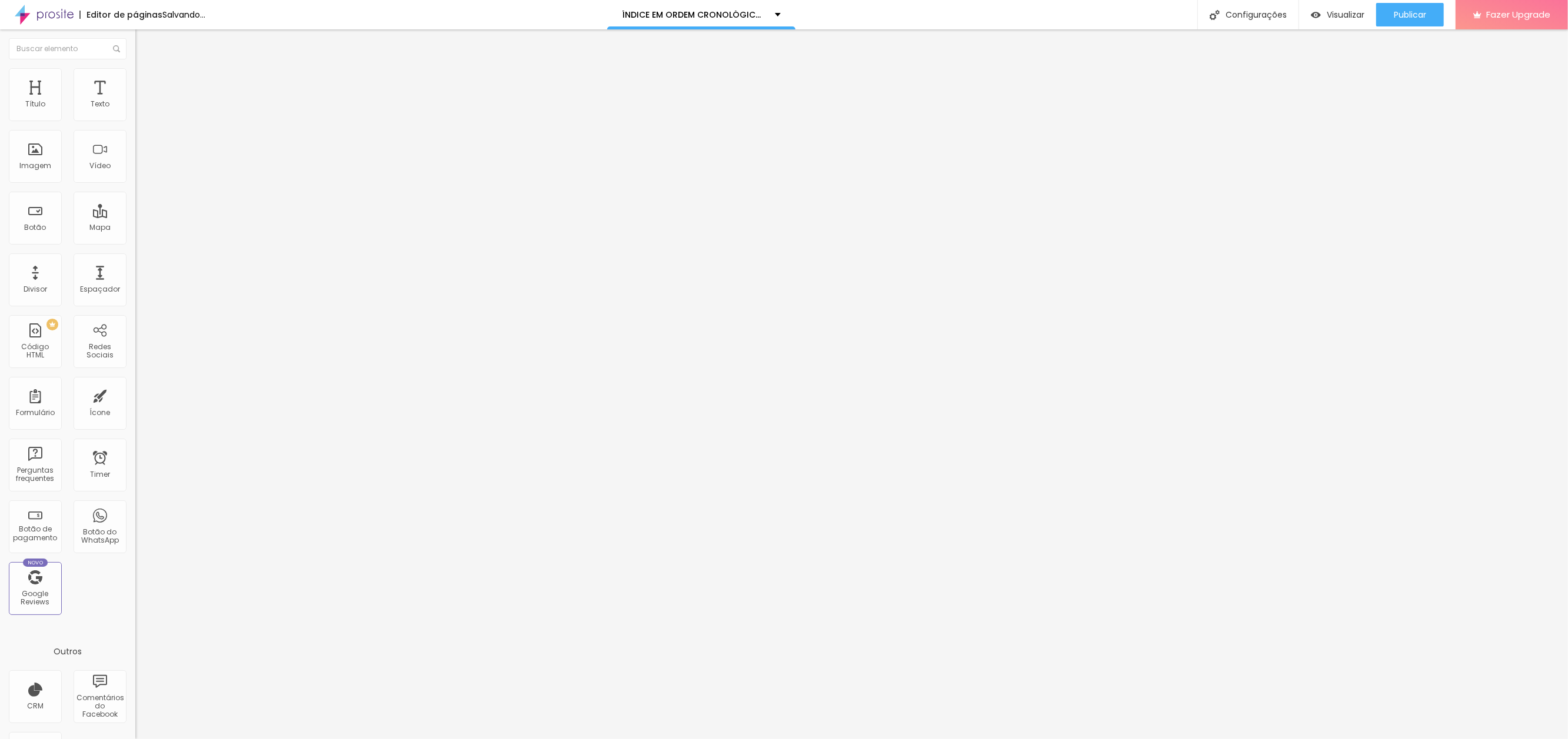
scroll to position [0, 0]
type input "ELE ESTÁ TÃO ACOSTUMADO A DECEPCIONAR AS PESSOAS"
drag, startPoint x: 1397, startPoint y: 14, endPoint x: 1436, endPoint y: 57, distance: 58.1
click at [1397, 14] on span "Publicar" at bounding box center [1410, 14] width 32 height 9
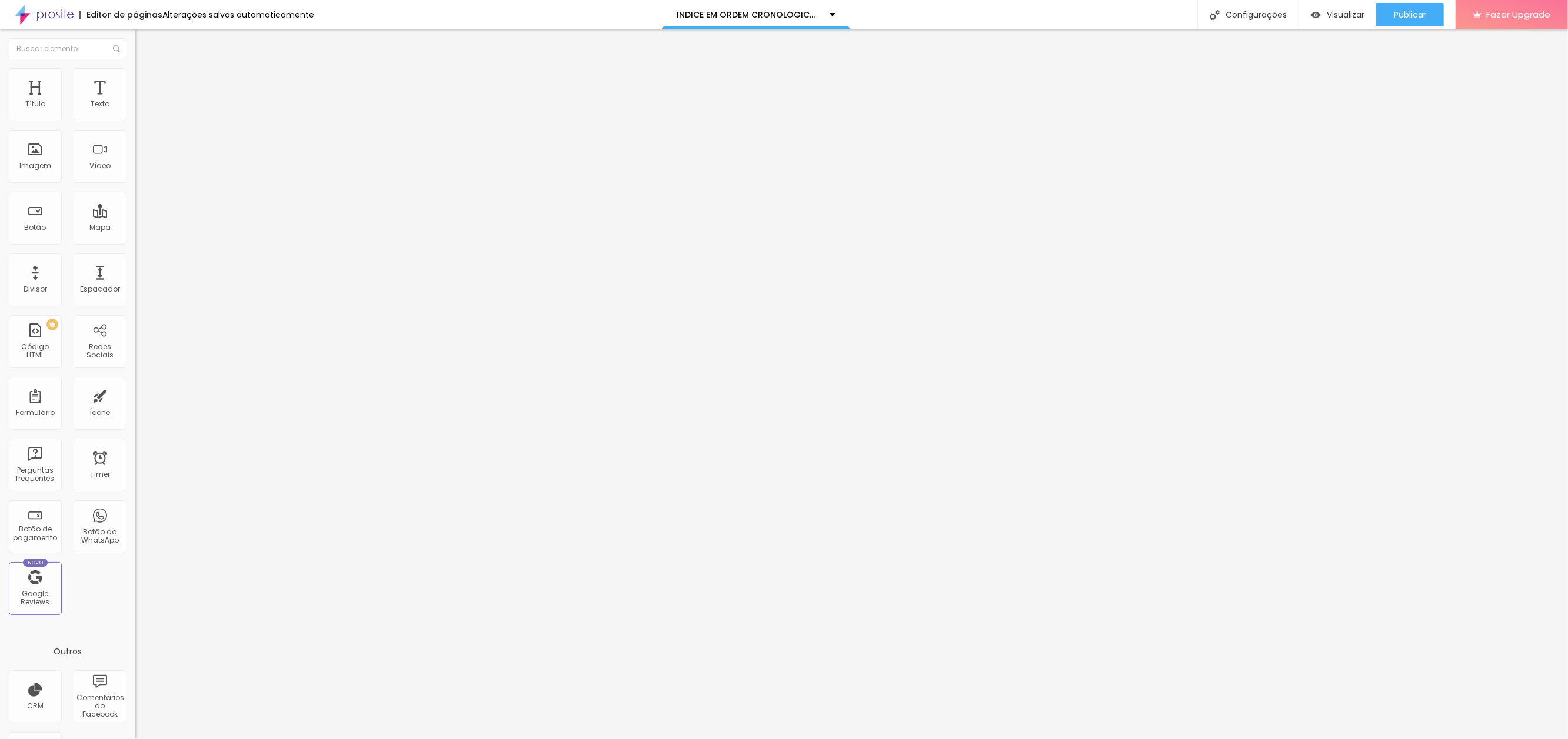
paste input "vou-ter-que-me-virar-sem-ele"
type input "[URL][DOMAIN_NAME]"
type input "VOU TER QUE ME VIRAR SEM ELE"
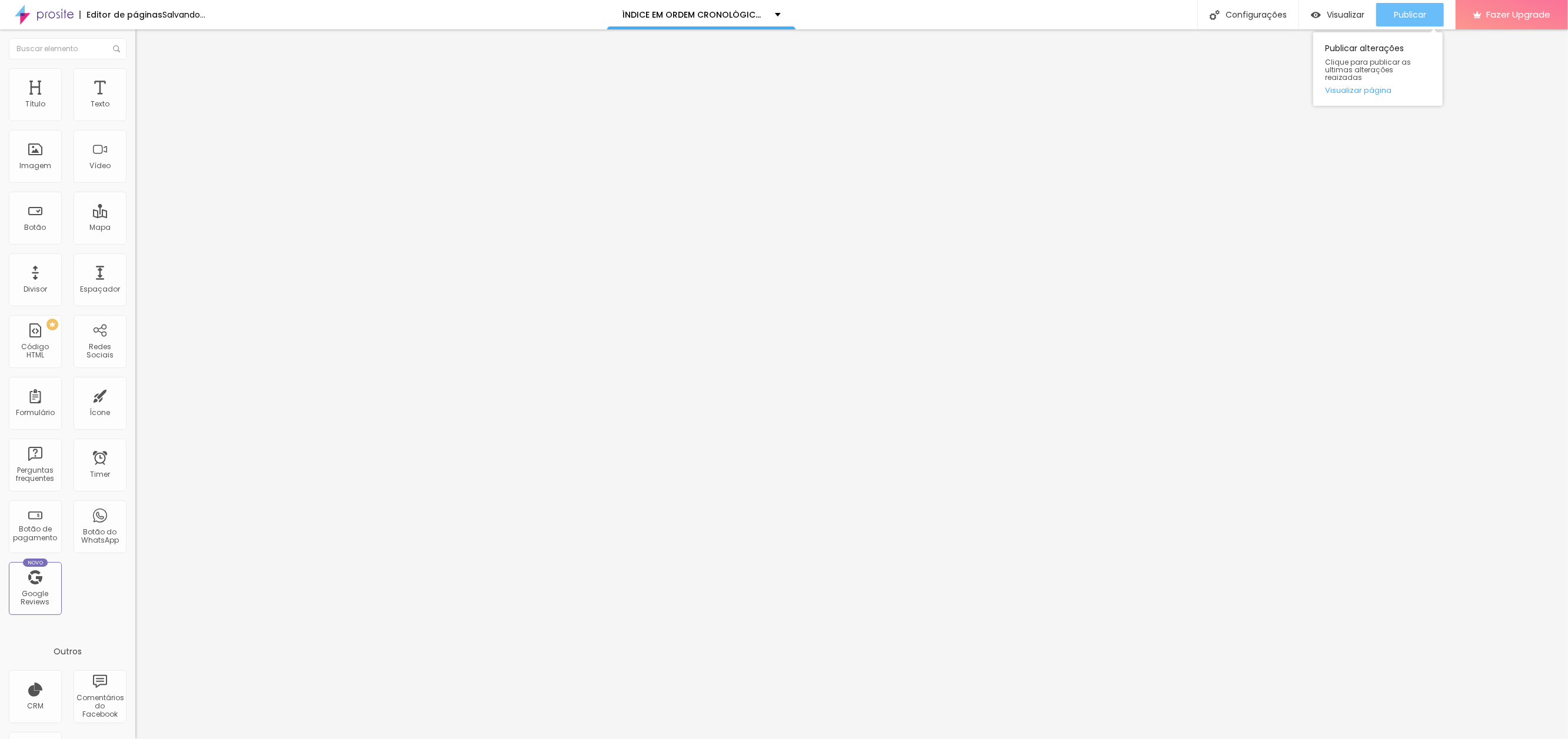
click at [1405, 19] on span "Publicar" at bounding box center [1410, 14] width 32 height 9
paste input "se-aqui-tivesse-uma-praia-seria-perfeito"
type input "[URL][DOMAIN_NAME]"
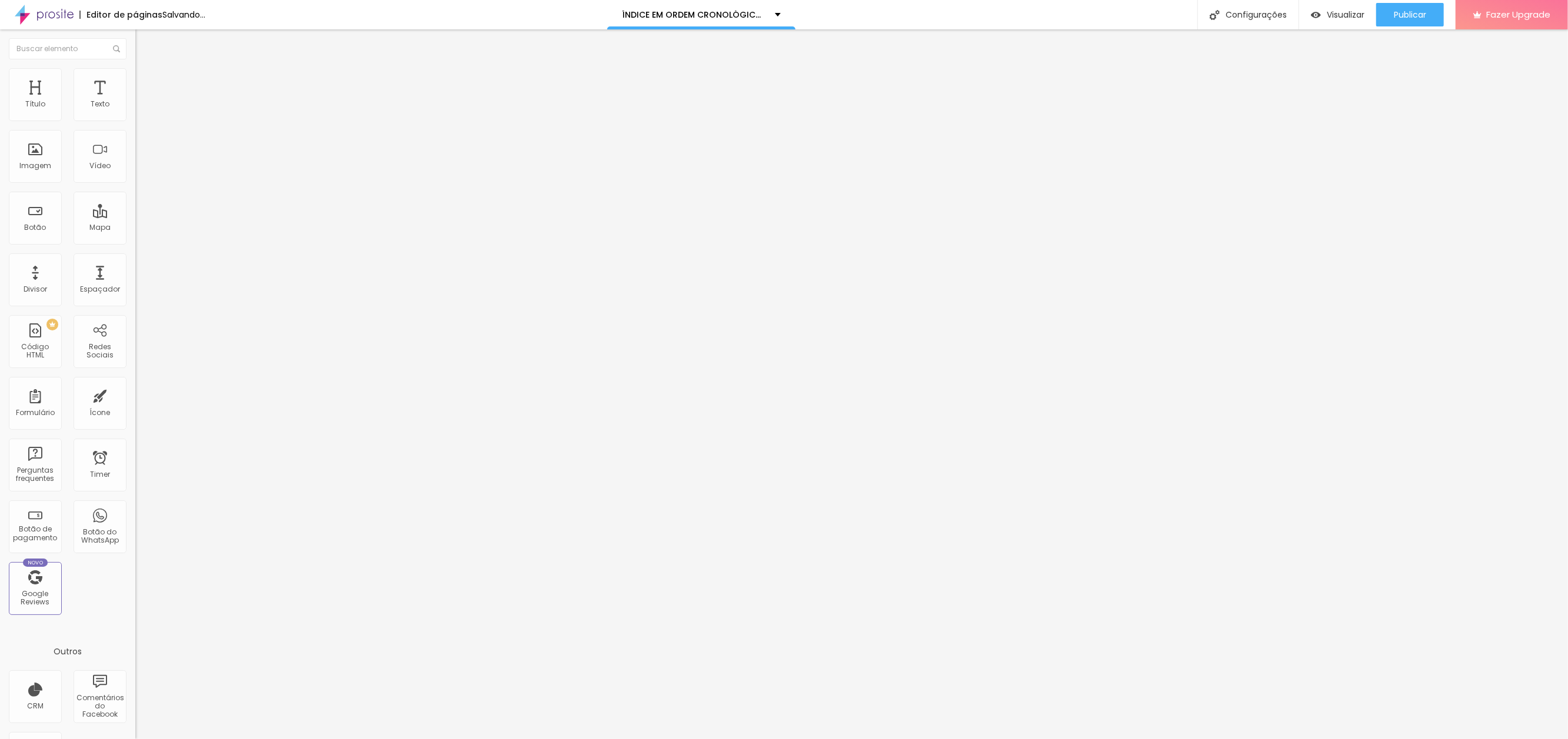
scroll to position [0, 0]
type input "SE AQUI TIVESSE UMA PRAIA SERIA PERFEITO"
click at [1390, 10] on button "Publicar" at bounding box center [1410, 14] width 68 height 24
paste input "a-operacao-na-lu"
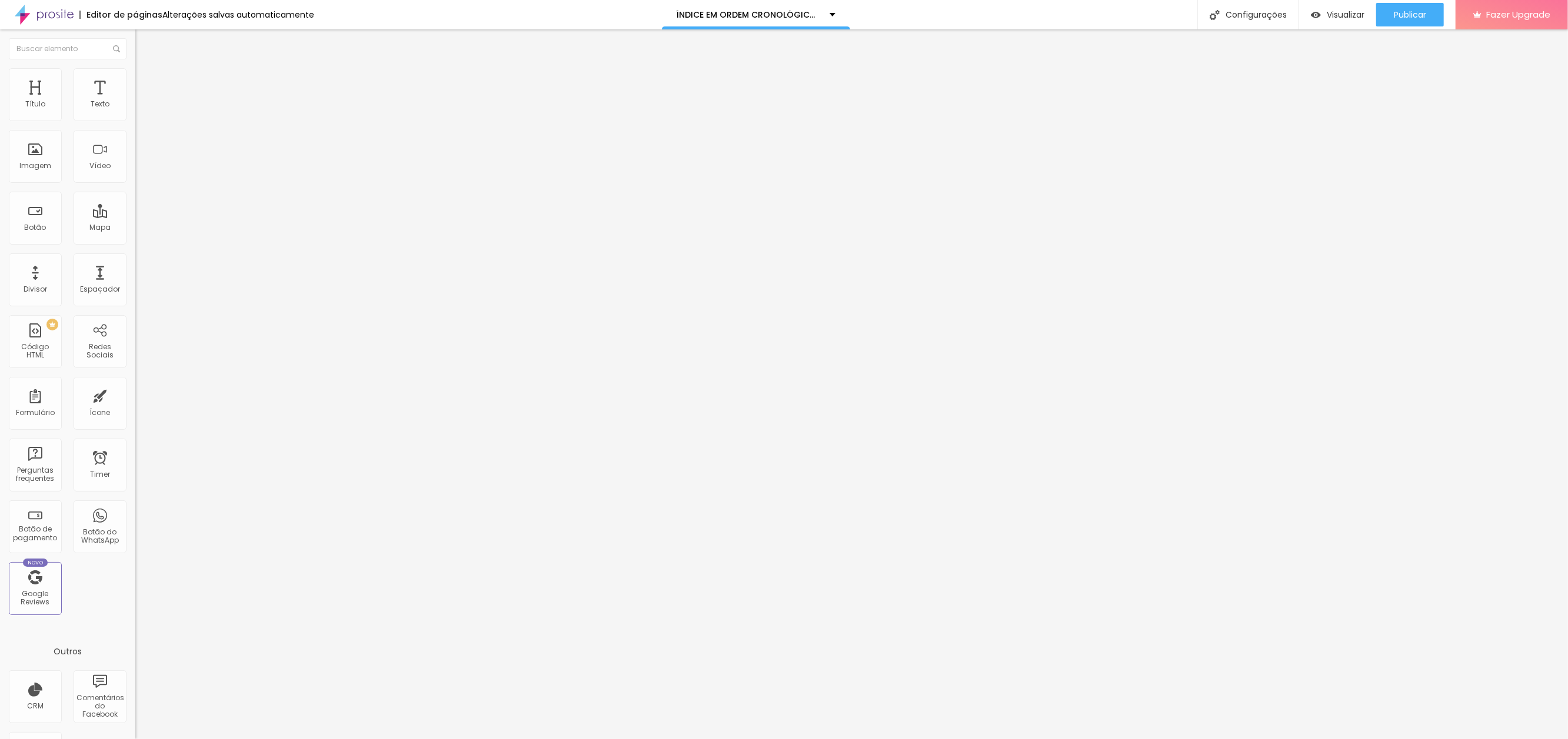
scroll to position [0, 89]
type input "[URL][DOMAIN_NAME]"
type input "A OPERAÇÃO NA LÚ"
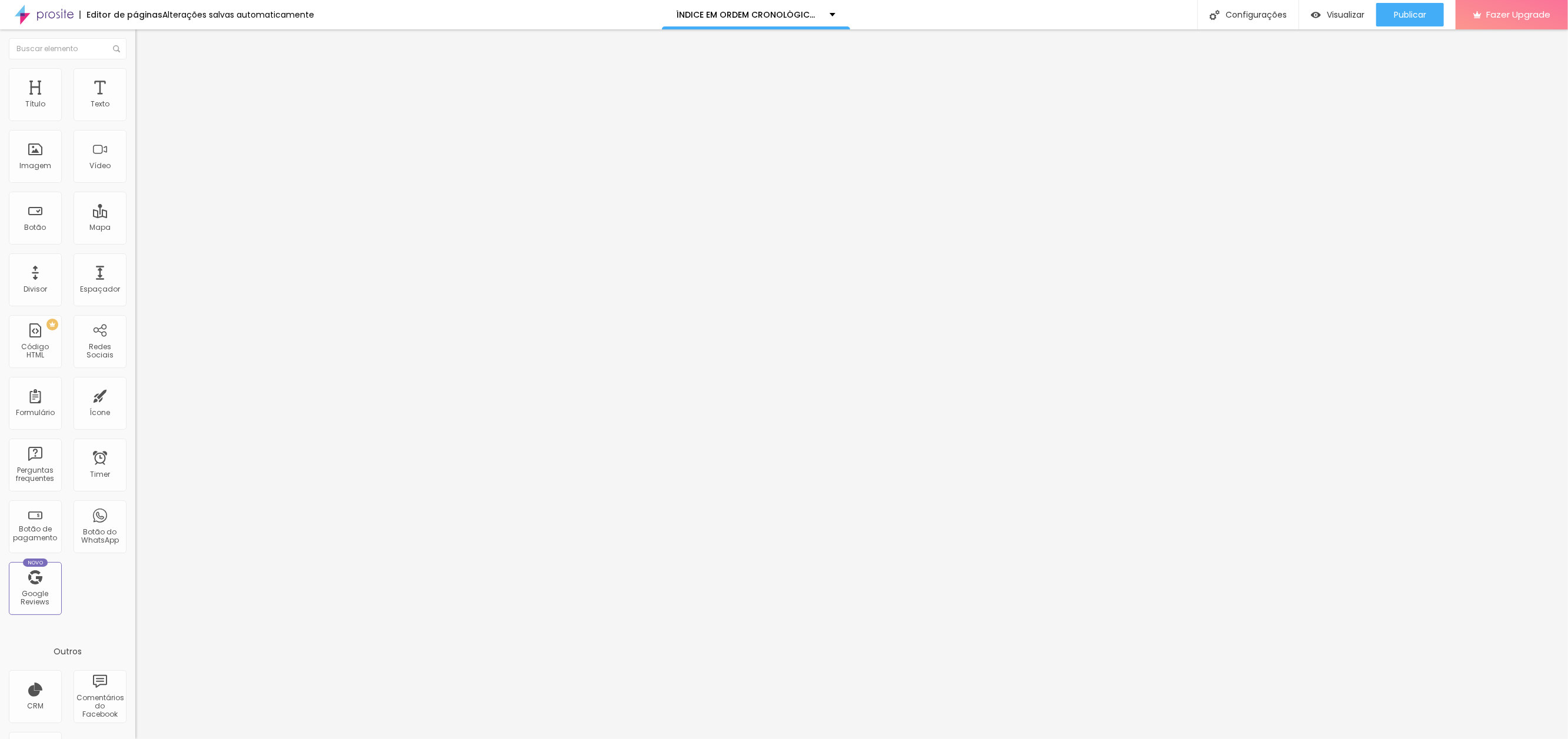
paste input "os-pes-pretos"
type input "[URL][DOMAIN_NAME]"
drag, startPoint x: 98, startPoint y: 131, endPoint x: -28, endPoint y: 124, distance: 126.2
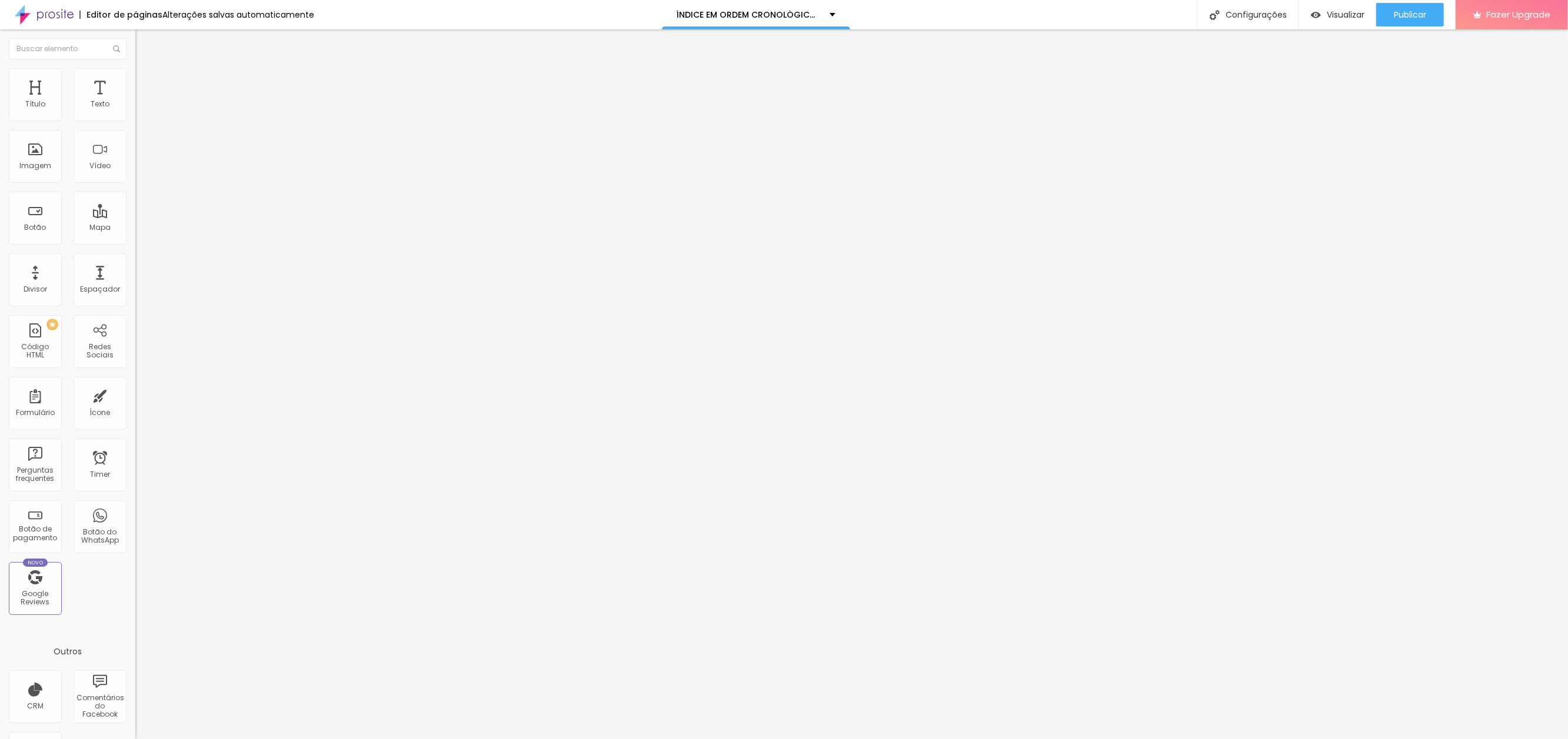
click at [0, 124] on html "Editor de páginas Alterações salvas automaticamente ÍNDICE EM ORDEM CRONOLÓGICA…" at bounding box center [784, 370] width 1568 height 739
type input "OS PÉS PRETOS"
click at [1409, 8] on div "Publicar" at bounding box center [1410, 14] width 32 height 24
paste input "tenho-uma-proposta"
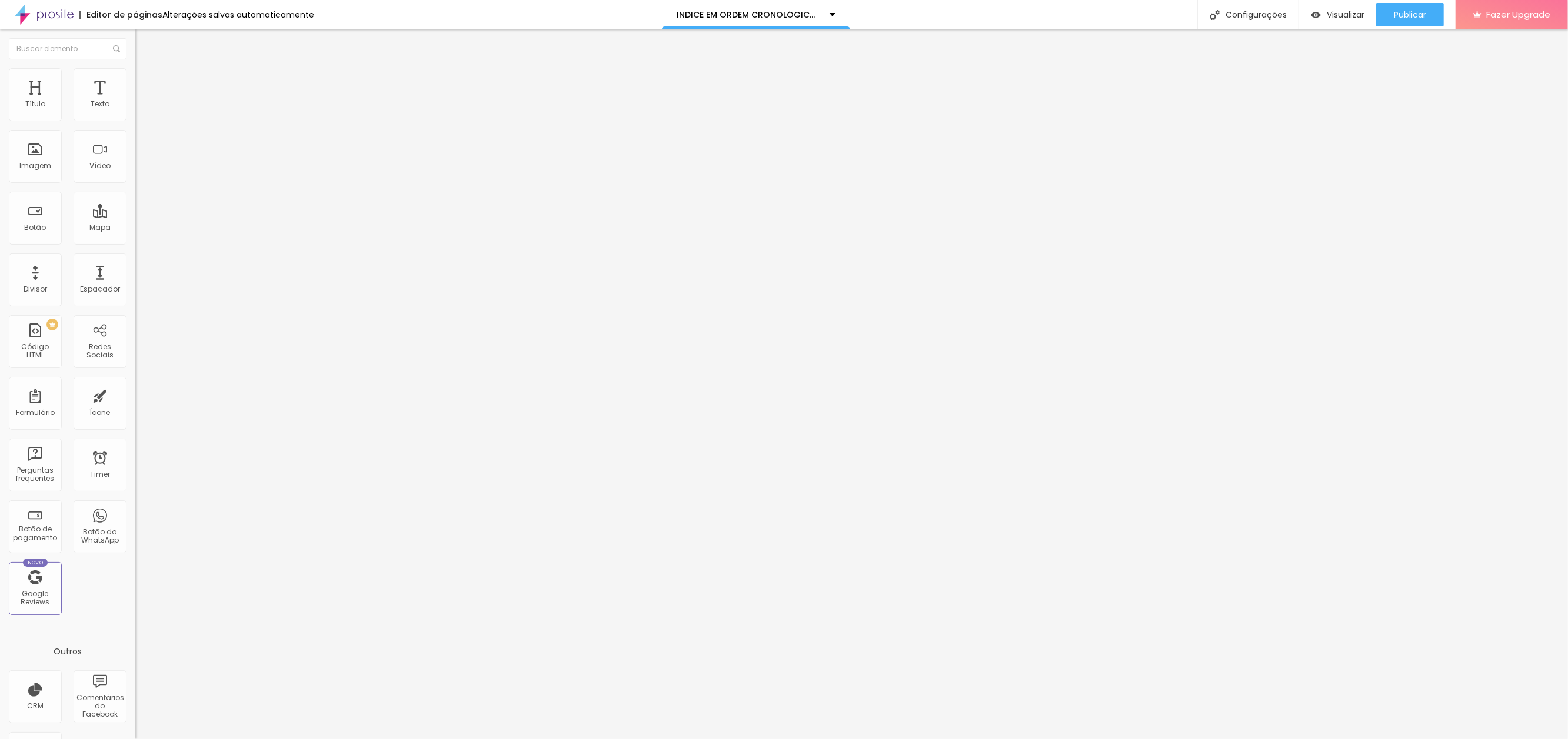
scroll to position [0, 99]
type input "[URL][DOMAIN_NAME]"
drag, startPoint x: 78, startPoint y: 131, endPoint x: -46, endPoint y: 128, distance: 124.0
click at [0, 128] on html "Editor de páginas Alterações salvas automaticamente ÍNDICE EM ORDEM CRONOLÓGICA…" at bounding box center [784, 370] width 1568 height 739
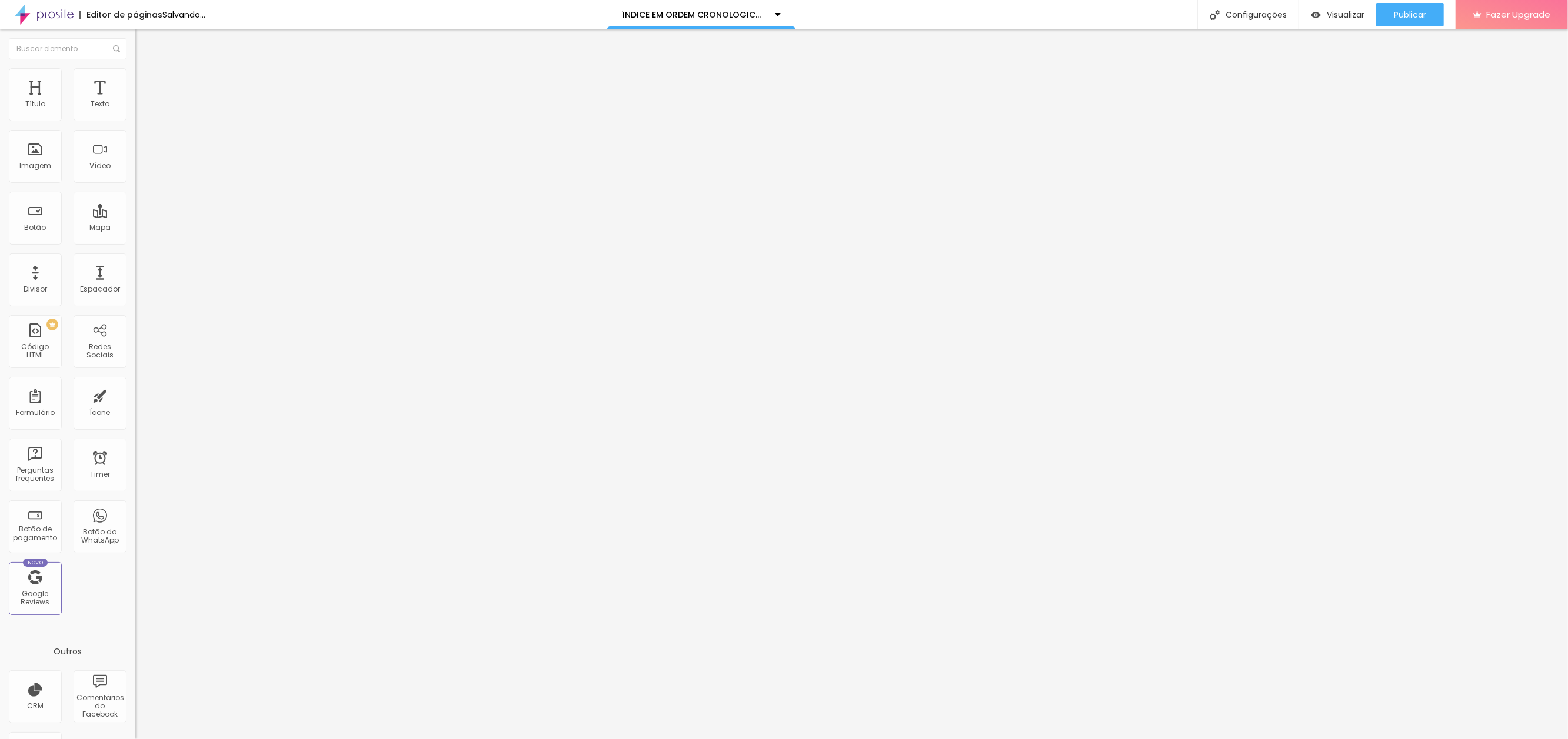
type input "TENHO UMA PROPOSTA"
drag, startPoint x: 1409, startPoint y: 17, endPoint x: 1398, endPoint y: 13, distance: 11.7
click at [1408, 18] on span "Publicar" at bounding box center [1410, 14] width 32 height 9
paste input "nao-vou-ganhar-dessa-vez"
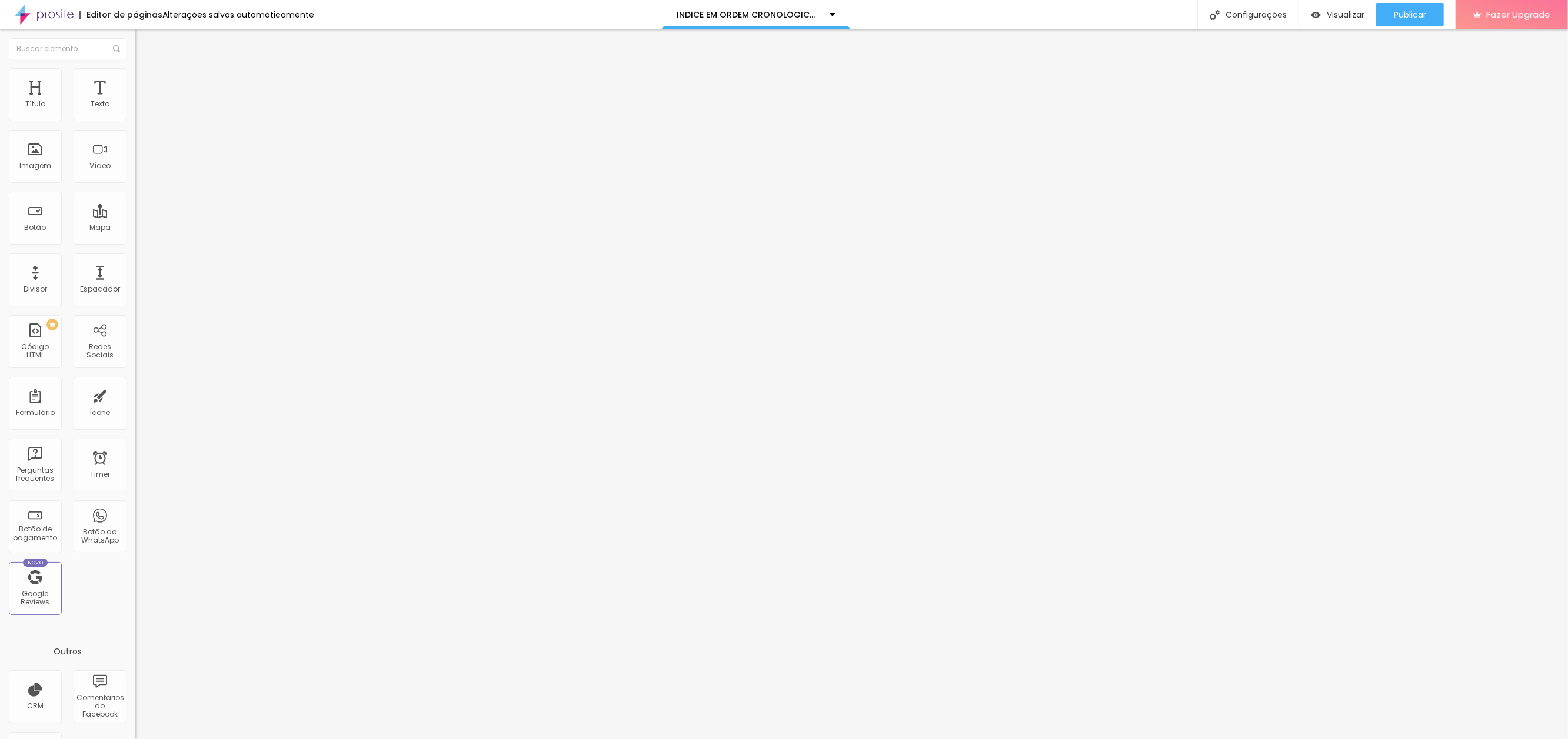
scroll to position [0, 124]
type input "[URL][DOMAIN_NAME]"
drag, startPoint x: 14, startPoint y: 131, endPoint x: 114, endPoint y: 131, distance: 100.0
click at [136, 110] on input "TENHO UMA PROPOSTA" at bounding box center [206, 105] width 142 height 12
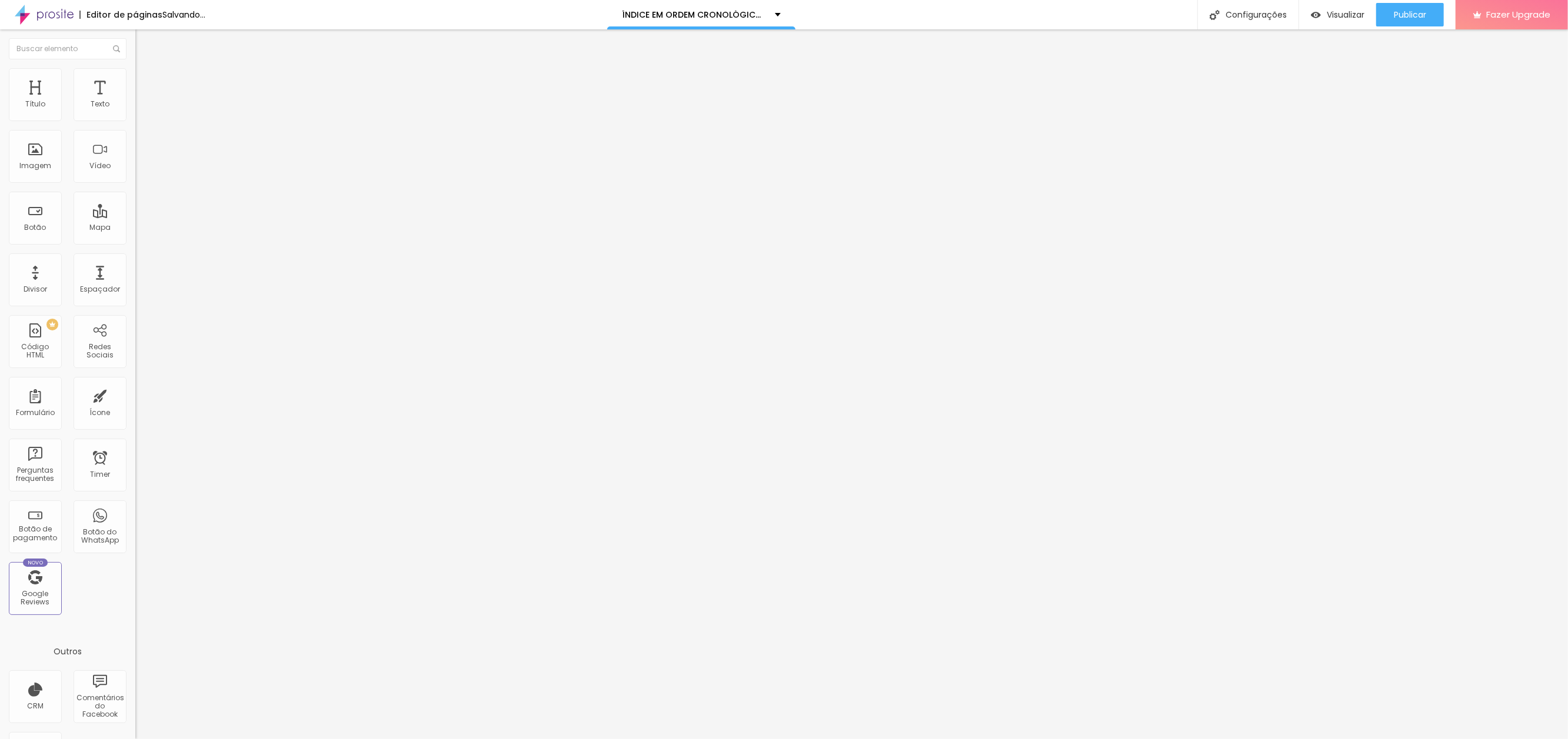
type input "N"
type input "NÃO VOU GANHAR DESSA VEZ"
click at [1415, 14] on span "Publicar" at bounding box center [1410, 14] width 32 height 9
paste input "a-praia-tentagua"
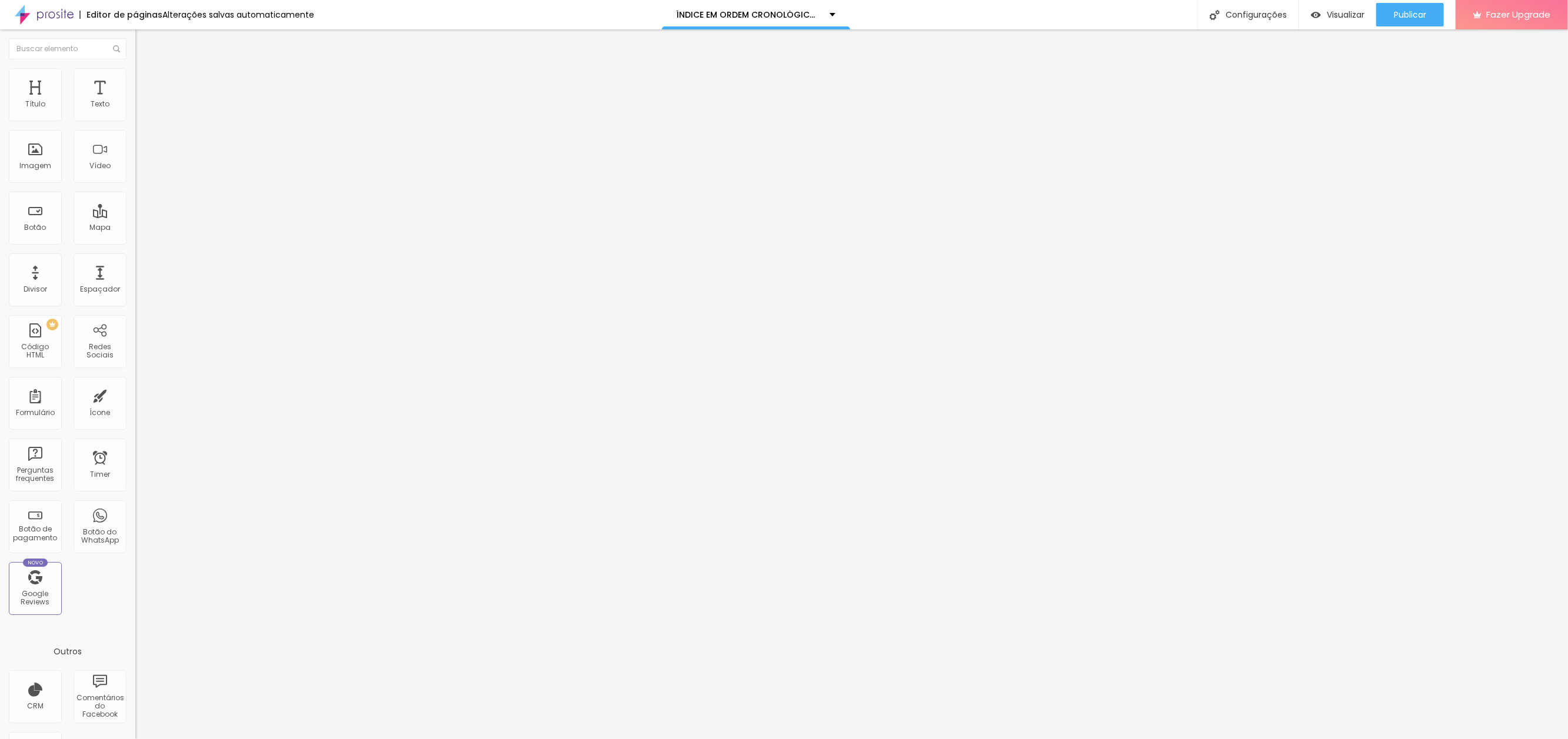
scroll to position [0, 86]
type input "[URL][DOMAIN_NAME]"
type input "A [GEOGRAPHIC_DATA]"
click at [1406, 13] on span "Publicar" at bounding box center [1410, 14] width 32 height 9
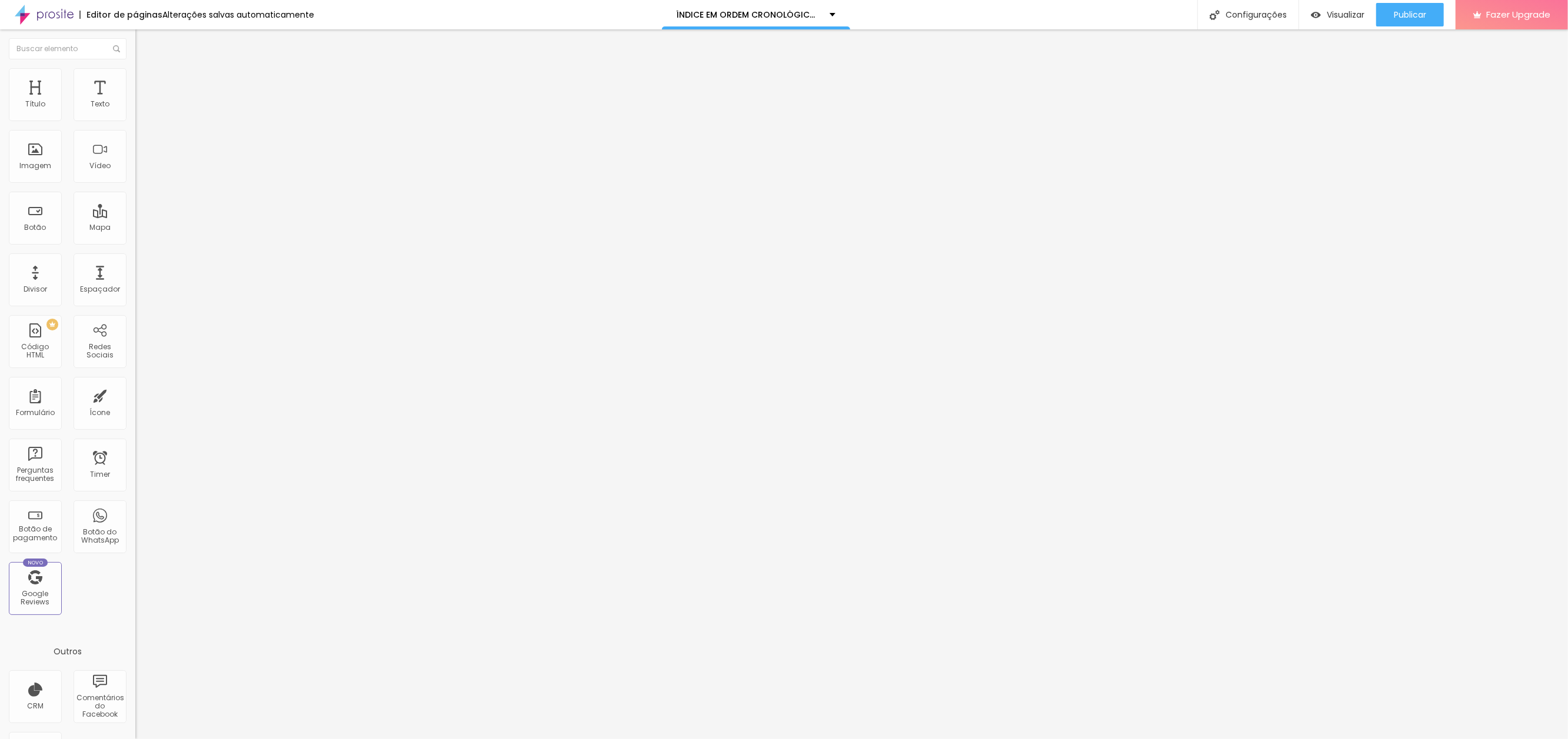
scroll to position [0, 86]
paste input "voce-quer-gargalhar"
type input "[URL][DOMAIN_NAME]"
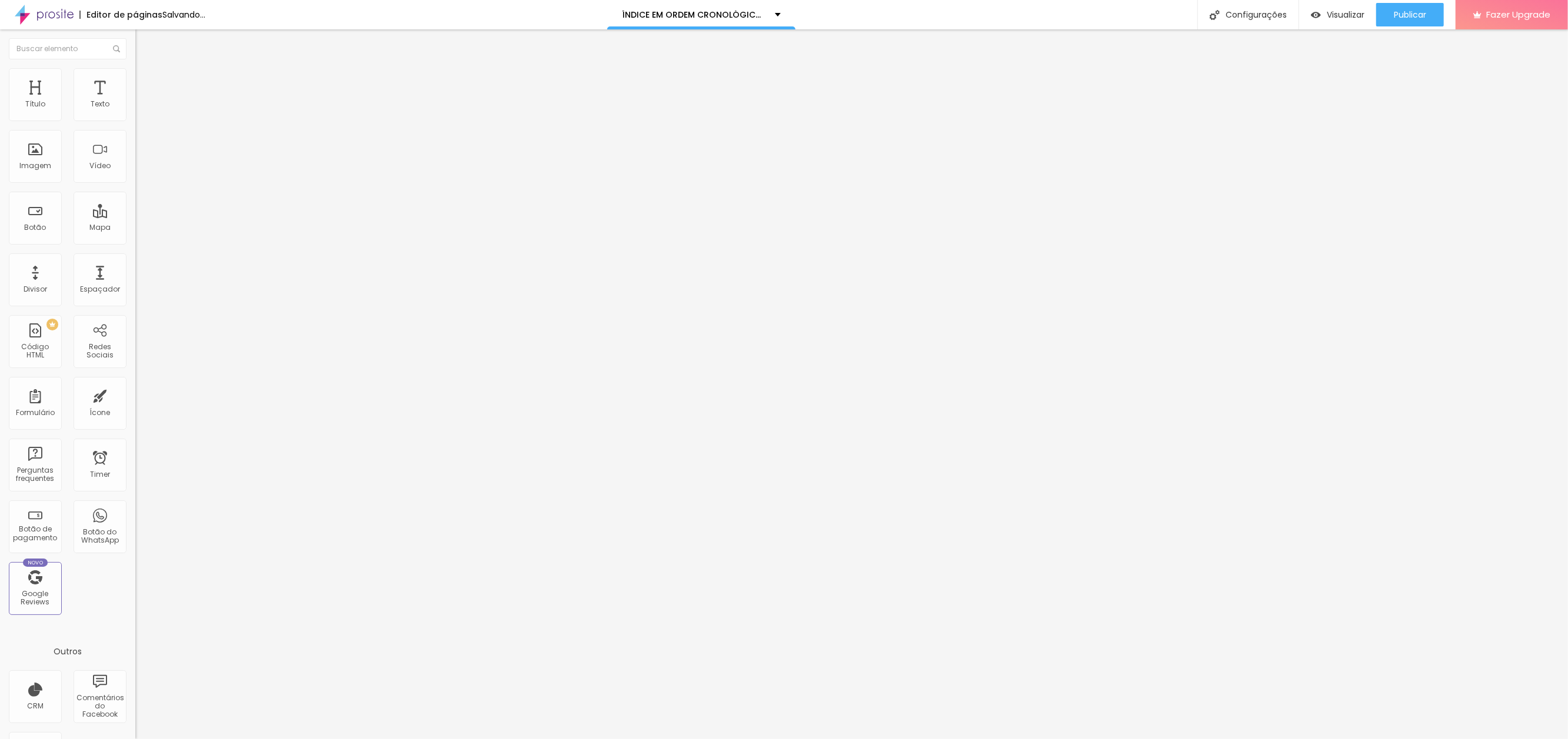
drag, startPoint x: 85, startPoint y: 126, endPoint x: -40, endPoint y: 122, distance: 125.1
click at [0, 122] on html "Editor de páginas Salvando... ÍNDICE EM ORDEM CRONOLÓGICA DOS SONHOS Configuraç…" at bounding box center [784, 370] width 1568 height 739
drag, startPoint x: 0, startPoint y: 125, endPoint x: -29, endPoint y: 122, distance: 29.2
click at [0, 122] on html "Editor de páginas Alterações salvas automaticamente ÍNDICE EM ORDEM CRONOLÓGICA…" at bounding box center [784, 370] width 1568 height 739
type input "VOCÊ QUER GARGALHAR?"
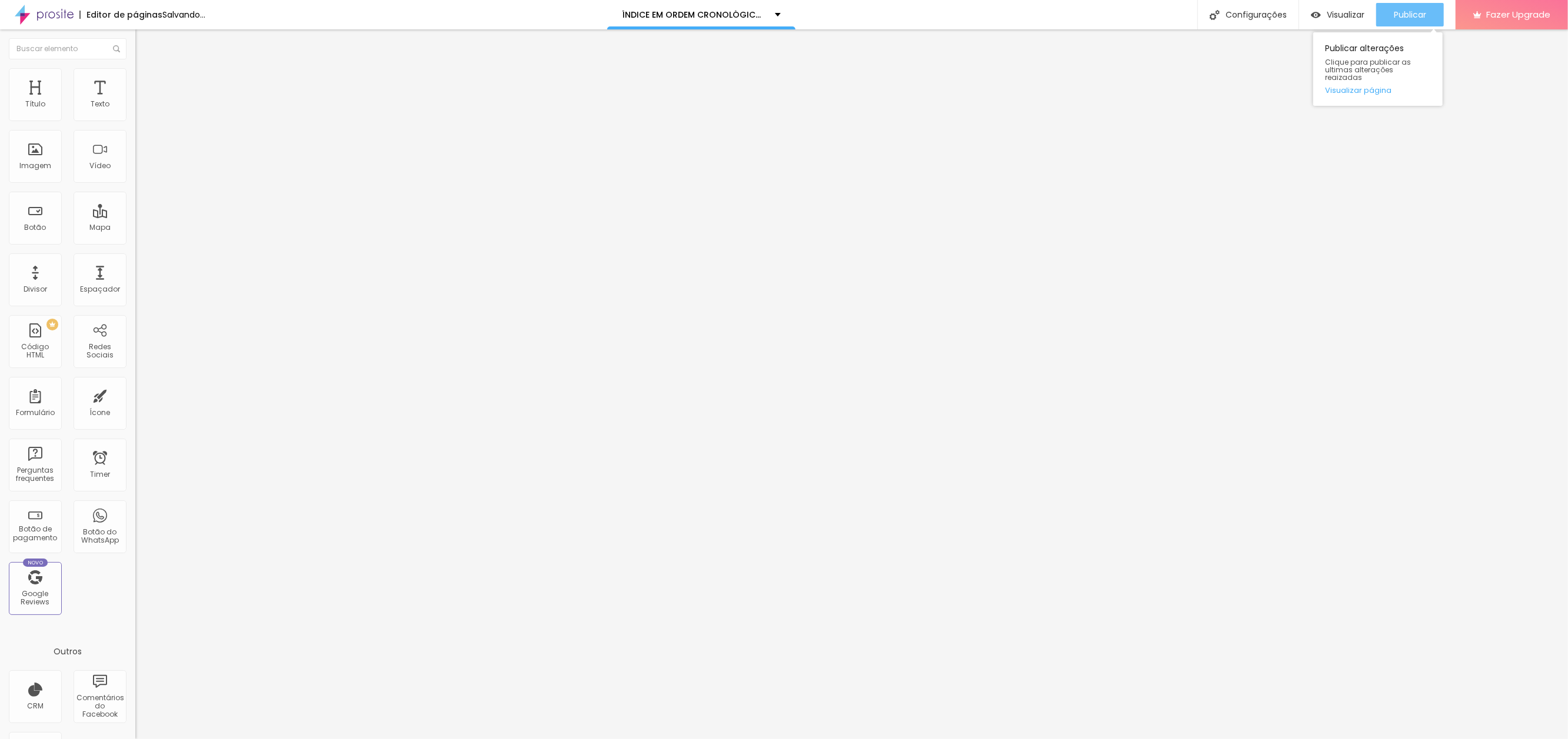
click at [1407, 13] on span "Publicar" at bounding box center [1410, 14] width 32 height 9
paste input "500-reais"
type input "[URL][DOMAIN_NAME]"
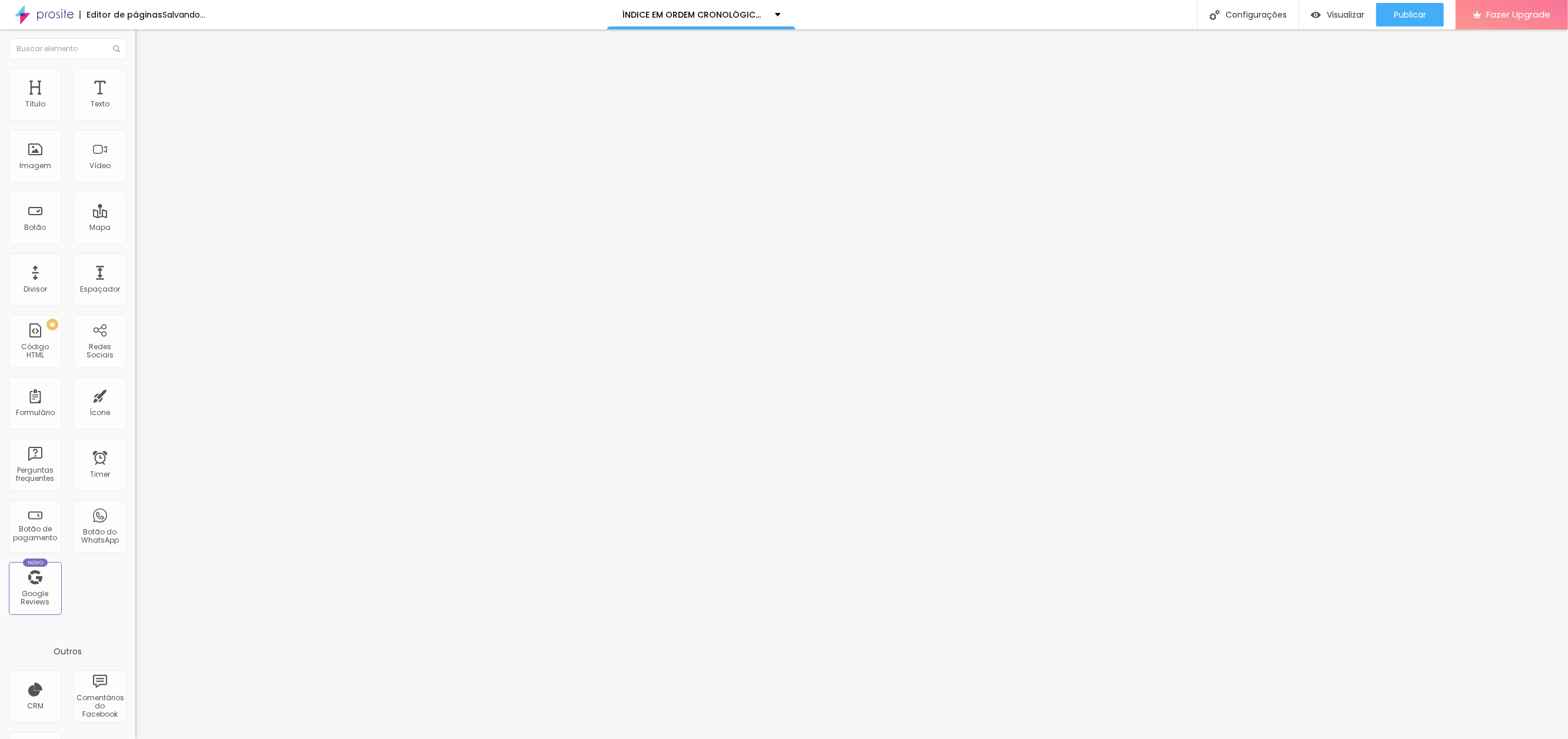
scroll to position [0, 0]
drag, startPoint x: 107, startPoint y: 131, endPoint x: -31, endPoint y: 130, distance: 138.0
click at [0, 130] on html "Editor de páginas Salvando... ÍNDICE EM ORDEM CRONOLÓGICA DOS SONHOS Configuraç…" at bounding box center [784, 370] width 1568 height 739
type input "500 REAIS"
click at [1405, 10] on span "Publicar" at bounding box center [1410, 14] width 32 height 9
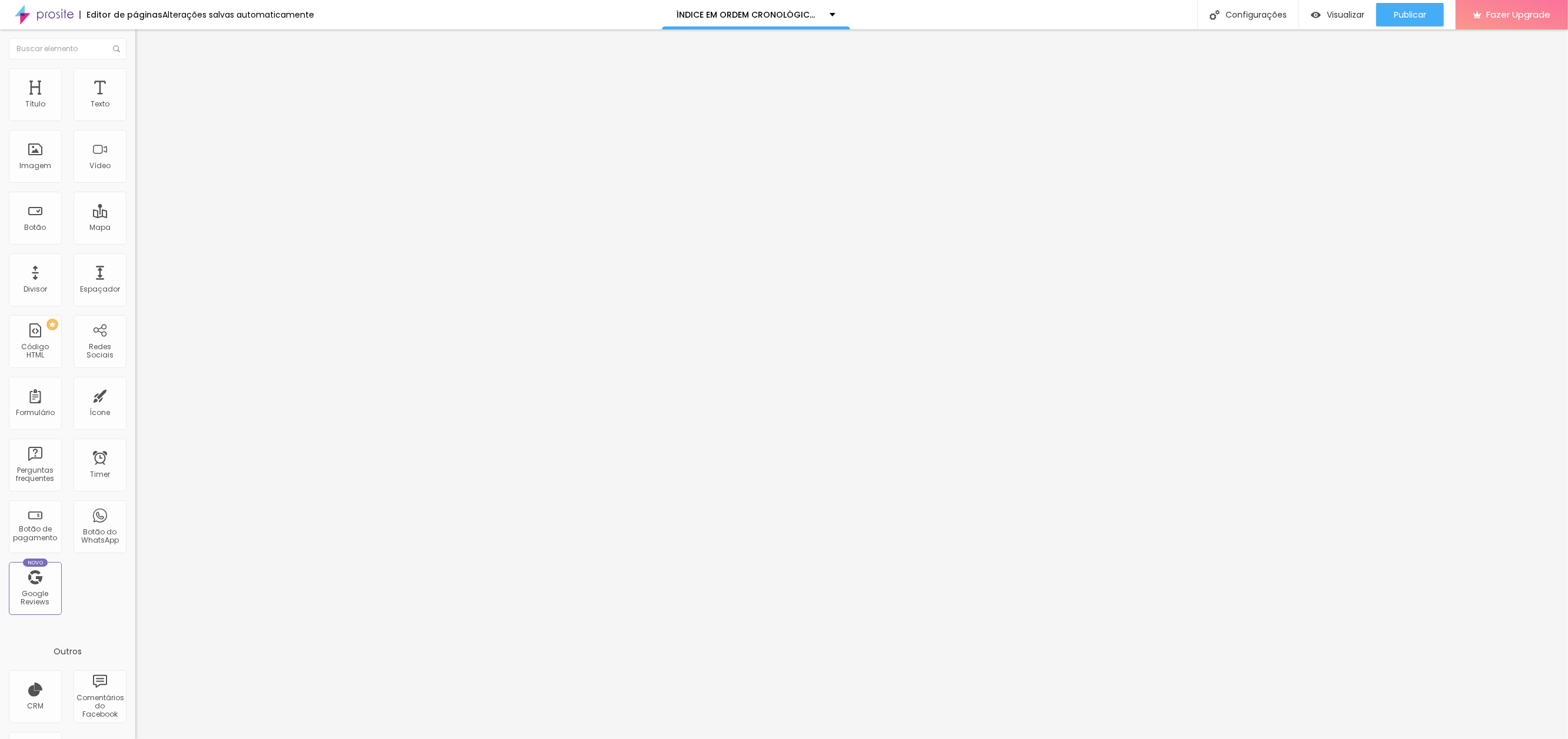
scroll to position [0, 57]
paste input "[URL][DOMAIN_NAME]"
type input "hhttps://[DOMAIN_NAME][URL]"
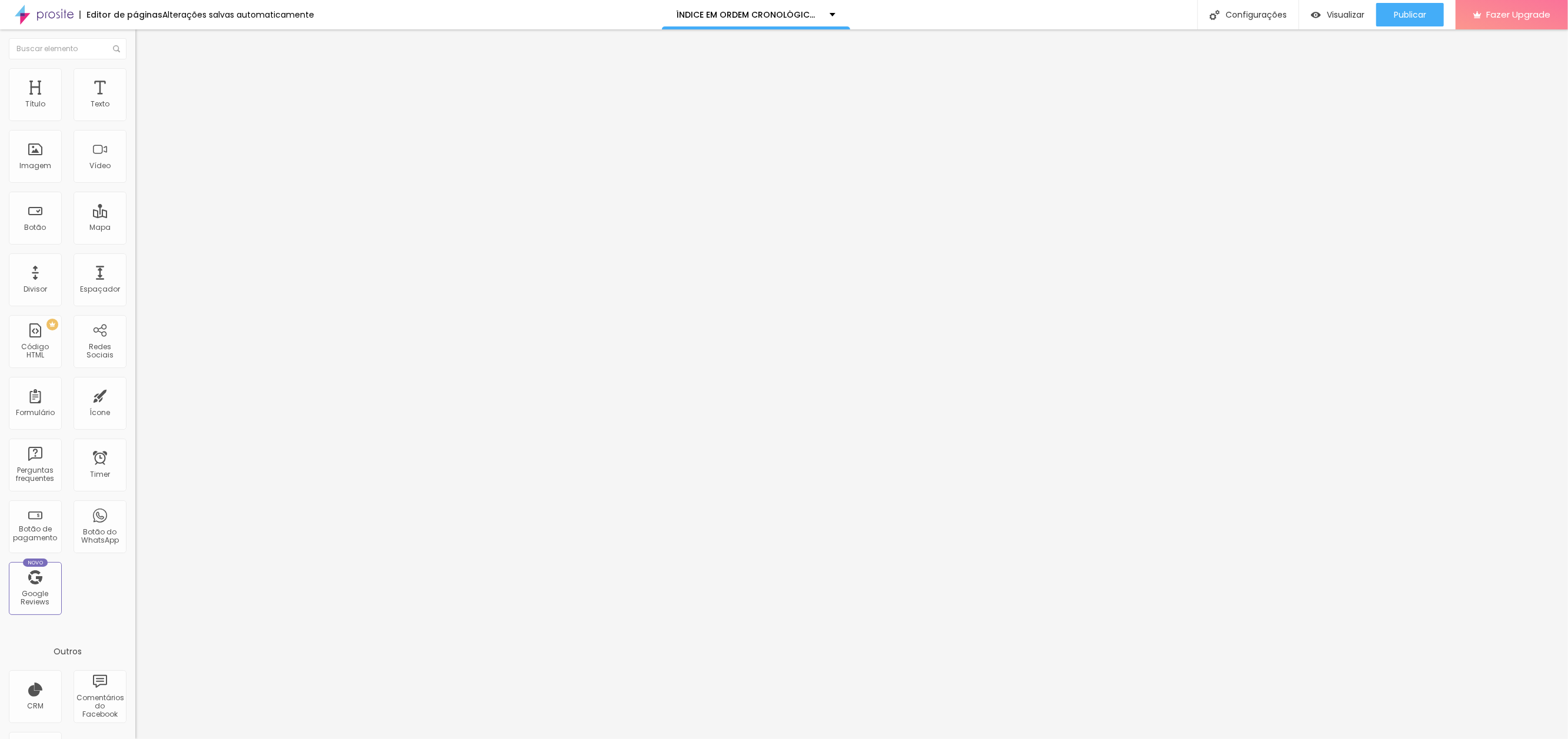
drag, startPoint x: 74, startPoint y: 126, endPoint x: -64, endPoint y: 122, distance: 138.1
click at [0, 122] on html "Editor de páginas Alterações salvas automaticamente ÍNDICE EM ORDEM CRONOLÓGICA…" at bounding box center [784, 370] width 1568 height 739
drag, startPoint x: 49, startPoint y: 131, endPoint x: -31, endPoint y: 127, distance: 80.1
click at [0, 127] on html "Editor de páginas Salvando... ÍNDICE EM ORDEM CRONOLÓGICA DOS SONHOS Configuraç…" at bounding box center [784, 370] width 1568 height 739
type input ")"
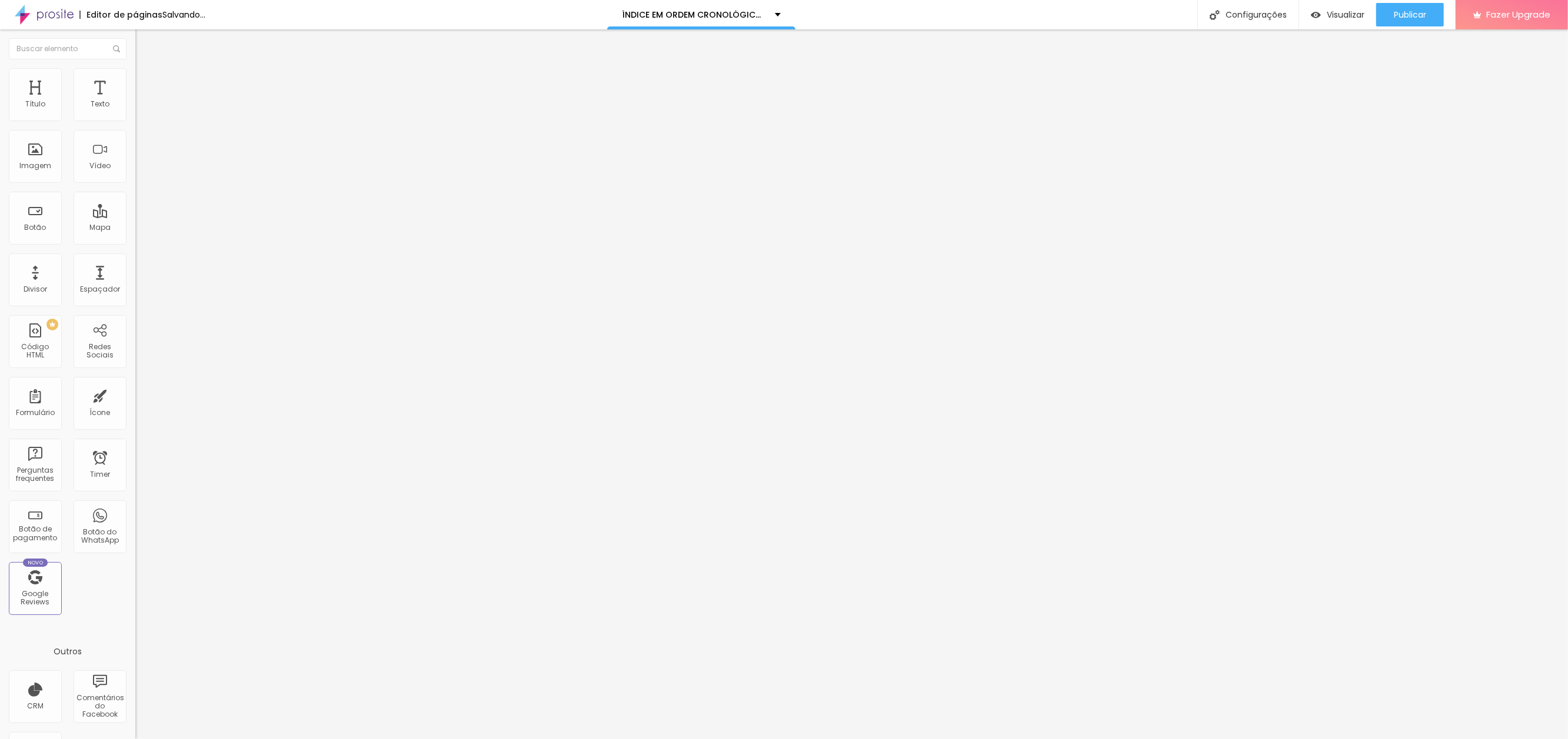
type input "O HOMEM PÁSSARO"
click at [1411, 14] on span "Publicar" at bounding box center [1410, 14] width 32 height 9
paste input "ttps://[DOMAIN_NAME][URL]"
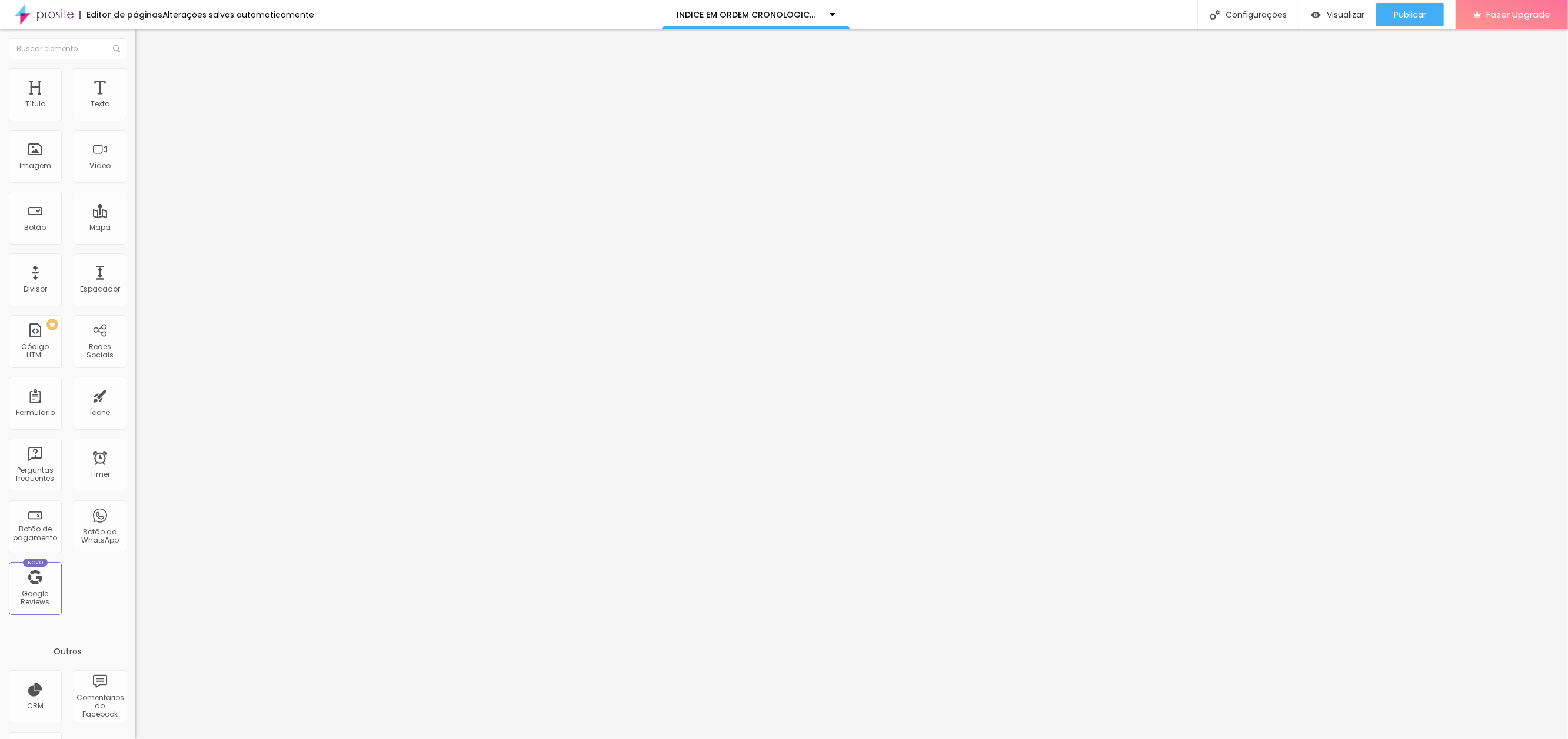
type input "[URL][DOMAIN_NAME]"
drag, startPoint x: 101, startPoint y: 130, endPoint x: -72, endPoint y: 125, distance: 173.1
click at [0, 125] on html "Editor de páginas Alterações salvas automaticamente ÍNDICE EM ORDEM CRONOLÓGICA…" at bounding box center [784, 370] width 1568 height 739
type input "MANOELA"
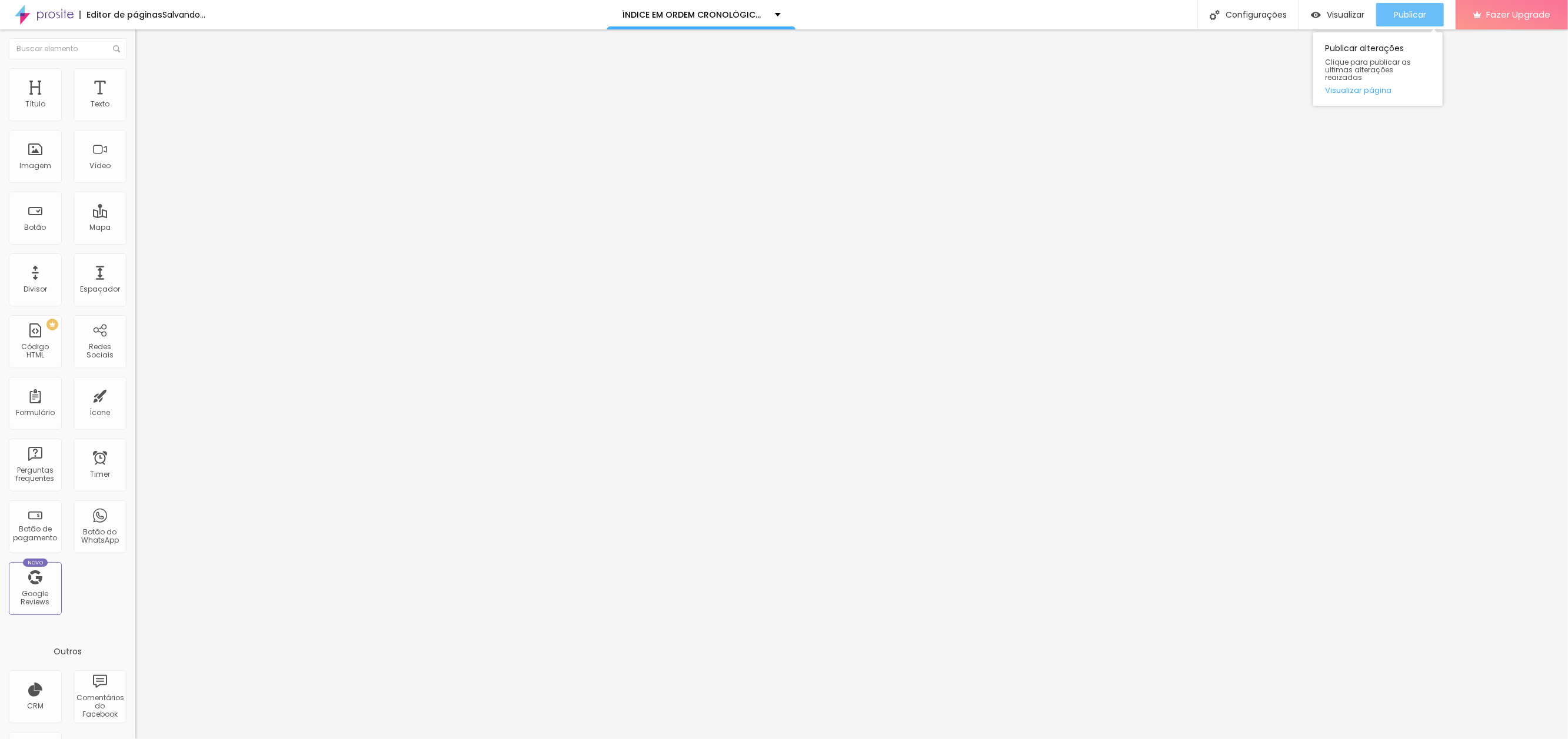
click at [1405, 13] on span "Publicar" at bounding box center [1410, 14] width 32 height 9
drag, startPoint x: 1412, startPoint y: 19, endPoint x: 1353, endPoint y: 43, distance: 63.7
click at [1411, 19] on span "Publicar" at bounding box center [1410, 14] width 32 height 9
drag, startPoint x: 8, startPoint y: 245, endPoint x: 47, endPoint y: 247, distance: 39.1
click at [136, 242] on div "Texto O HOMEM PÁSSARO Alinhamento Tamanho Normal Pequeno Normal Grande Link URL…" at bounding box center [204, 177] width 136 height 171
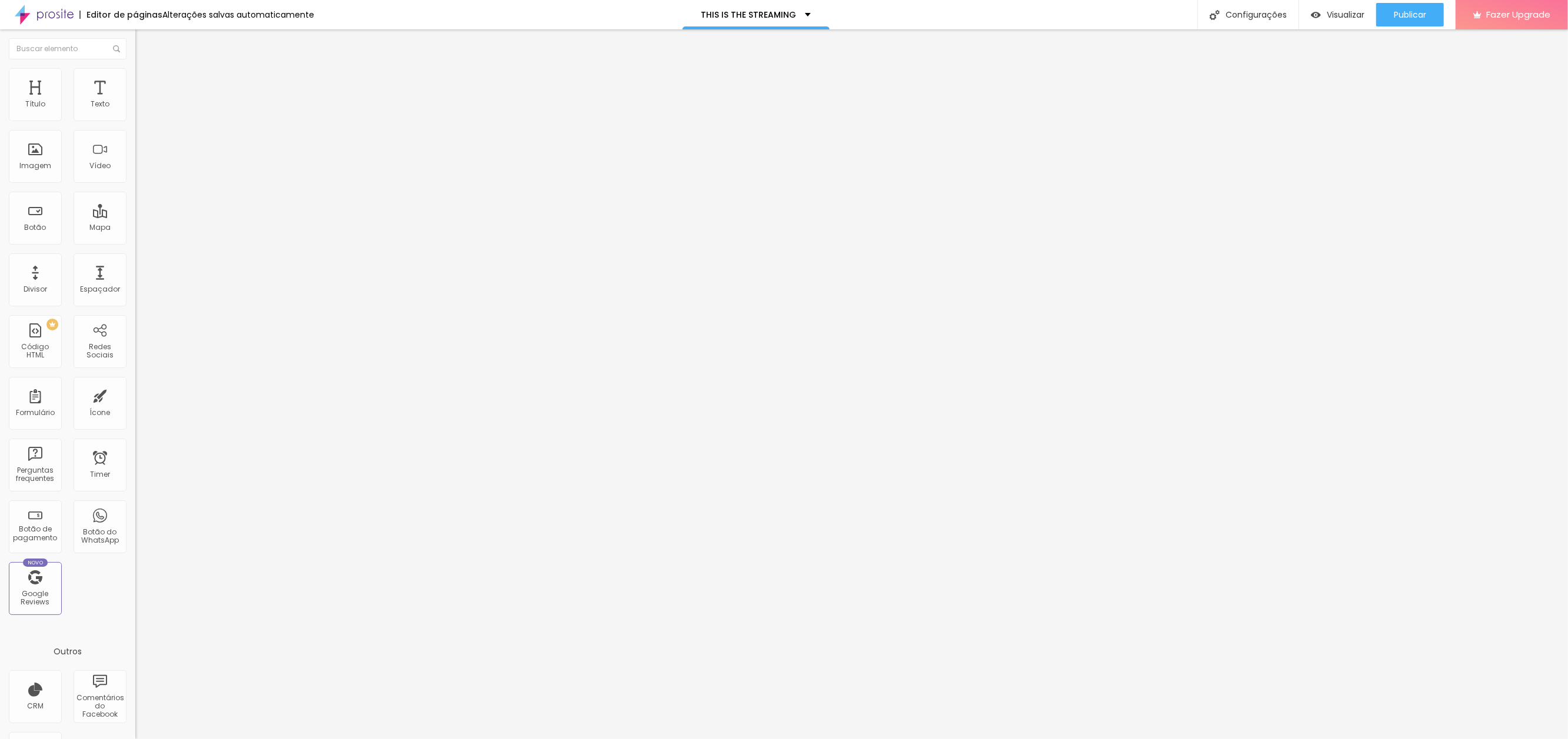
drag, startPoint x: 51, startPoint y: 131, endPoint x: 43, endPoint y: 131, distance: 8.0
click at [136, 110] on input "MôNACO. BUXIXO DO MUNDO" at bounding box center [206, 105] width 142 height 12
type input "MÓNACO, BUXIXO DO MUNDO"
click at [136, 447] on div "Editar Botão Conteúdo Estilo Avançado Texto MÓNACO, BUXIXO DO MUNDO Alinhamento…" at bounding box center [204, 384] width 136 height 709
click at [1402, 16] on span "Publicar" at bounding box center [1410, 14] width 32 height 9
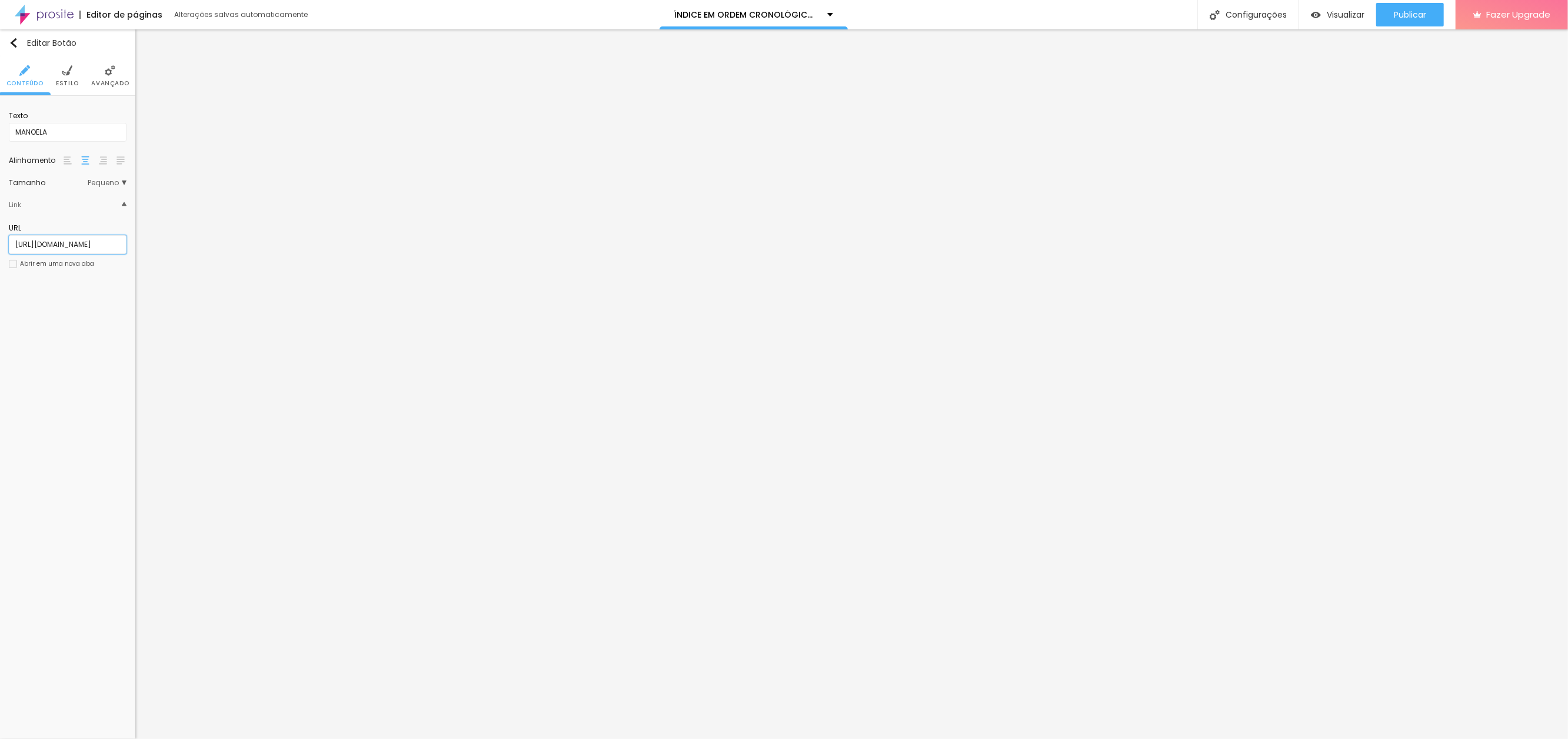
scroll to position [0, 53]
paste input "contato"
type input "[URL][DOMAIN_NAME]"
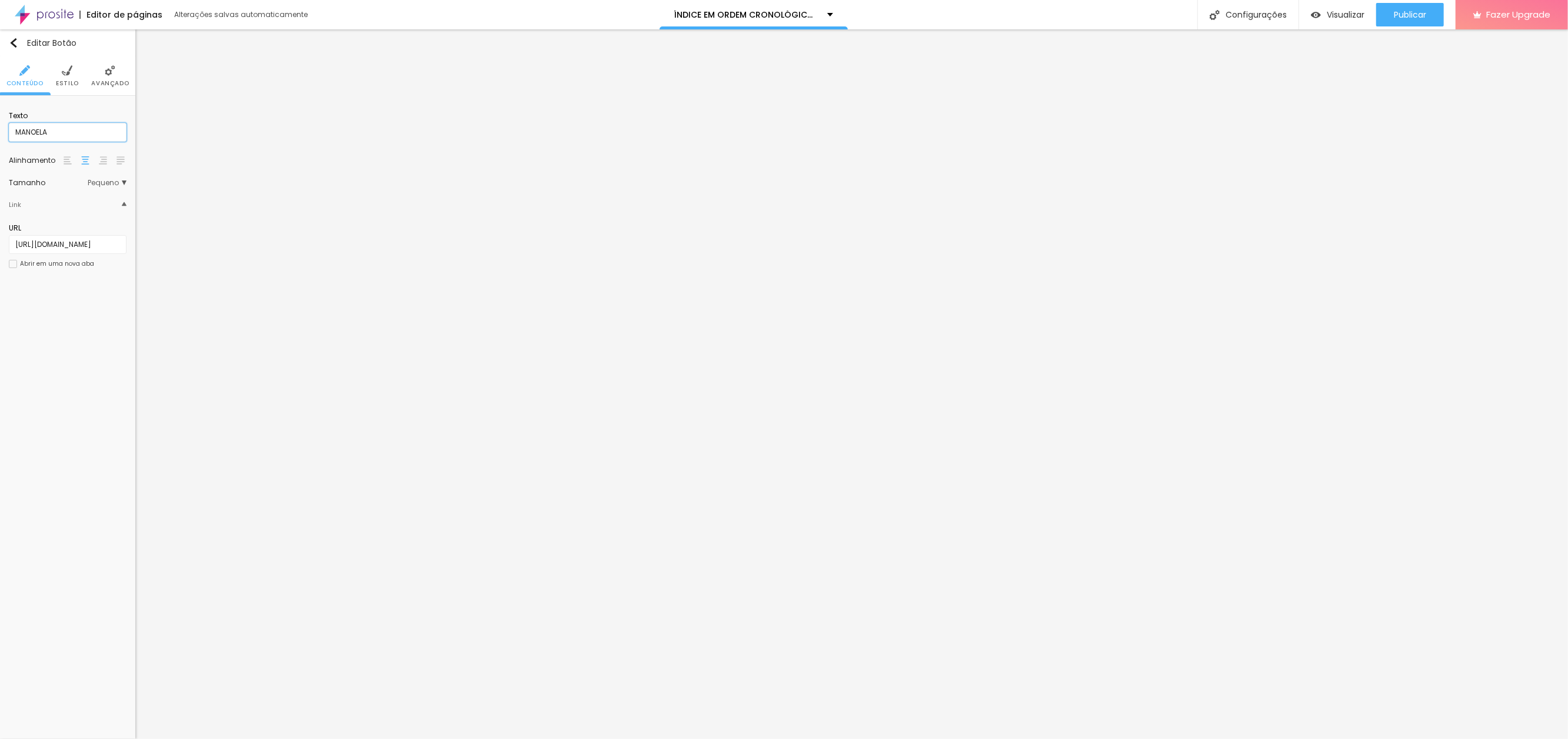
click at [0, 123] on html "Editor de páginas Alterações salvas automaticamente ÍNDICE EM ORDEM CRONOLÓGICA…" at bounding box center [784, 370] width 1568 height 739
type input "CONTATO"
drag, startPoint x: 1412, startPoint y: 10, endPoint x: 1409, endPoint y: 68, distance: 58.1
click at [1412, 10] on span "Publicar" at bounding box center [1410, 14] width 32 height 9
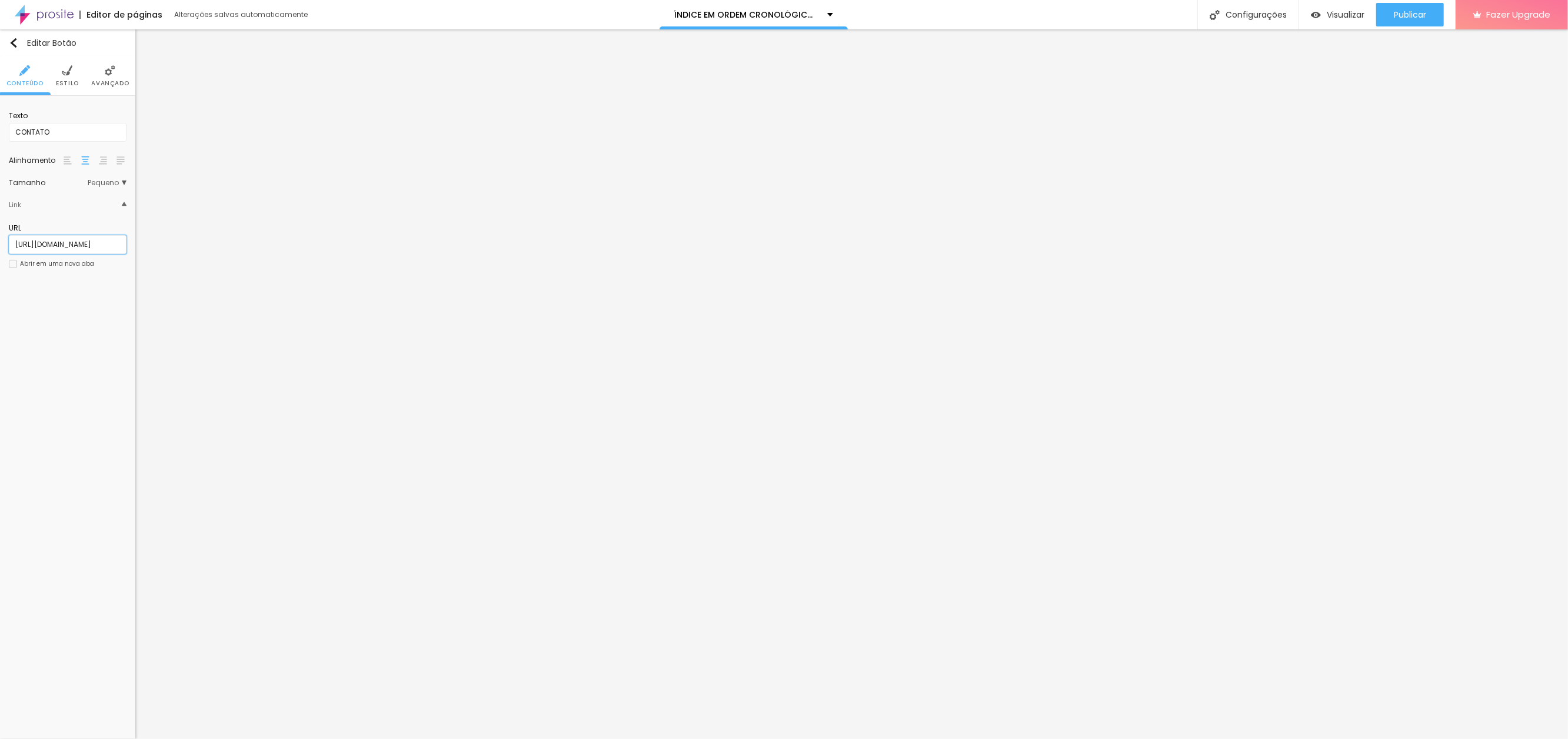
paste input "monaco-buxixo-do-mund"
type input "https://www.toutladanse.com/post/monaco-buxixo-do-mundo"
drag, startPoint x: 64, startPoint y: 131, endPoint x: -34, endPoint y: 122, distance: 98.4
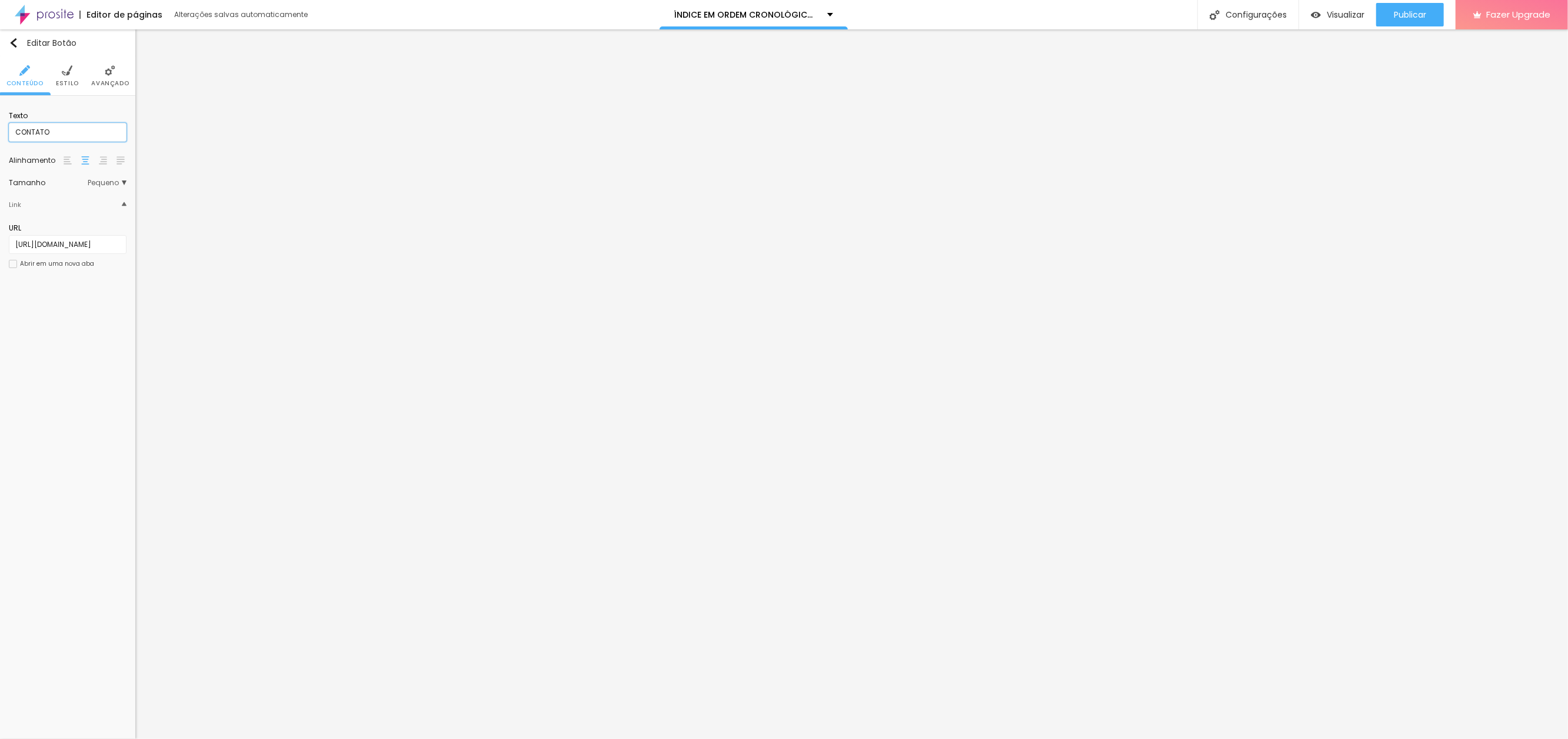
click at [0, 122] on html "Editor de páginas Alterações salvas automaticamente ÍNDICE EM ORDEM CRONOLÓGICA…" at bounding box center [784, 370] width 1568 height 739
type input "MÓNACO, BUXIXO DO MUNDO"
drag, startPoint x: 64, startPoint y: 314, endPoint x: 65, endPoint y: 246, distance: 68.0
click at [64, 314] on div "Editar Botão Conteúdo Estilo Avançado Texto MÓNACO, BUXIXO DO MUNDO Alinhamento…" at bounding box center [68, 384] width 136 height 709
click at [1405, 10] on span "Publicar" at bounding box center [1410, 14] width 32 height 9
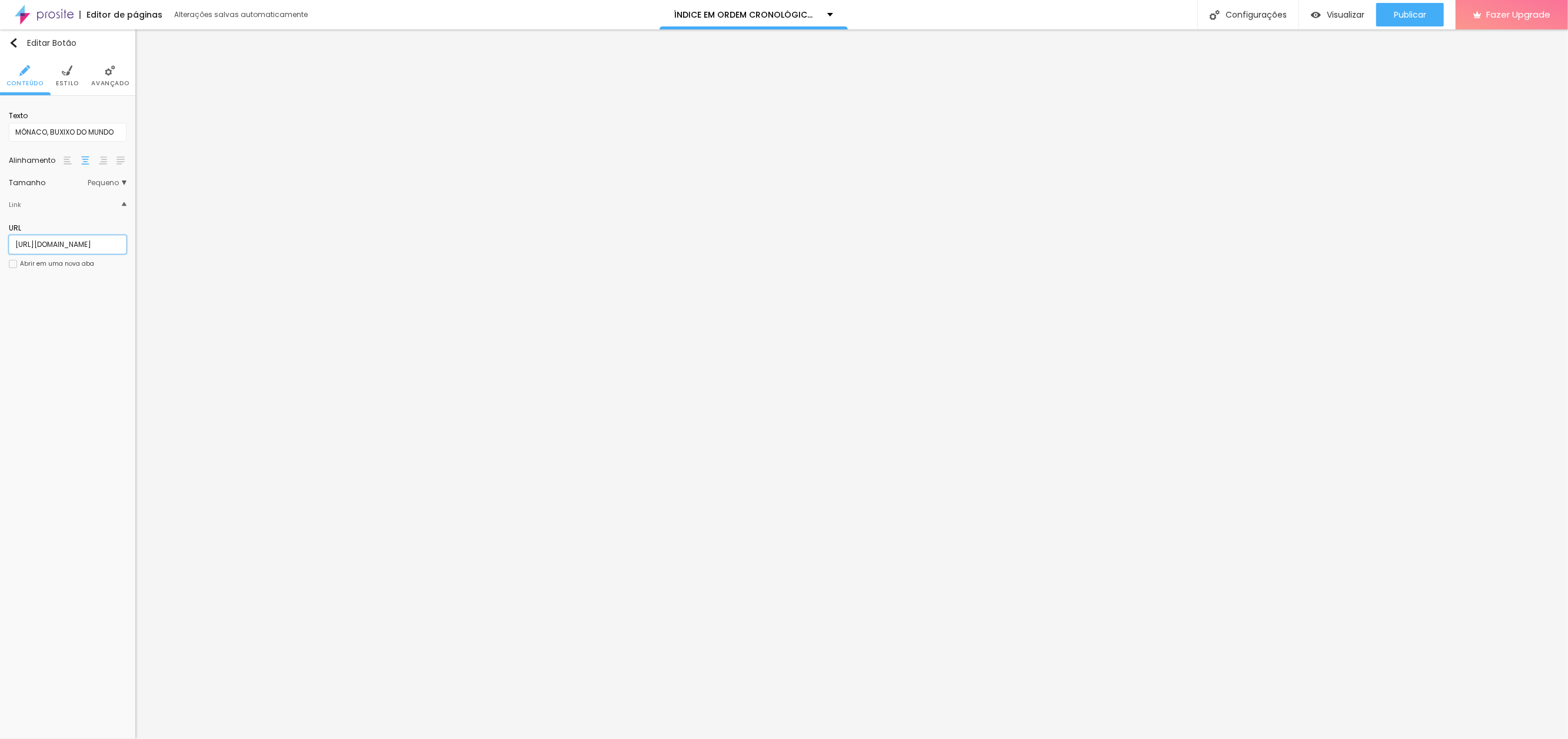
scroll to position [0, 121]
paste input "a-cisne"
type input "https://www.toutladanse.com/post/a-cisne"
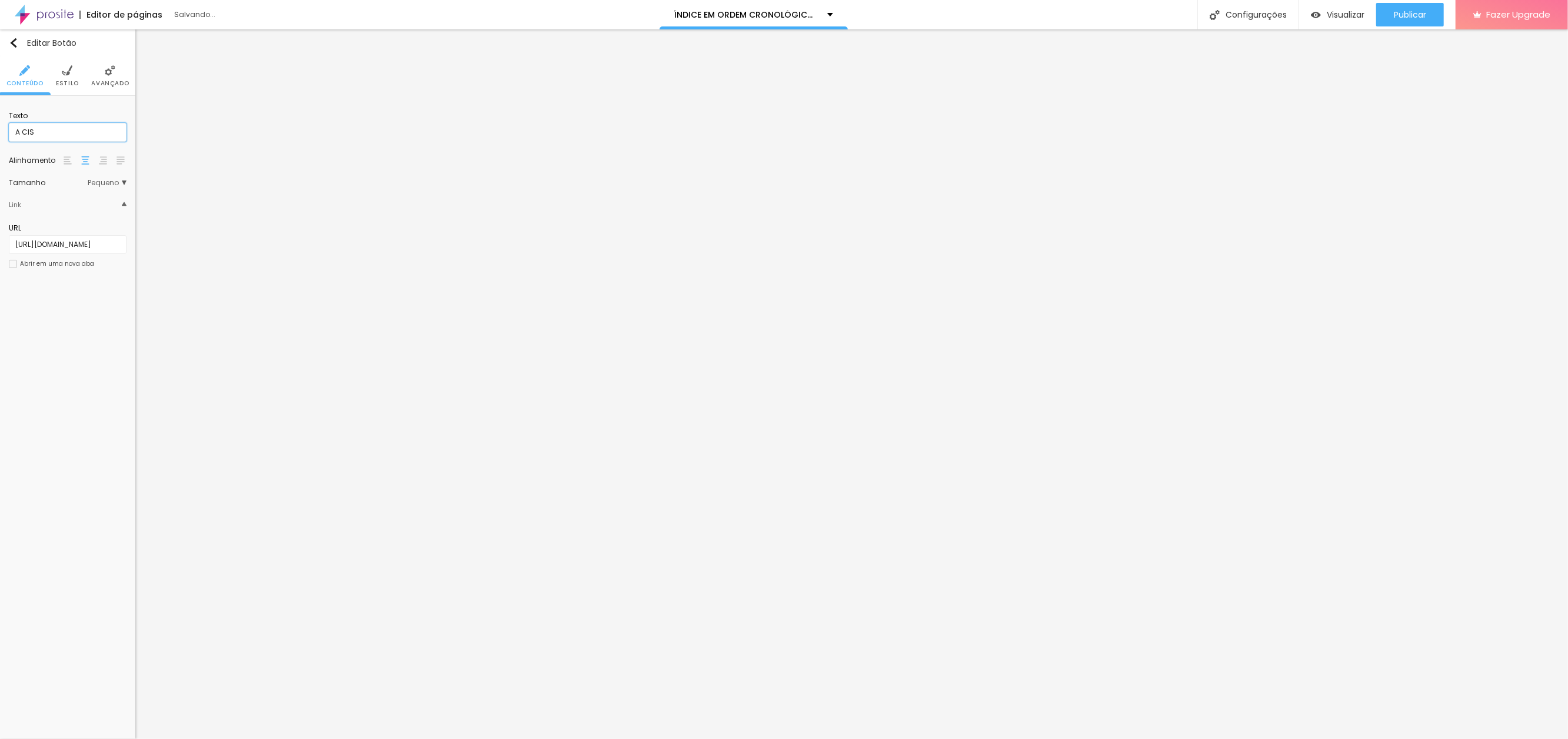
type input "A CISNE"
click at [1413, 15] on span "Publicar" at bounding box center [1410, 14] width 32 height 9
click at [8, 243] on div "Texto A CISNE Alinhamento Tamanho Pequeno Pequeno Normal Grande Link URL https:…" at bounding box center [68, 193] width 136 height 195
paste input "o-armario-comprometido"
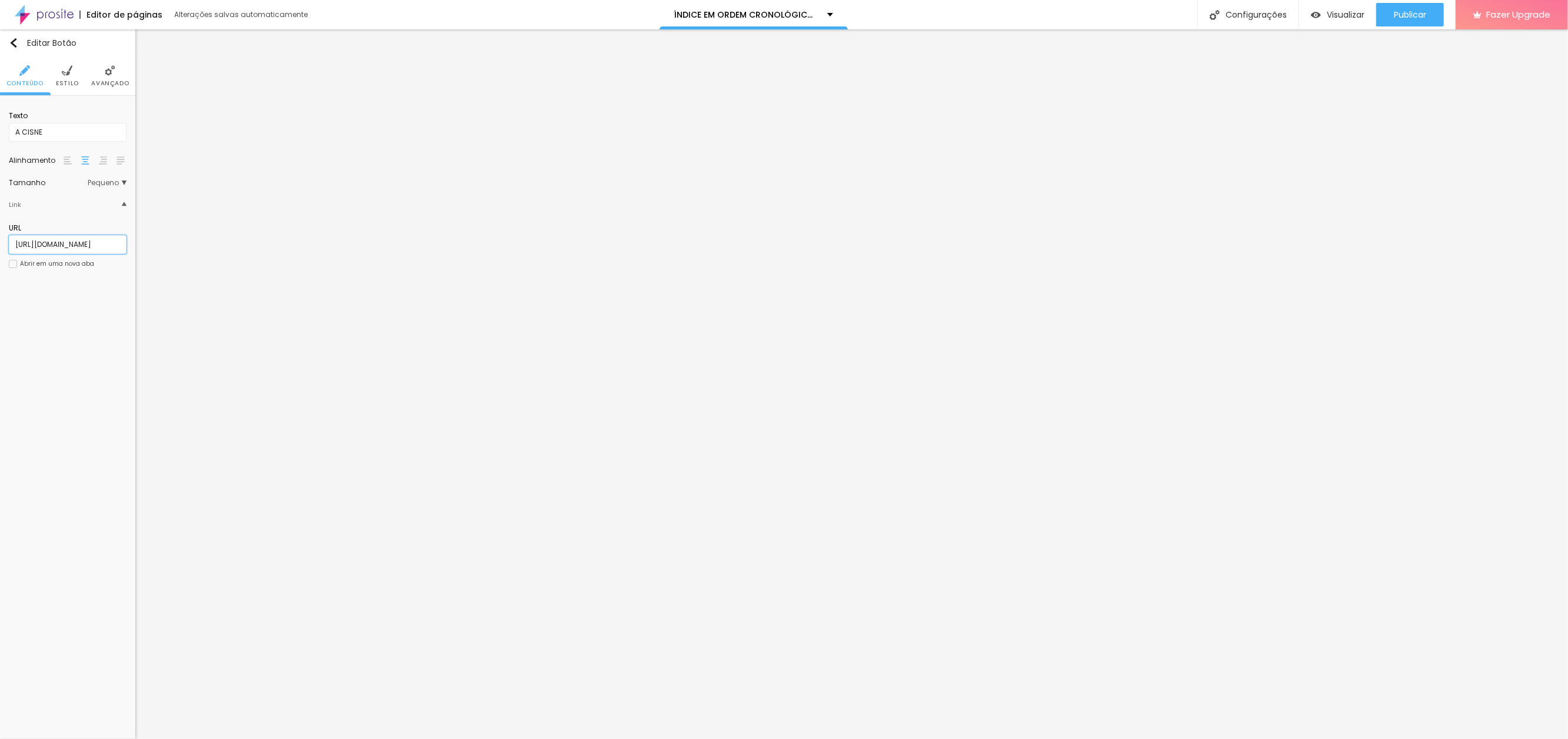
scroll to position [0, 116]
type input "https://www.toutladanse.com/post/o-armario-comprometido"
drag, startPoint x: -24, startPoint y: 117, endPoint x: -93, endPoint y: 109, distance: 69.5
click at [0, 109] on html "Editor de páginas Alterações salvas automaticamente ÍNDICE EM ORDEM CRONOLÓGICA…" at bounding box center [784, 370] width 1568 height 739
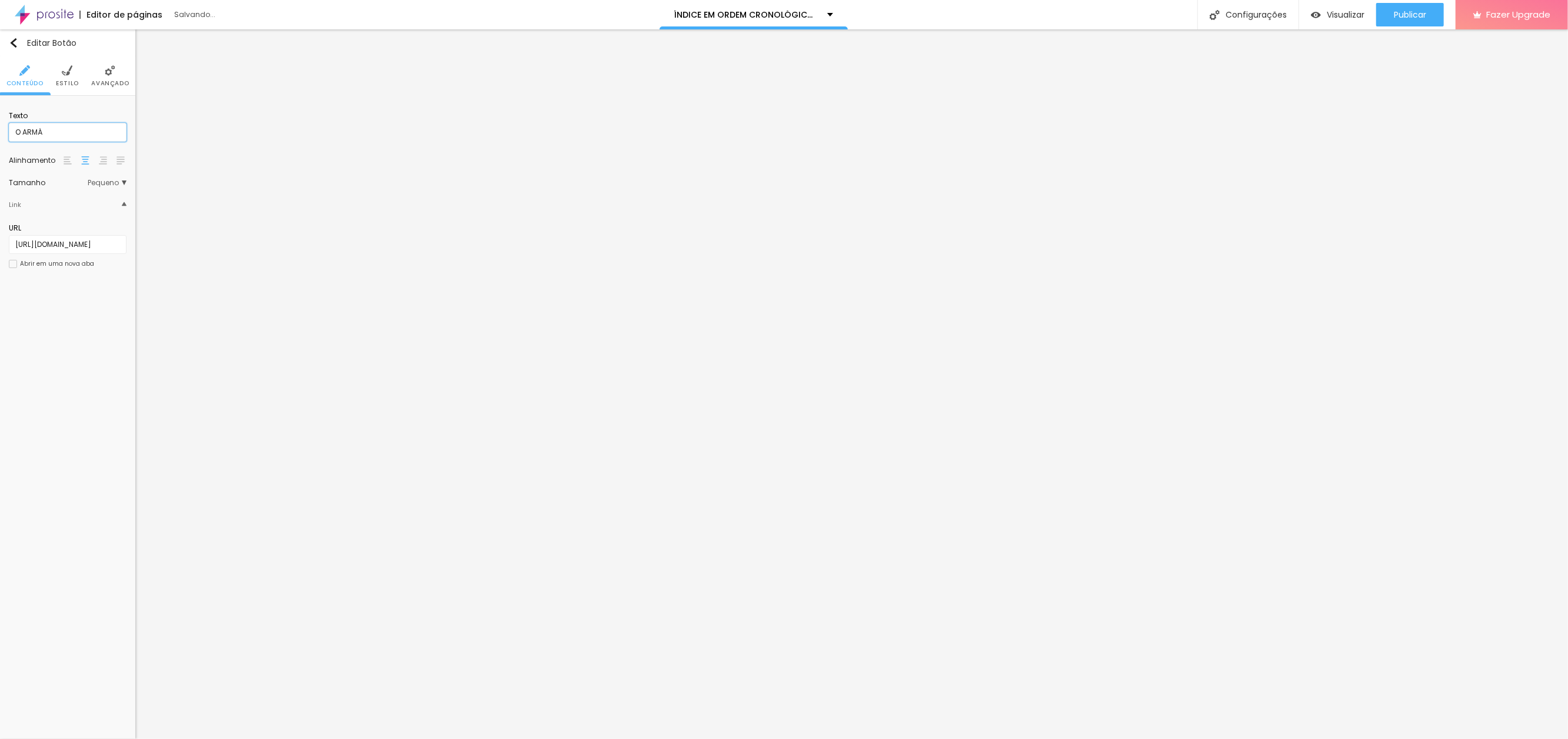
type input "O ARMÁRIO COMPROMETIDO"
click at [1398, 10] on span "Publicar" at bounding box center [1410, 14] width 32 height 9
paste input "seu-filho-sera-criado-pelo-richard"
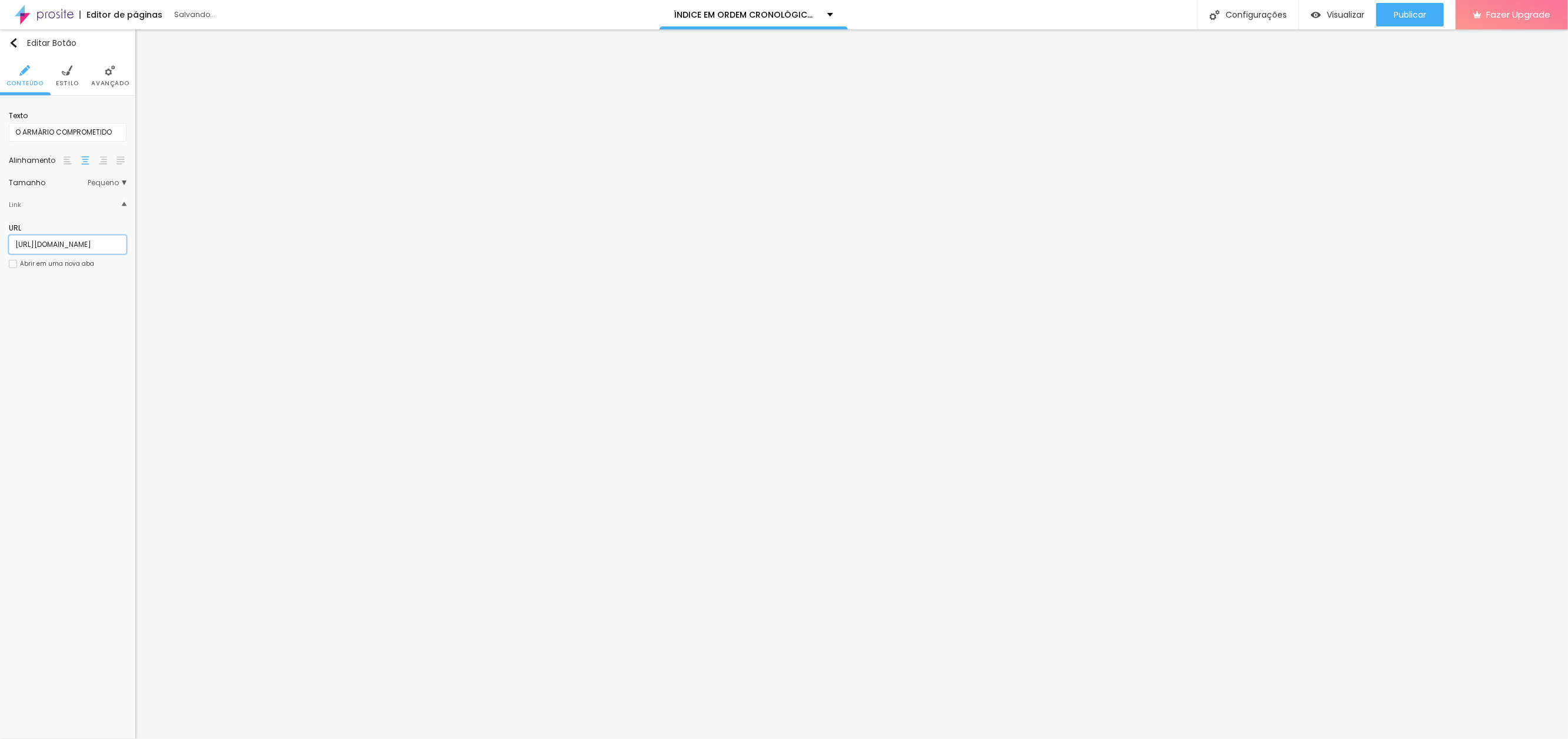
type input "https://www.toutladanse.com/post/seu-filho-sera-criado-pelo-richard"
type input "SEU FILO ARMÁRIO COMPROMETIDO"
type input "SEU FILHO SERÁ CRAIDO PELO RICHARD"
drag, startPoint x: 1415, startPoint y: 16, endPoint x: 1359, endPoint y: 7, distance: 56.7
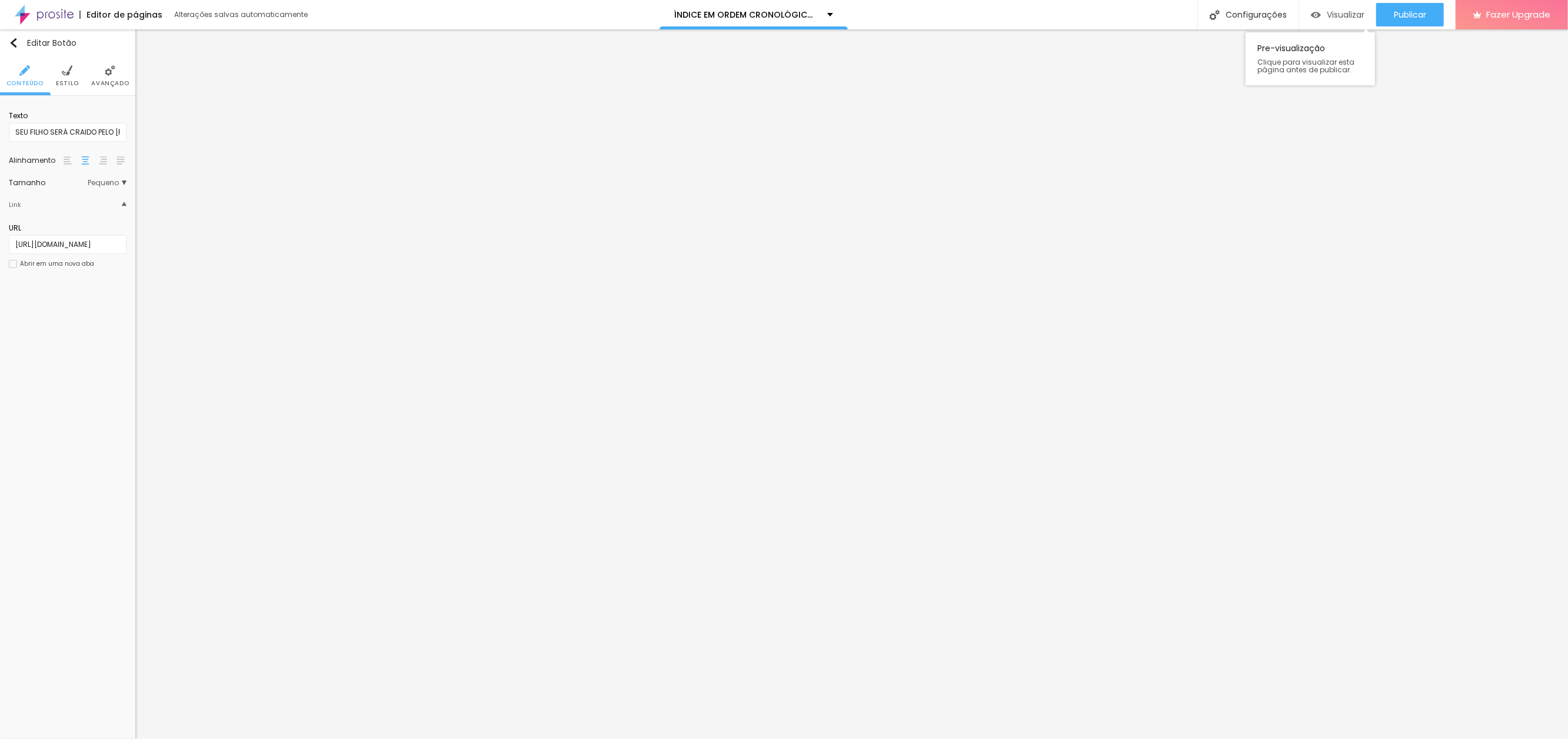
click at [1415, 16] on span "Publicar" at bounding box center [1410, 14] width 32 height 9
paste input "devo-ir"
type input "https://www.toutladanse.com/post/devo-ir"
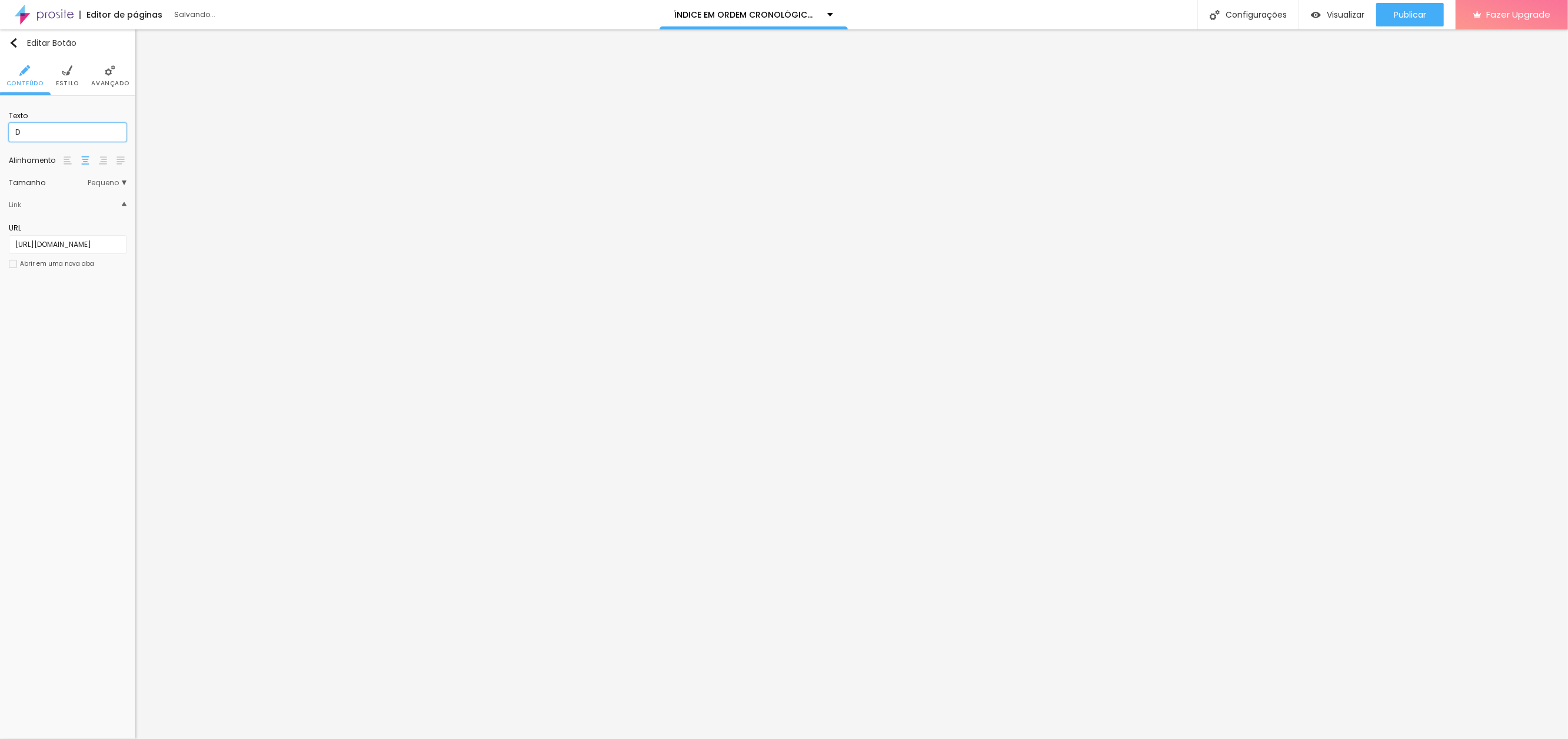
scroll to position [0, 0]
type input "DEVO IR?"
paste input "a-carta-de-amor-no-escaninho"
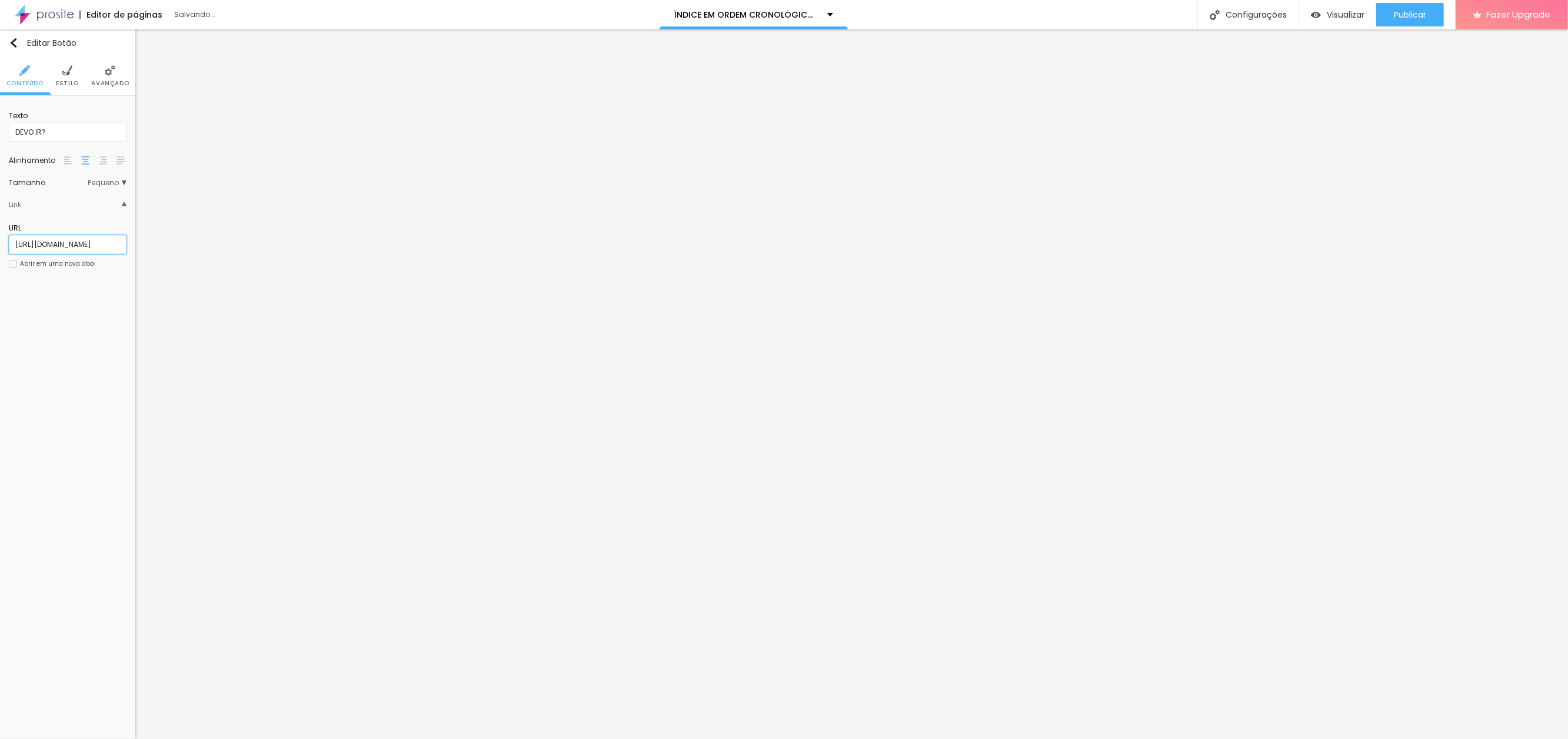
type input "https://www.toutladanse.com/post/a-carta-de-amor-no-escaninho"
drag, startPoint x: 64, startPoint y: 131, endPoint x: -66, endPoint y: 114, distance: 131.1
click at [0, 114] on html "Editor de páginas Salvando... ÍNDICE EM ORDEM CRONOLÓGICA DOS SONHOS Configuraç…" at bounding box center [784, 370] width 1568 height 739
type input "A CARTA DE AMOR NO ESCANINHO"
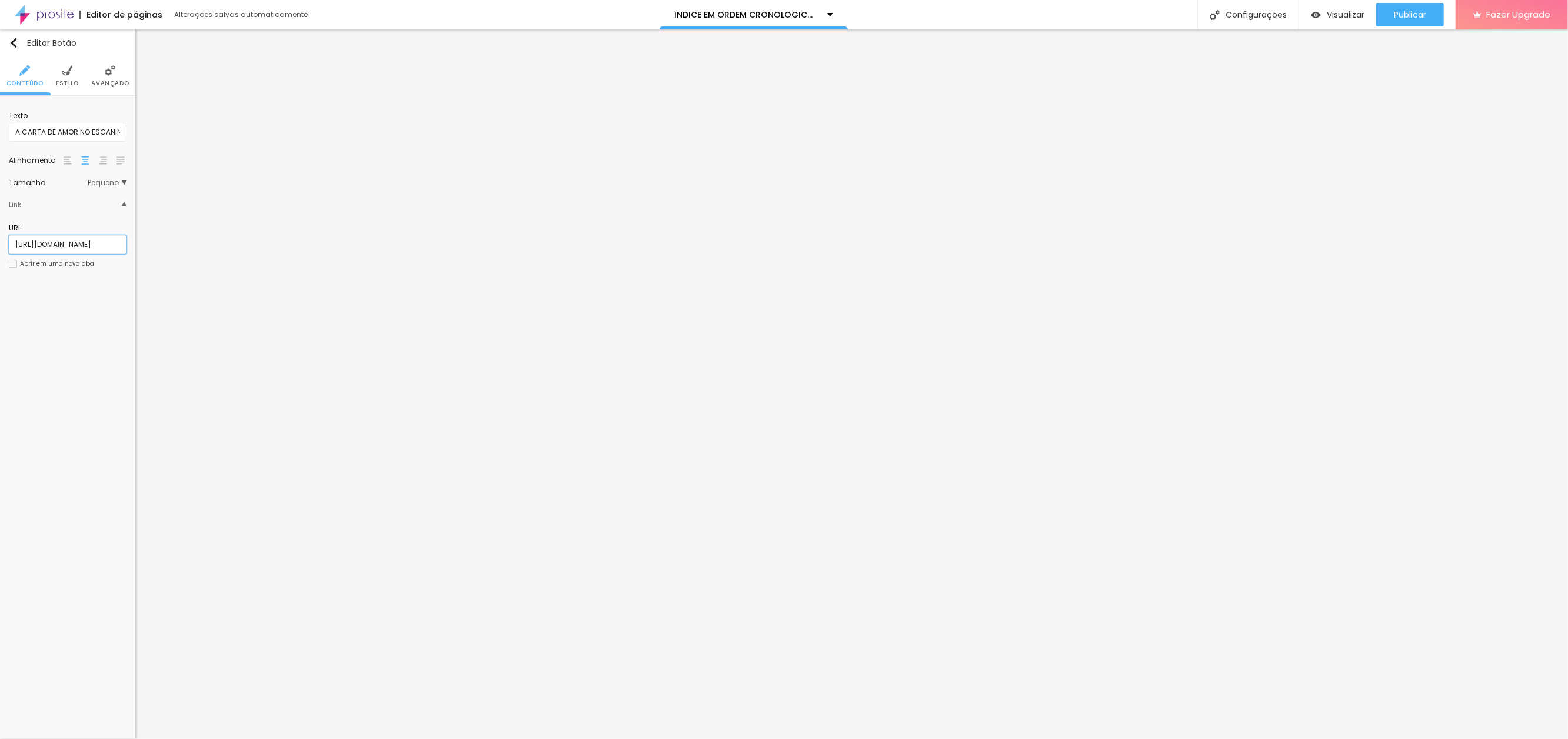
scroll to position [0, 140]
paste input "eu-nao-falo-sobre-politica"
type input "https://www.toutladanse.com/post/eu-nao-falo-sobre-politica"
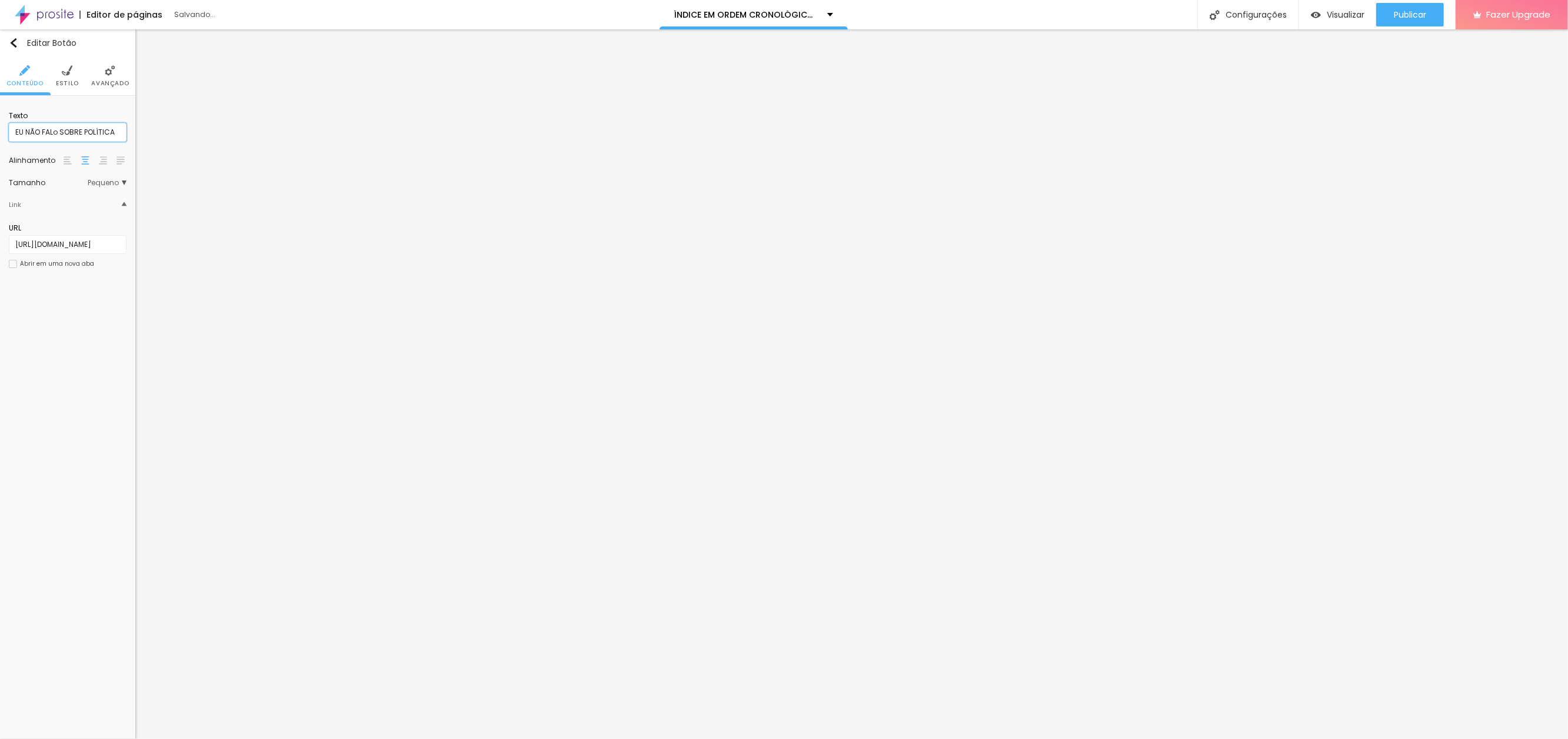
click at [53, 129] on input "EU NÃO FALo SOBRE POLÍTICA" at bounding box center [67, 132] width 118 height 19
type input "EU NÃO FALO SOBRE POLÍTICA"
drag, startPoint x: 1406, startPoint y: 18, endPoint x: 1390, endPoint y: 15, distance: 16.3
click at [1406, 18] on span "Publicar" at bounding box center [1410, 14] width 32 height 9
click at [1342, 11] on span "Visualizar" at bounding box center [1345, 14] width 37 height 9
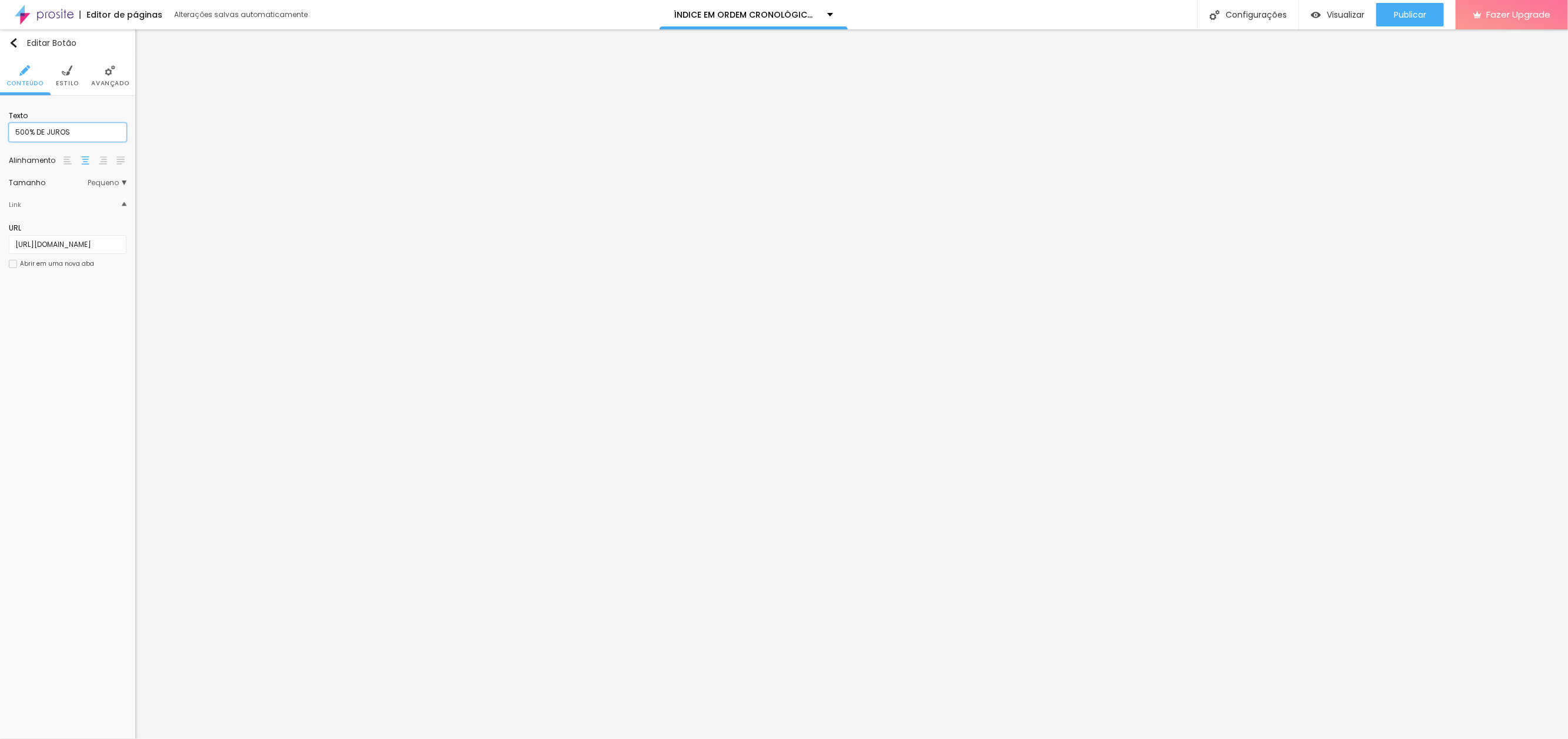
click at [83, 133] on input "500% DE JUROS" at bounding box center [67, 132] width 118 height 19
paste input "{3 de abril de 2023}"
click at [56, 130] on input "500% DE JUROS{3 de abril de 2023}" at bounding box center [67, 132] width 118 height 19
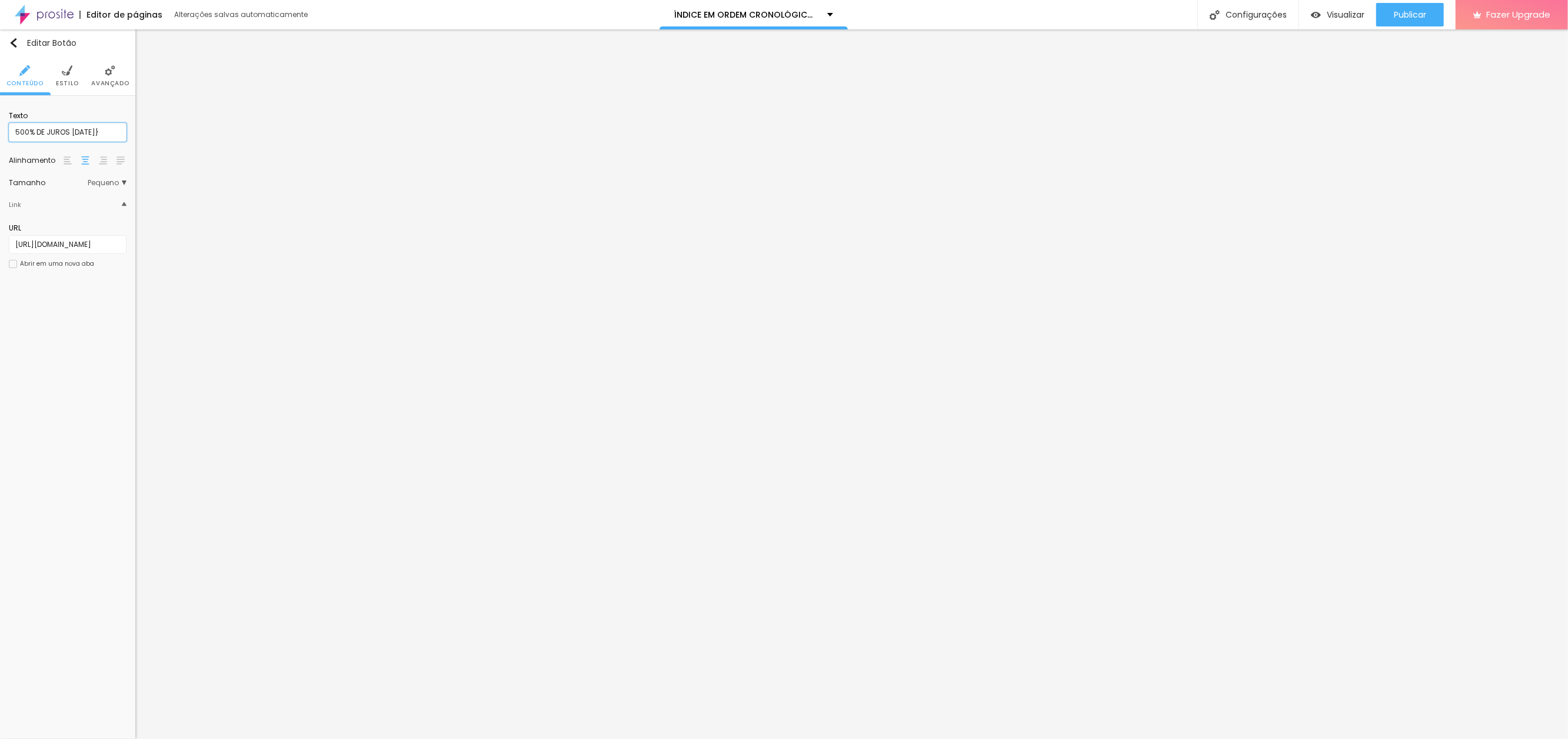
click at [124, 130] on input "500% DE JUROS 3 de abril de 2023}" at bounding box center [67, 132] width 118 height 19
type input "500% DE JUROS 3 de abril de 2023"
click at [99, 131] on input "PREFERIA ESTAR NA PRAIA" at bounding box center [67, 132] width 118 height 19
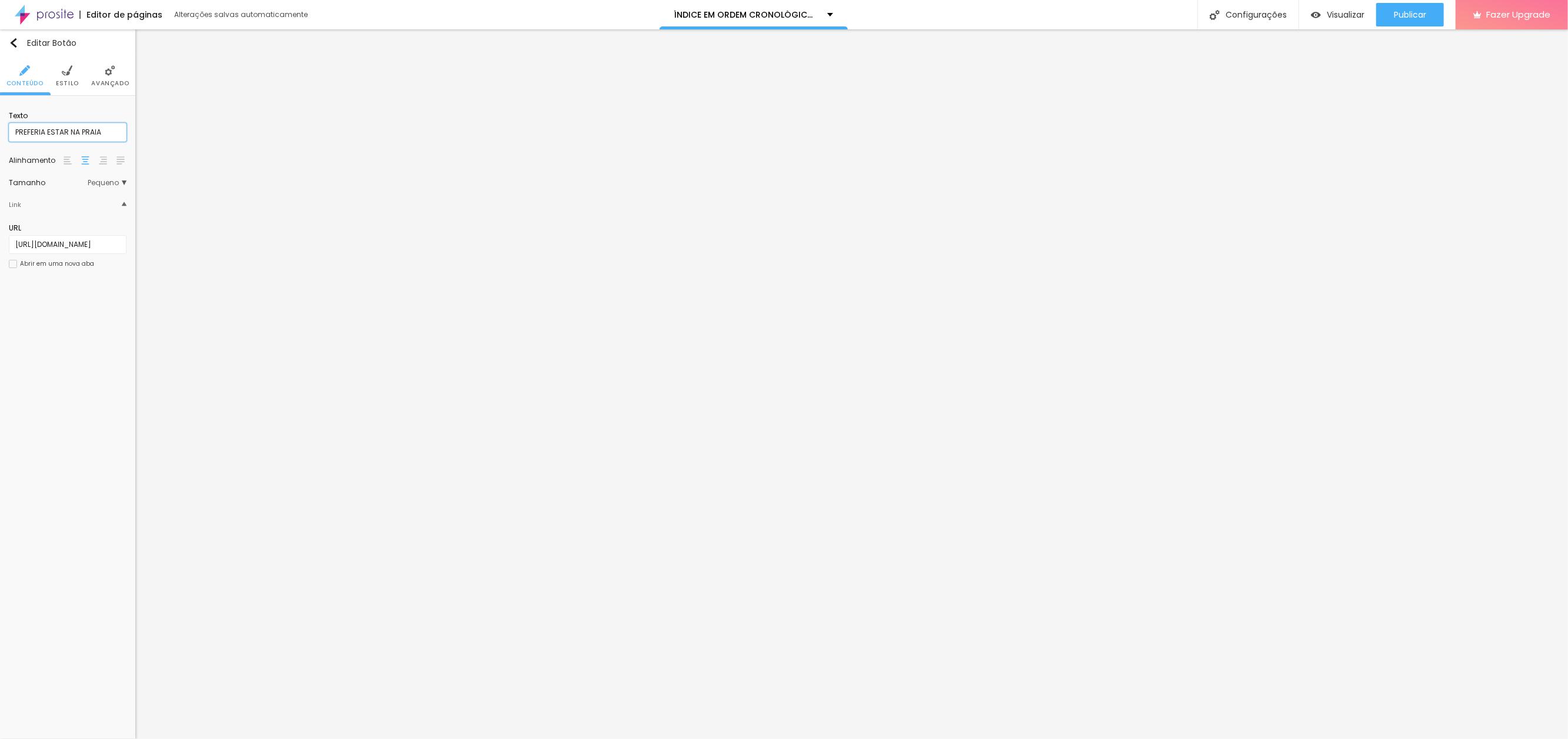
paste input "19 de janeiro de 2019"
click at [47, 131] on input "PREFERIA ESTAR NA PRAIA19 de janeiro de 2019" at bounding box center [67, 132] width 118 height 19
type input "PREFERIA ESTAR NA PRAIA 19 de janeiro de 2019"
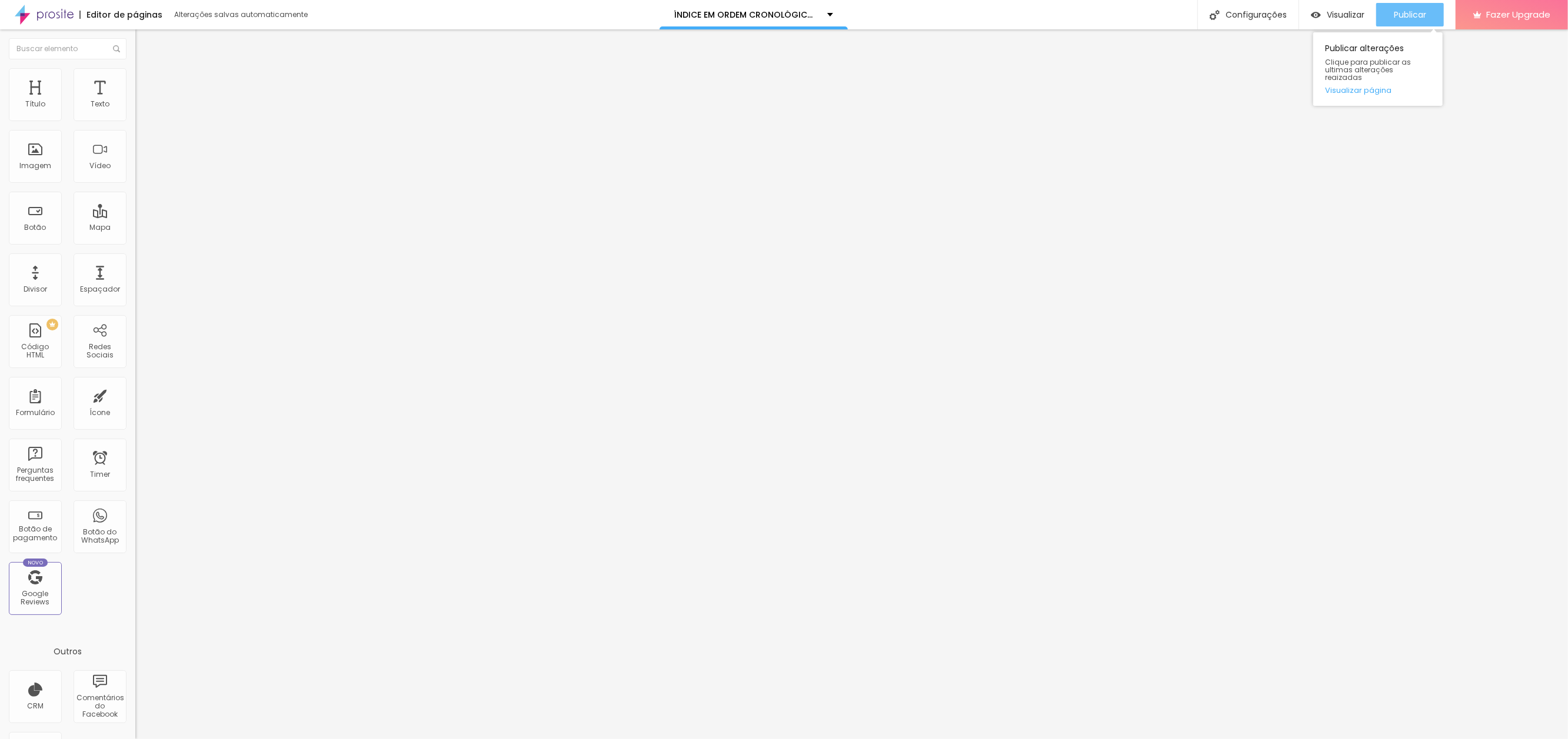
click at [1407, 13] on span "Publicar" at bounding box center [1410, 14] width 32 height 9
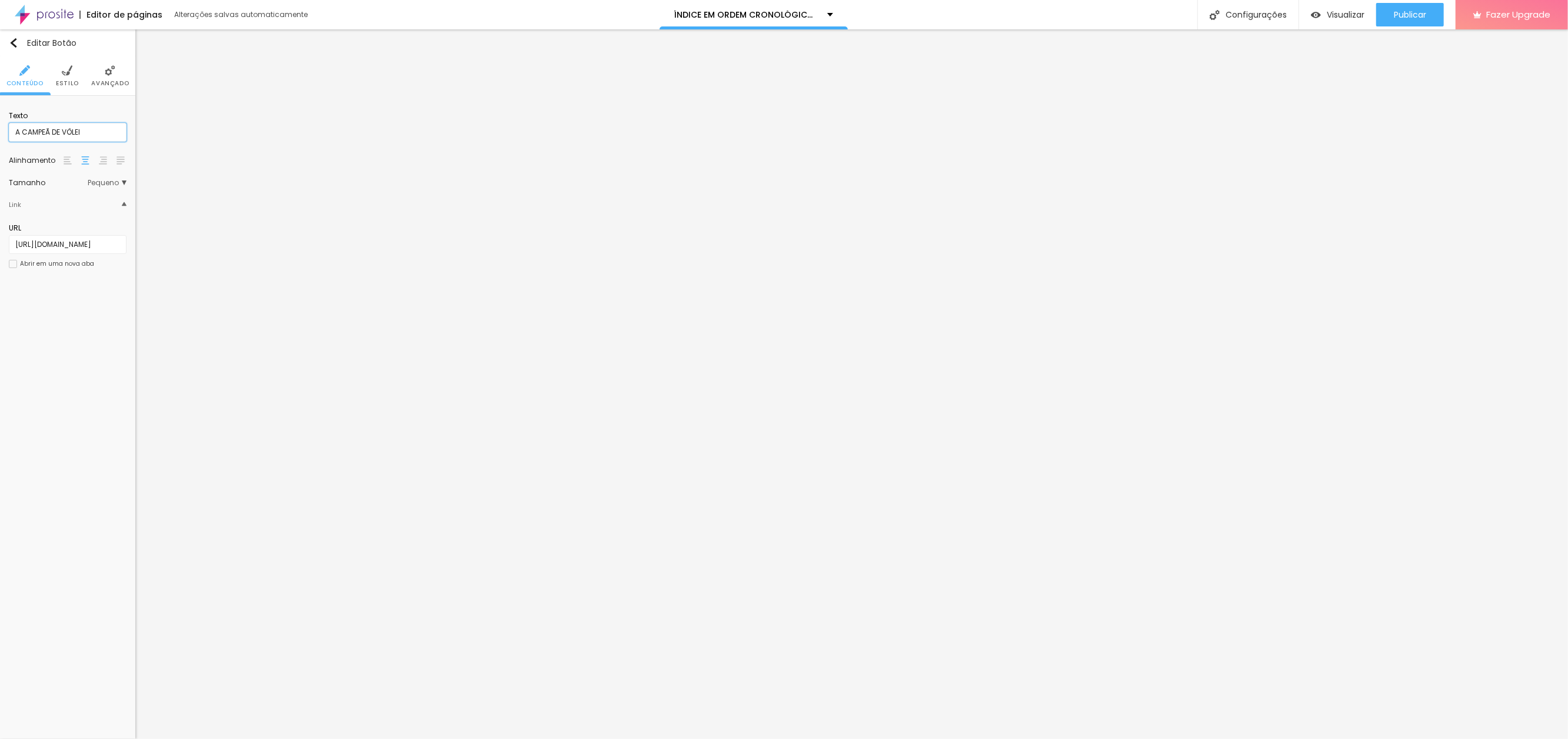
click at [90, 129] on input "A CAMPEÃ DE VÔLEI" at bounding box center [67, 132] width 118 height 19
paste input "20 de janeiro de 2024"
click at [46, 131] on input "A CAMPEÃ DE VÔLEI20 de janeiro de 2024" at bounding box center [67, 132] width 118 height 19
type input "A CAMPEÃ DE VÔLEI 20 de janeiro de 2024"
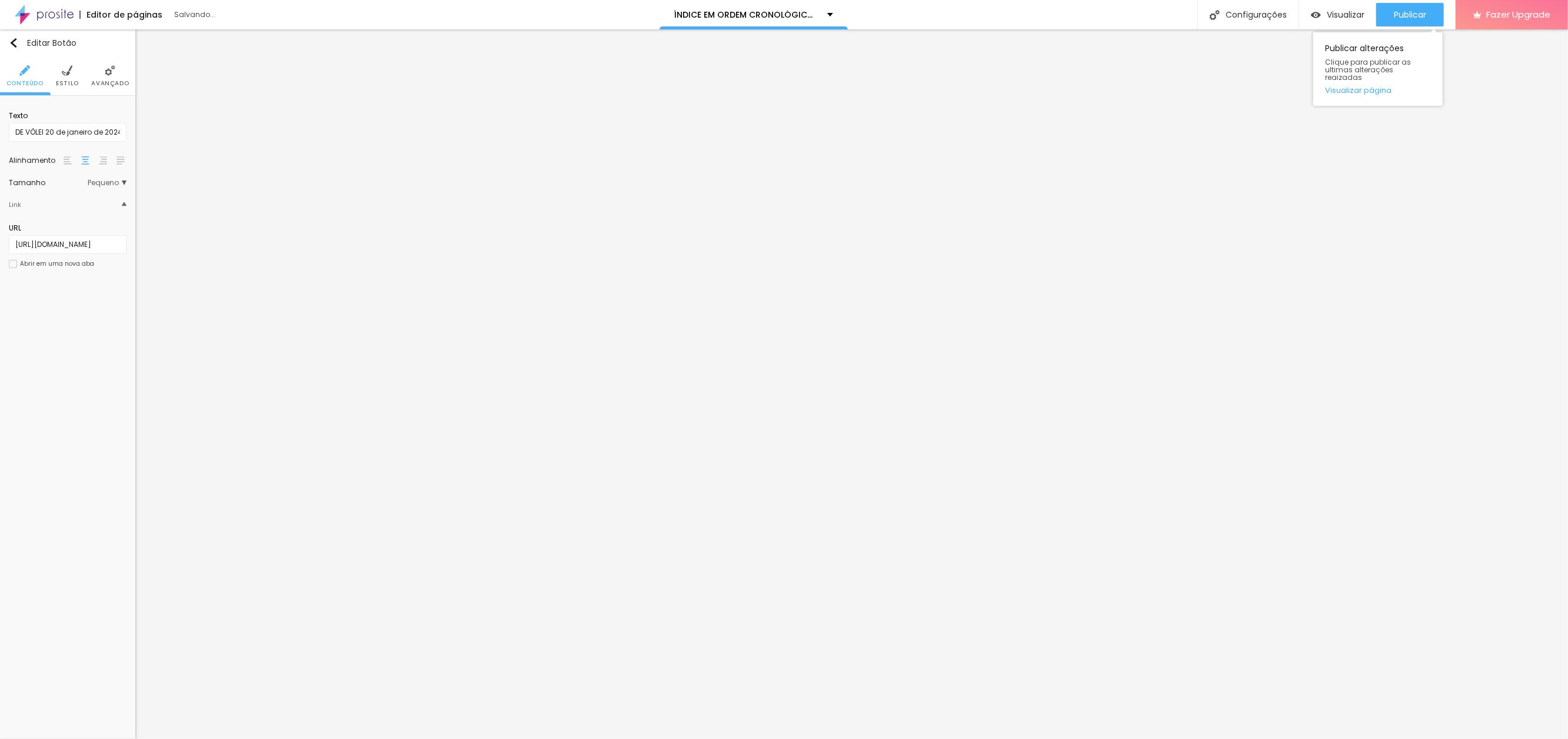
scroll to position [0, 0]
click at [71, 131] on input "ZERO GRAUS" at bounding box center [67, 132] width 118 height 19
click at [63, 130] on input "ZERO GRAUS" at bounding box center [67, 132] width 118 height 19
click at [60, 130] on input "ZERO GRAUS" at bounding box center [67, 132] width 118 height 19
paste input "7 de fevereiro de 2015"
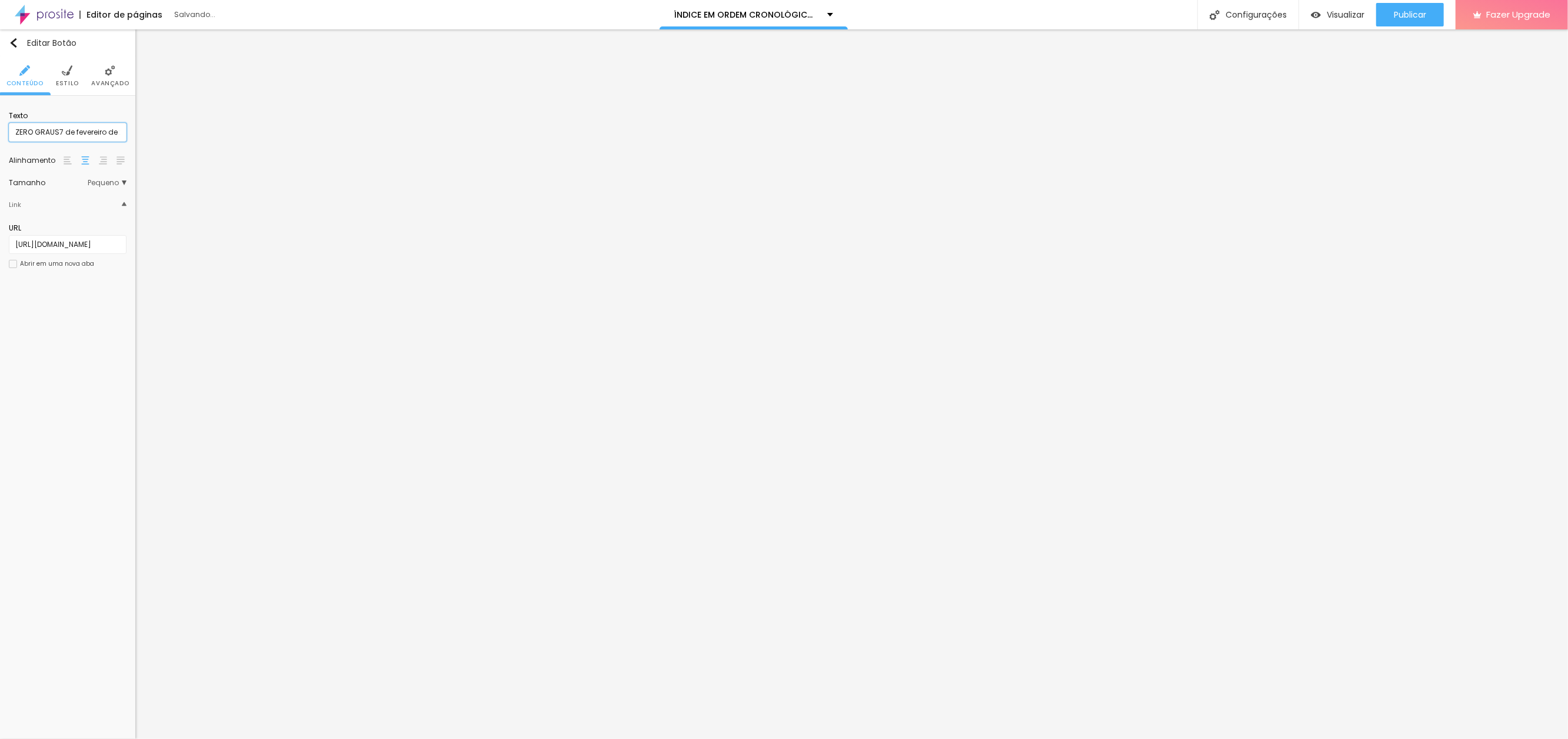
scroll to position [0, 13]
click at [44, 131] on input "ZERO GRAUS7 de fevereiro de 2015" at bounding box center [67, 132] width 118 height 19
type input "ZERO GRAUS 7 de fevereiro de 2015"
click at [1415, 5] on div "Publicar" at bounding box center [1410, 14] width 32 height 24
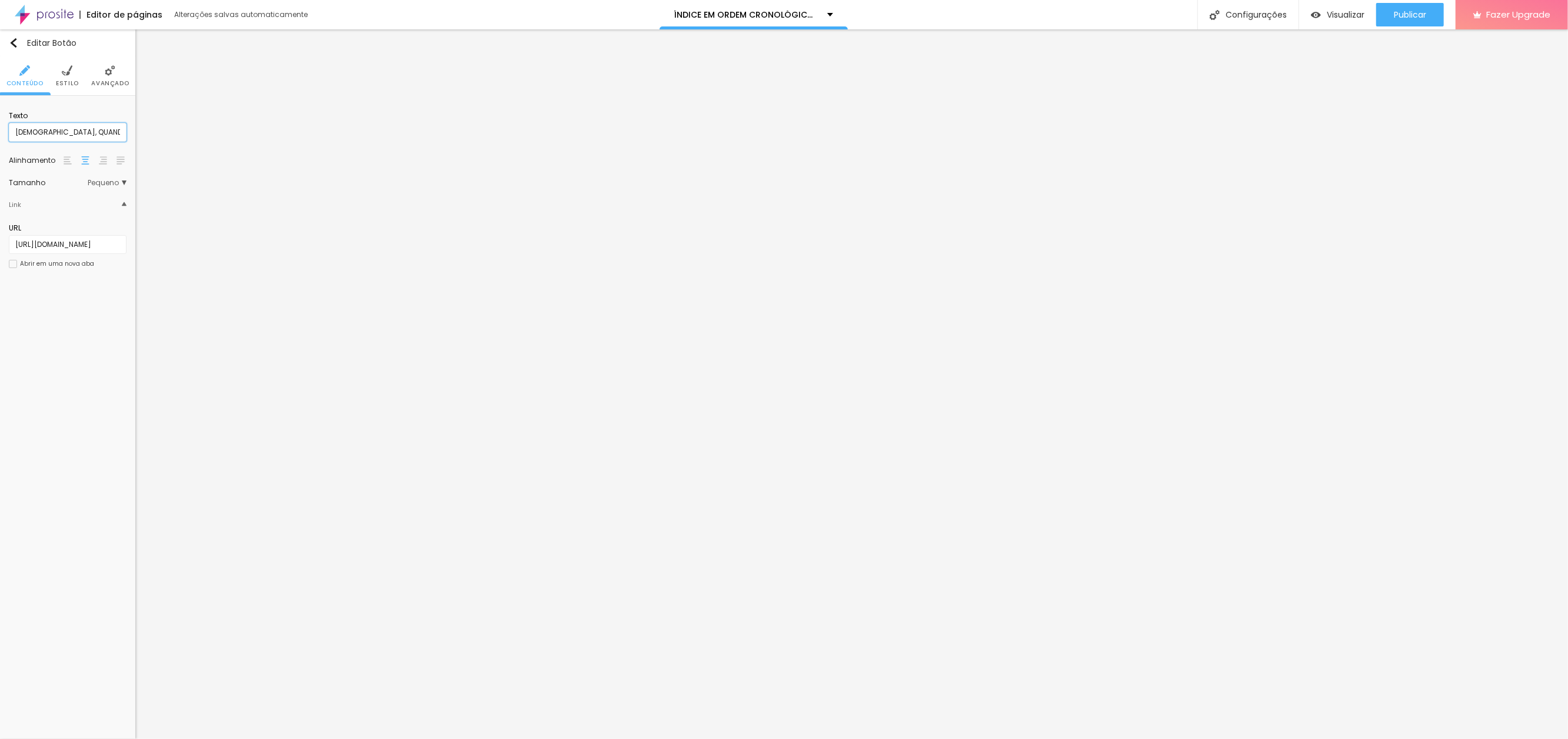
click at [119, 131] on input "DEUS, QUANDO FOR ME MATAR" at bounding box center [67, 132] width 118 height 19
paste input "29 de dezembro de 2023"
click at [34, 130] on input "DEUS, QUANDO FOR ME MATAR29 de dezembro de 2023" at bounding box center [67, 132] width 118 height 19
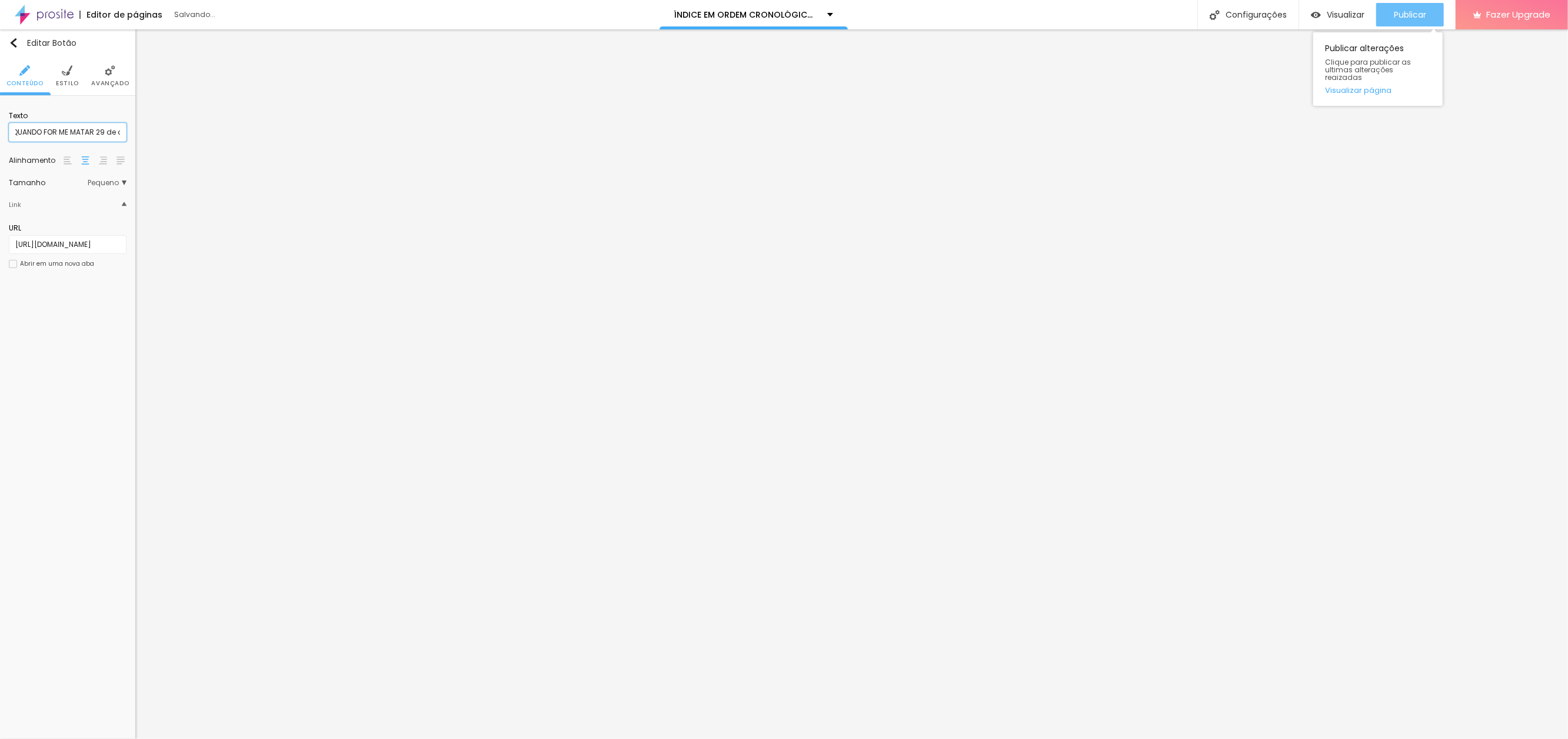
type input "DEUS, QUANDO FOR ME MATAR 29 de dezembro de 2023"
click at [1406, 16] on span "Publicar" at bounding box center [1410, 14] width 32 height 9
click at [75, 131] on input "CORRA PARA ELEL 4 de agosto de 2012" at bounding box center [67, 132] width 118 height 19
type input "CORRA PARA ELEL4 de agosto de 2012"
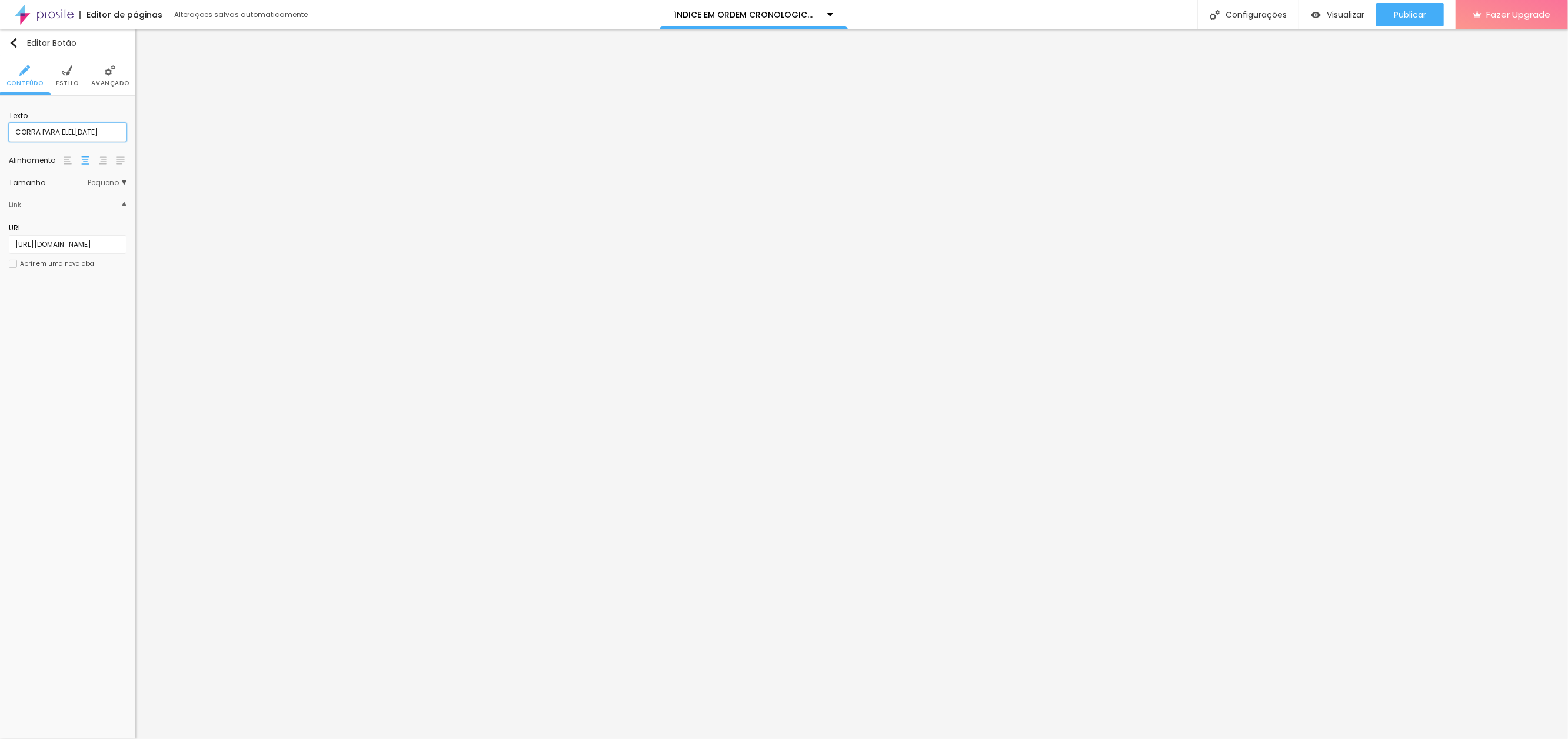
click at [74, 131] on input "CORRA PARA ELEL4 de agosto de 2012" at bounding box center [67, 132] width 118 height 19
type input "CORRA PARA ELE 4 de agosto de 2012"
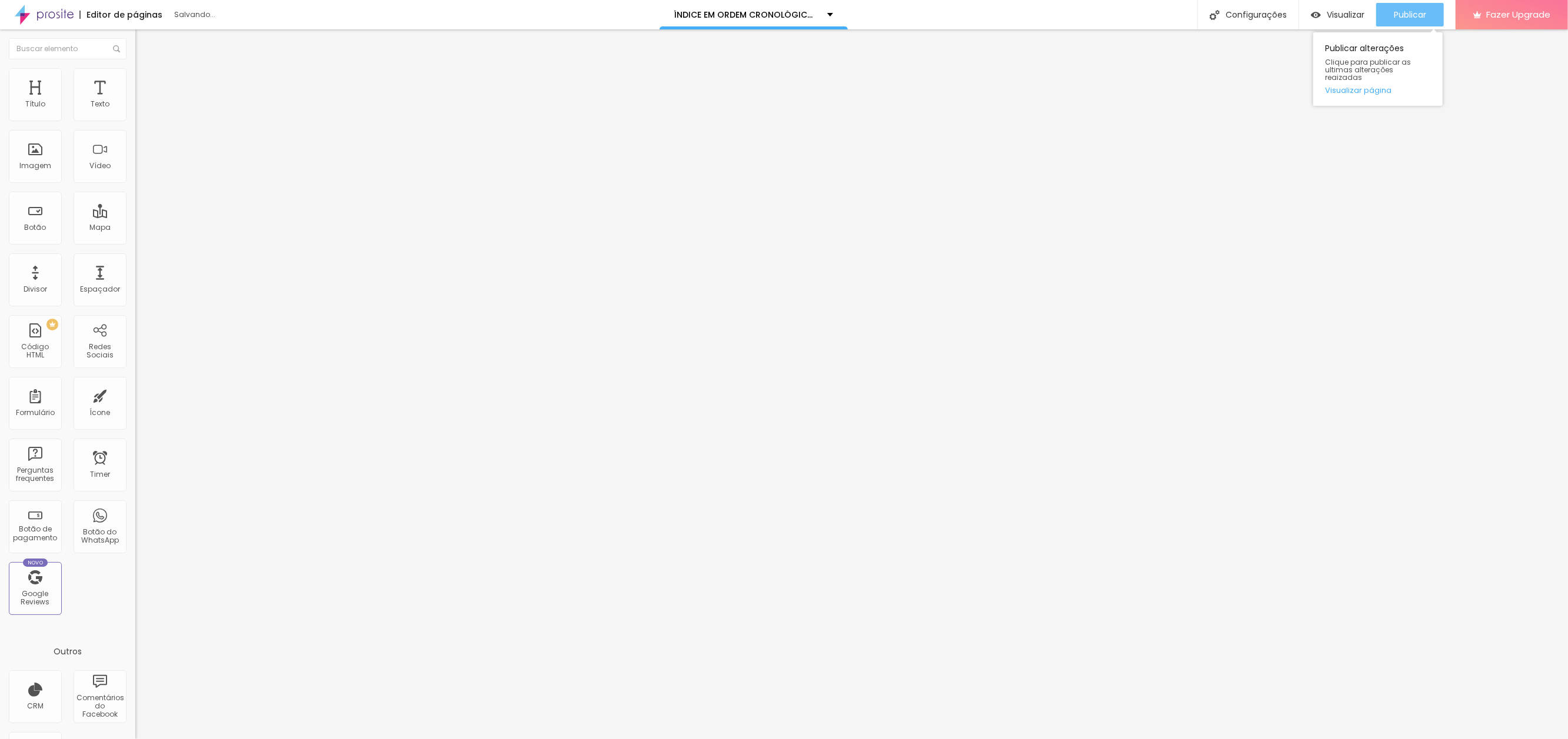
click at [1410, 10] on span "Publicar" at bounding box center [1410, 14] width 32 height 9
